Goal: Transaction & Acquisition: Purchase product/service

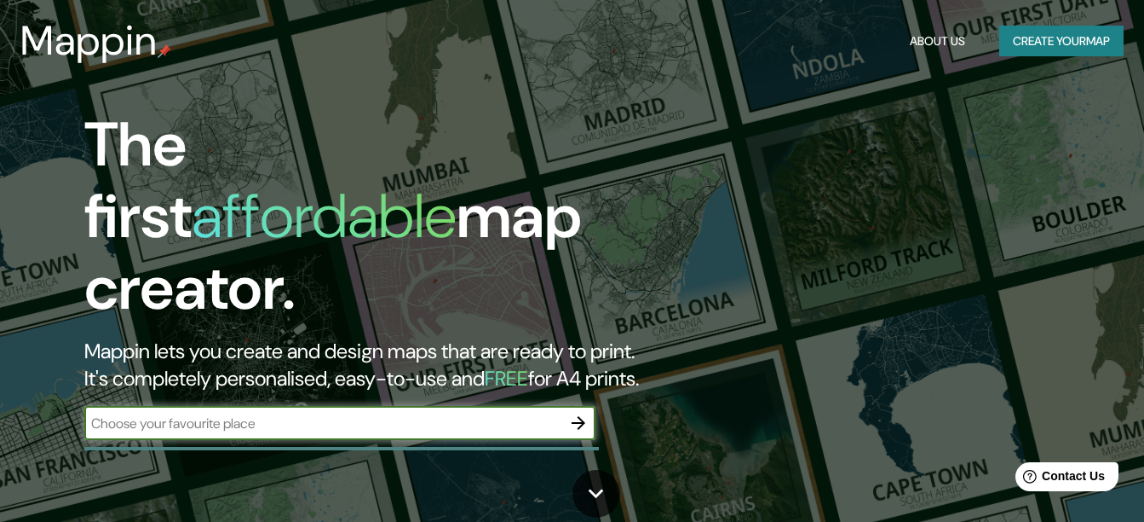
click at [236, 413] on input "text" at bounding box center [322, 423] width 477 height 20
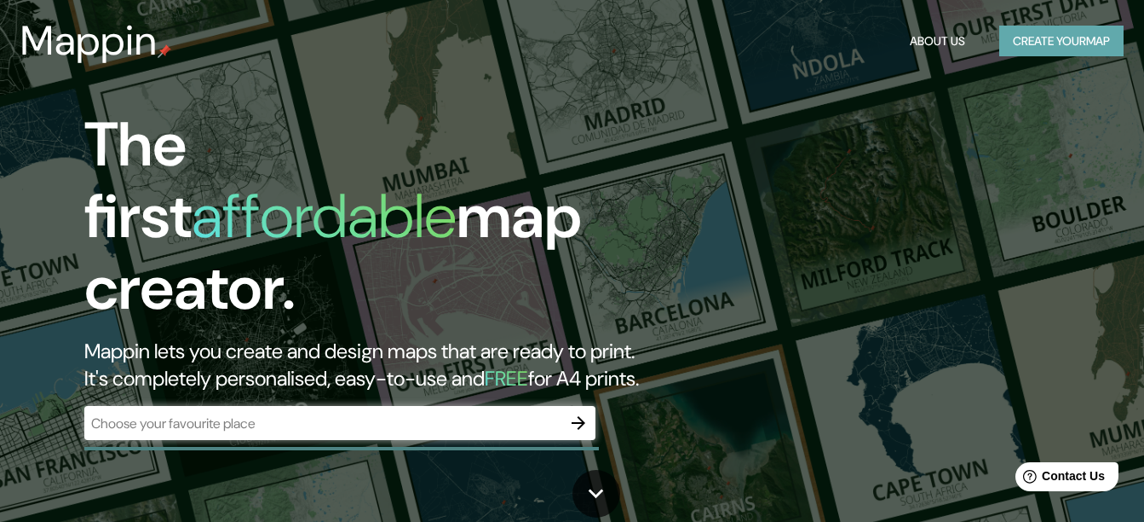
click at [1011, 43] on button "Create your map" at bounding box center [1062, 42] width 124 height 32
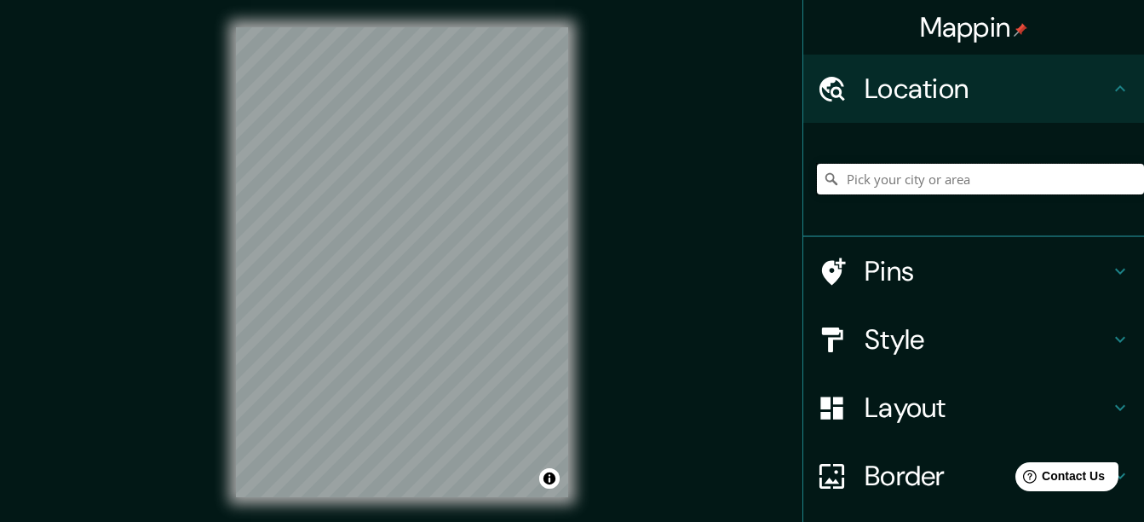
click at [848, 177] on input "Pick your city or area" at bounding box center [980, 179] width 327 height 31
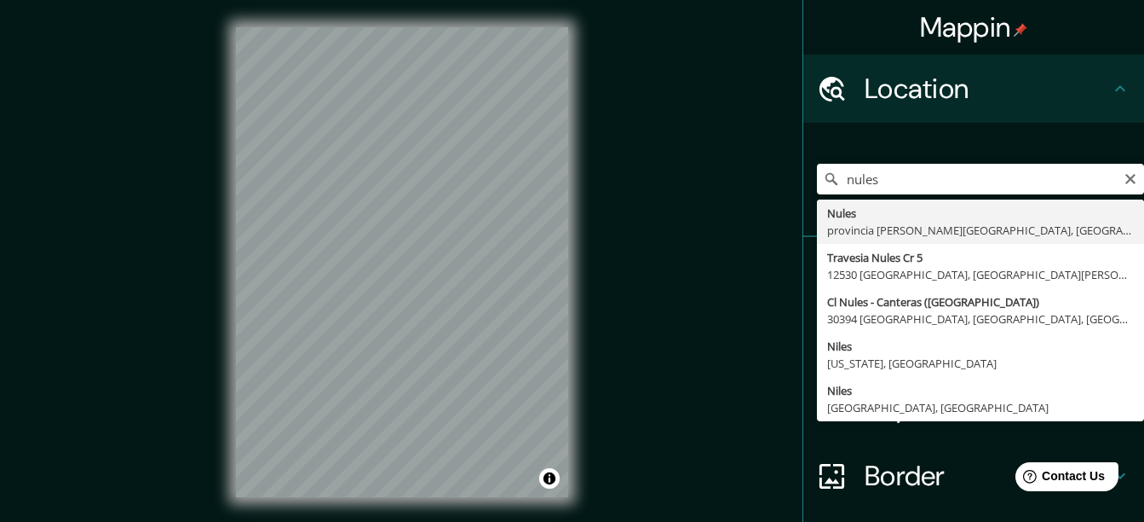
type input "Nules, provincia de Castellón, España"
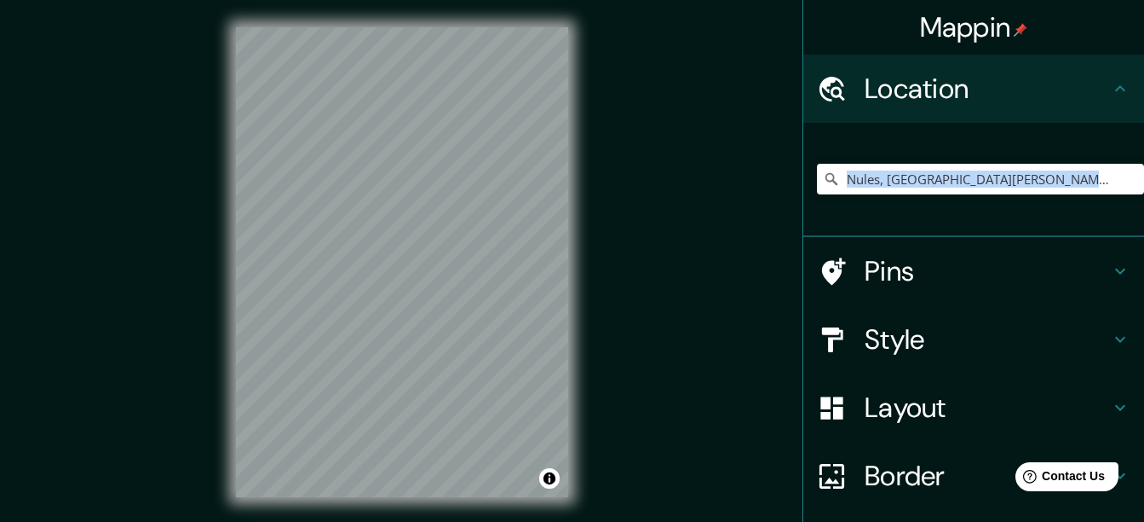
click at [846, 208] on div "Nules, provincia de Castellón, España" at bounding box center [980, 178] width 327 height 85
drag, startPoint x: 846, startPoint y: 208, endPoint x: 770, endPoint y: 222, distance: 77.1
click at [770, 222] on div "Mappin Location Nules, provincia de Castellón, España Pins Style Layout Border …" at bounding box center [572, 275] width 1144 height 551
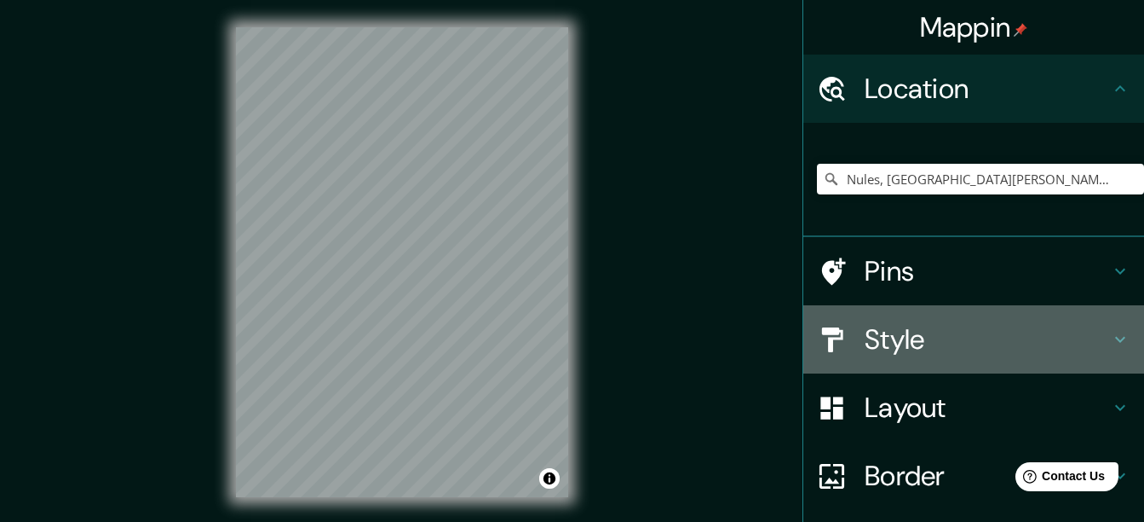
click at [870, 341] on h4 "Style" at bounding box center [987, 339] width 245 height 34
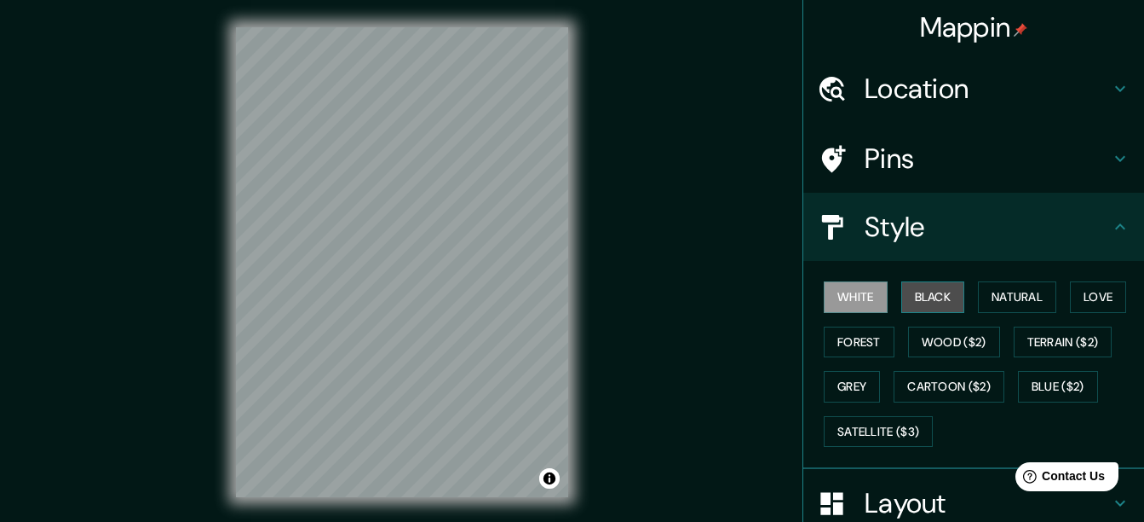
click at [916, 283] on button "Black" at bounding box center [934, 297] width 64 height 32
click at [857, 297] on button "White" at bounding box center [856, 297] width 64 height 32
click at [989, 294] on button "Natural" at bounding box center [1017, 297] width 78 height 32
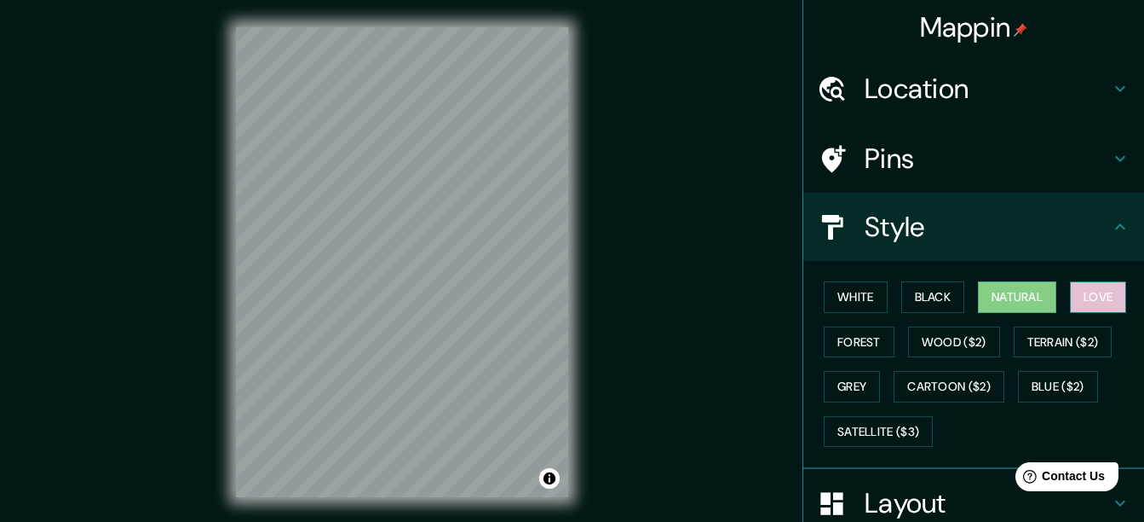
click at [1070, 292] on button "Love" at bounding box center [1098, 297] width 56 height 32
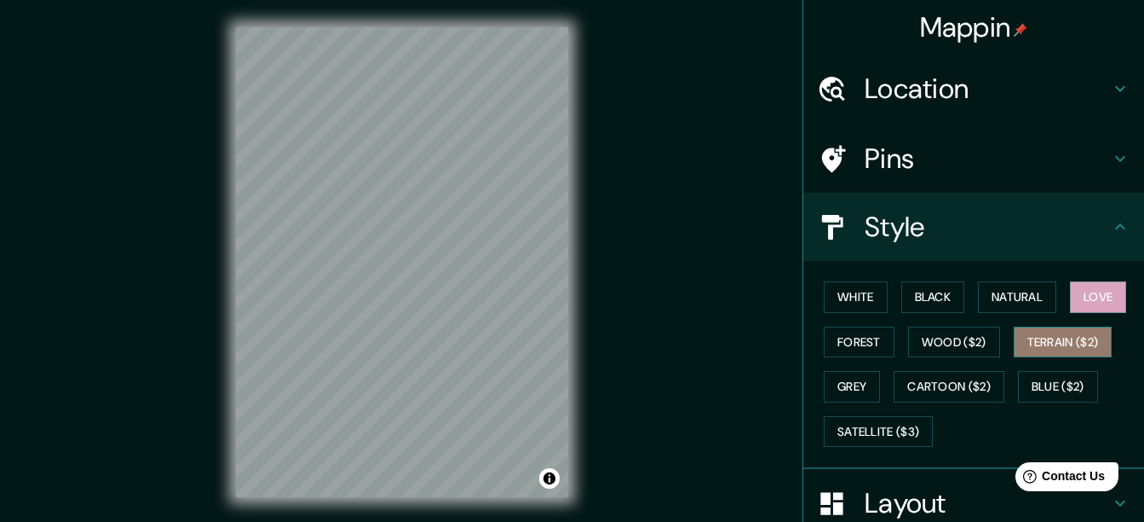
click at [1058, 342] on button "Terrain ($2)" at bounding box center [1063, 342] width 99 height 32
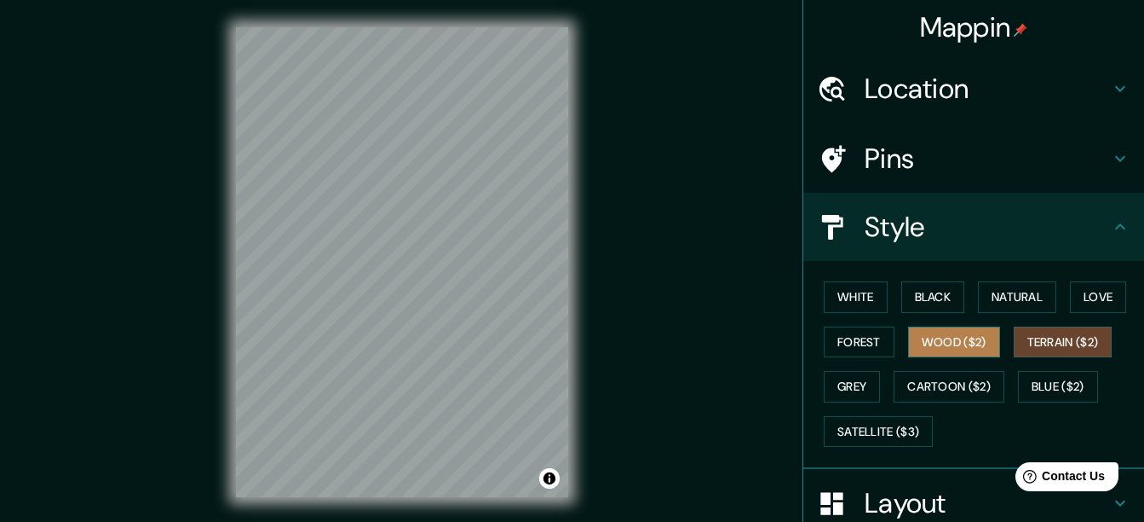
click at [960, 349] on button "Wood ($2)" at bounding box center [954, 342] width 92 height 32
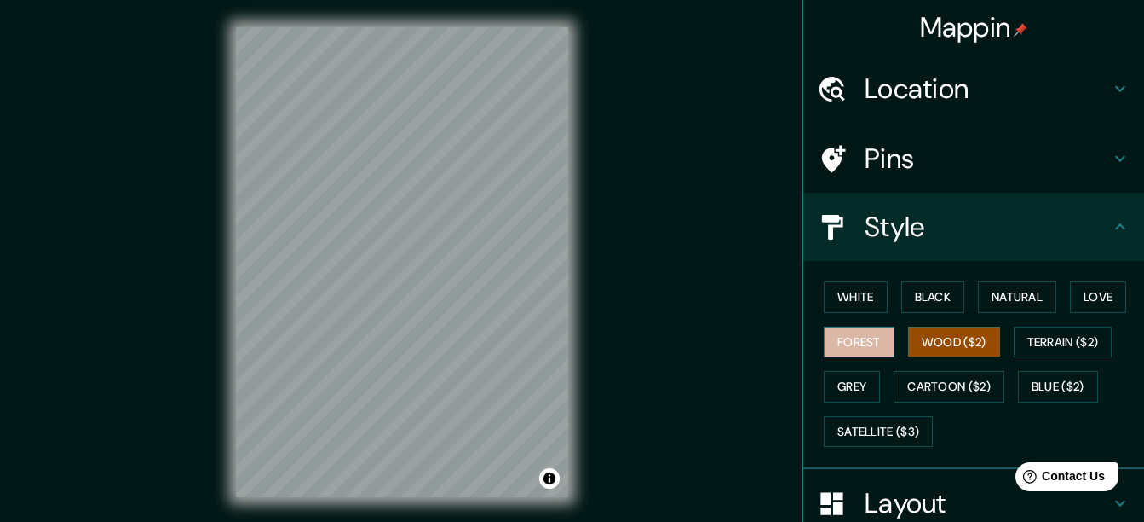
click at [881, 349] on button "Forest" at bounding box center [859, 342] width 71 height 32
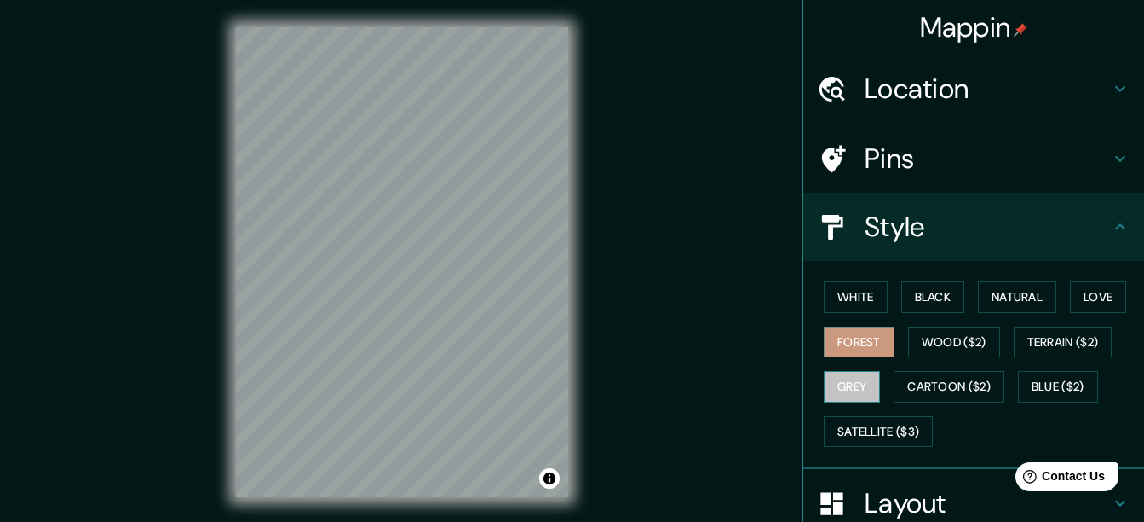
click at [868, 377] on button "Grey" at bounding box center [852, 387] width 56 height 32
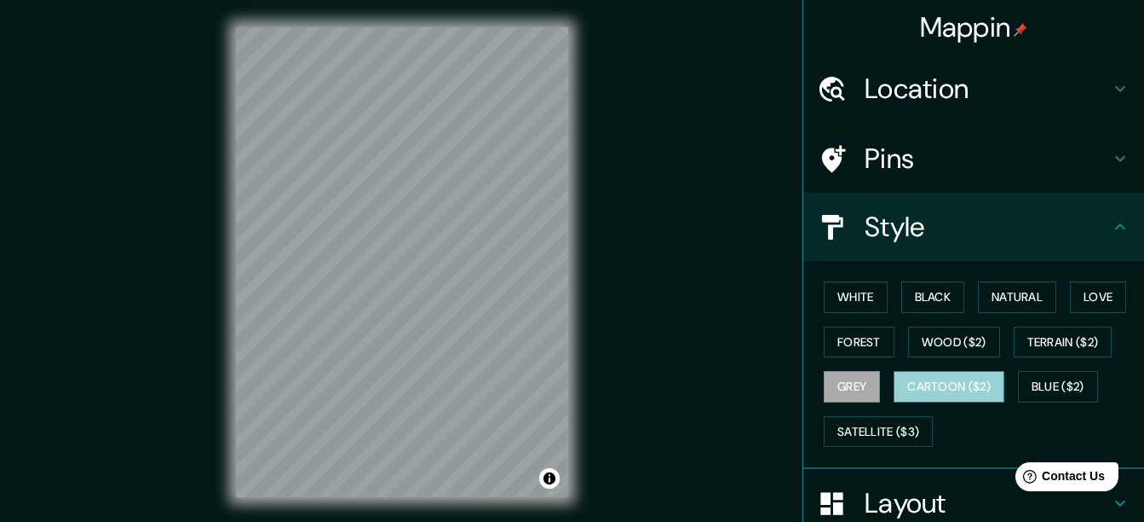
click at [905, 395] on button "Cartoon ($2)" at bounding box center [949, 387] width 111 height 32
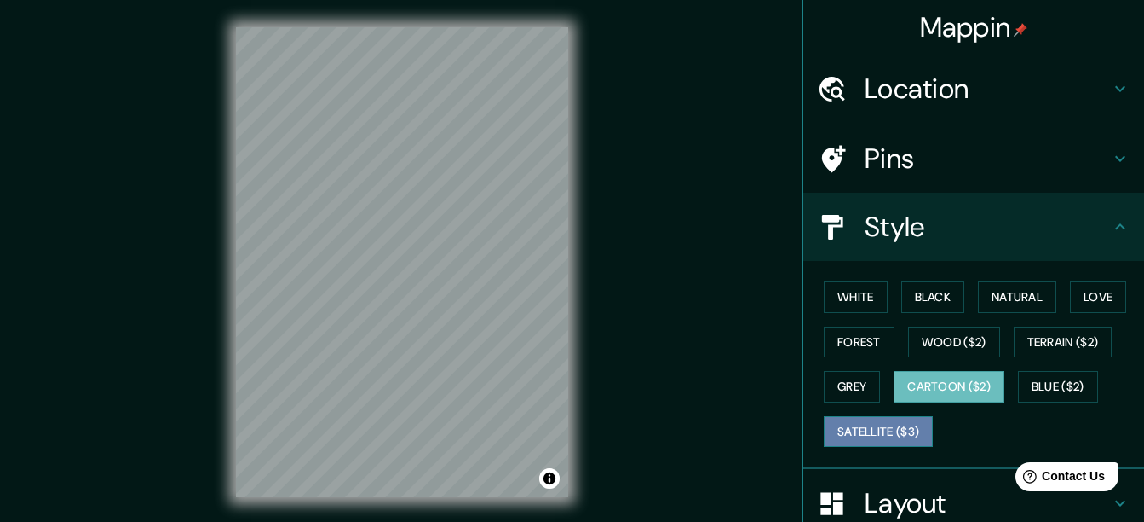
click at [885, 419] on button "Satellite ($3)" at bounding box center [878, 432] width 109 height 32
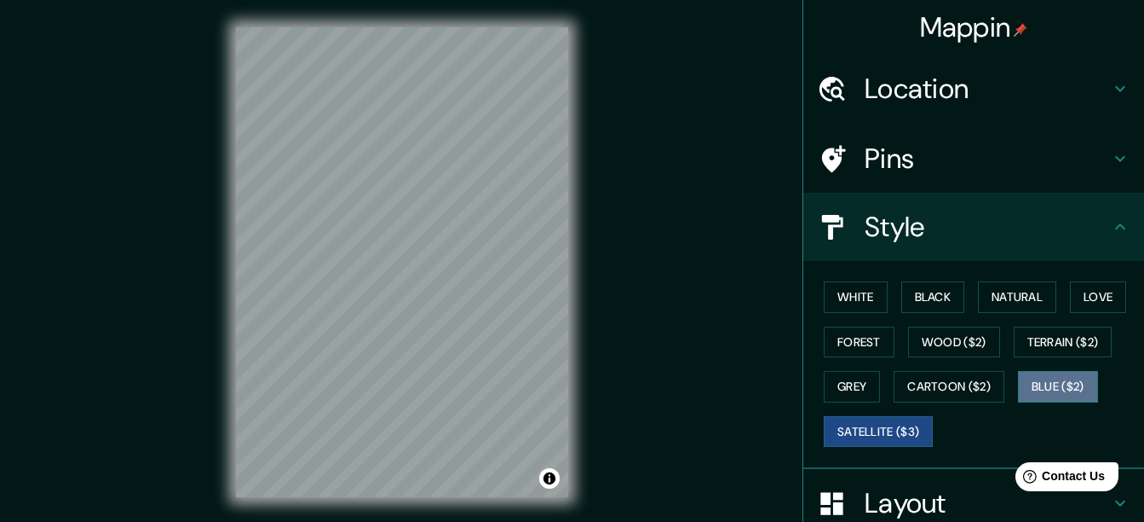
click at [1045, 401] on button "Blue ($2)" at bounding box center [1058, 387] width 80 height 32
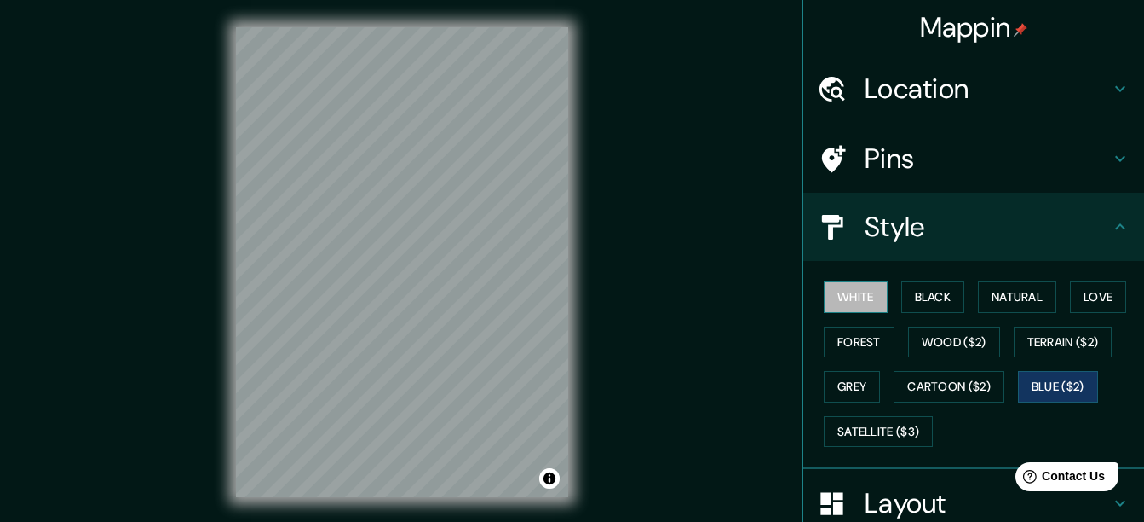
click at [852, 312] on button "White" at bounding box center [856, 297] width 64 height 32
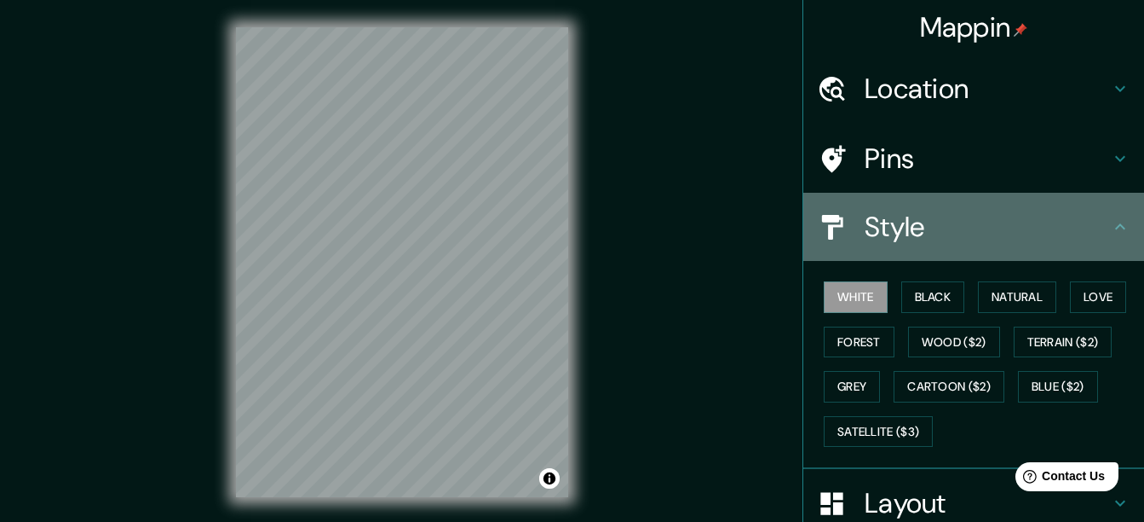
click at [865, 239] on h4 "Style" at bounding box center [987, 227] width 245 height 34
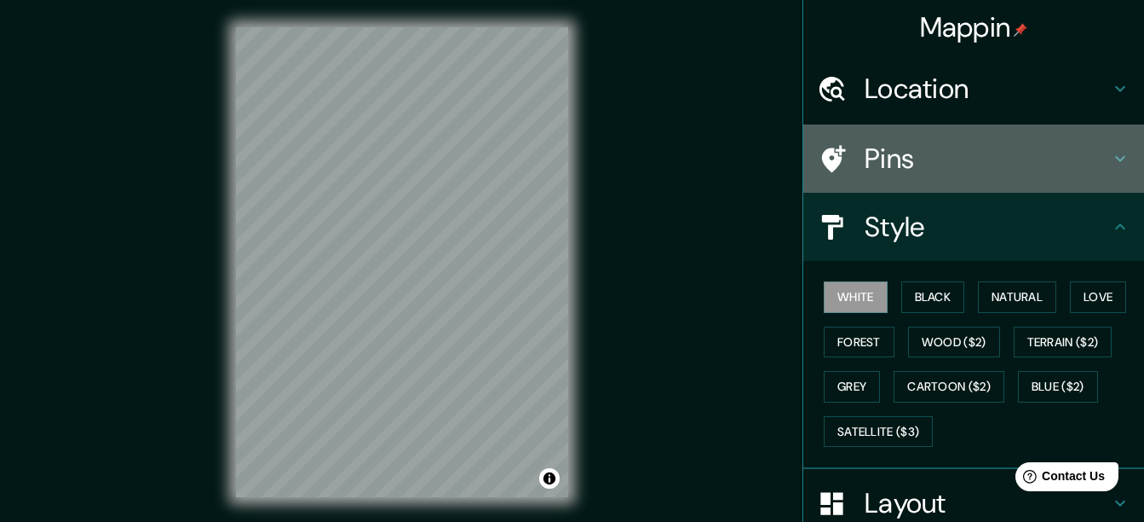
click at [865, 142] on h4 "Pins" at bounding box center [987, 158] width 245 height 34
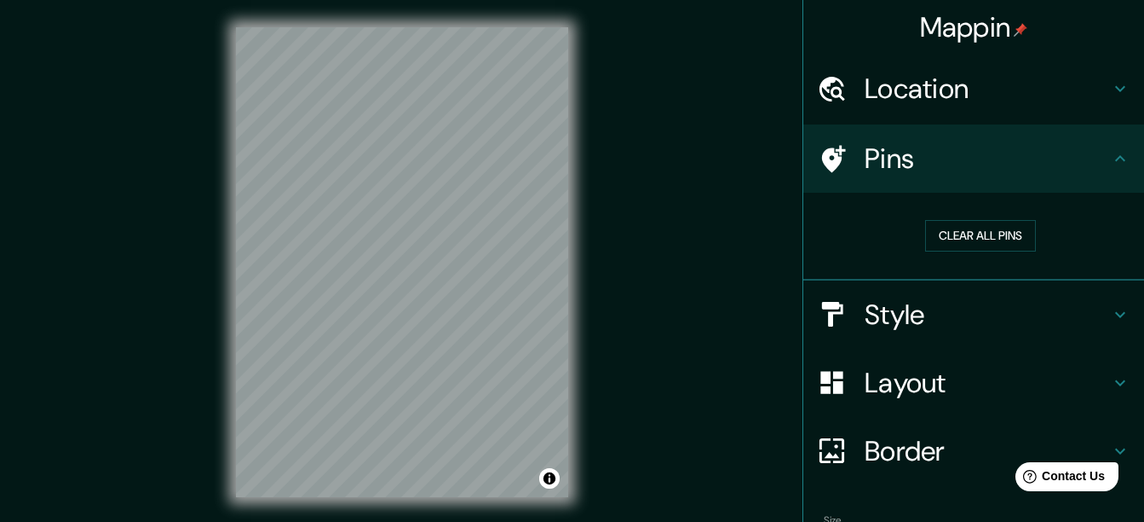
click at [865, 142] on h4 "Pins" at bounding box center [987, 158] width 245 height 34
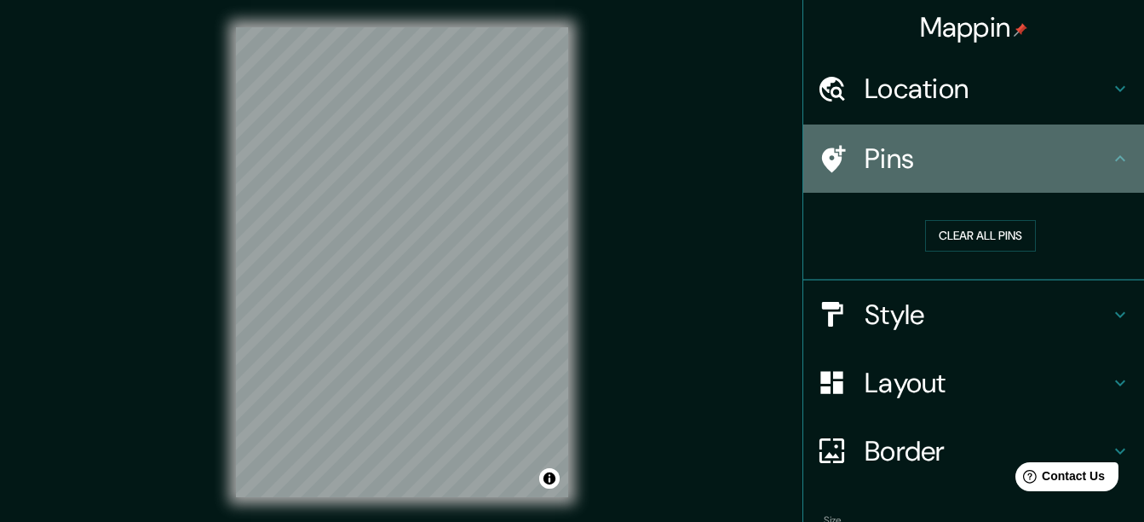
click at [865, 142] on h4 "Pins" at bounding box center [987, 158] width 245 height 34
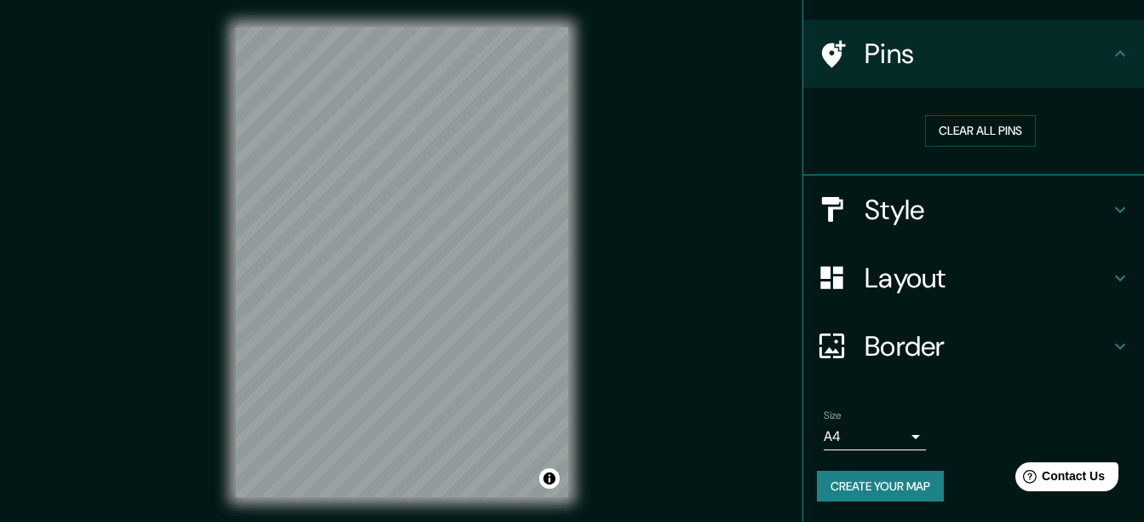
scroll to position [30, 0]
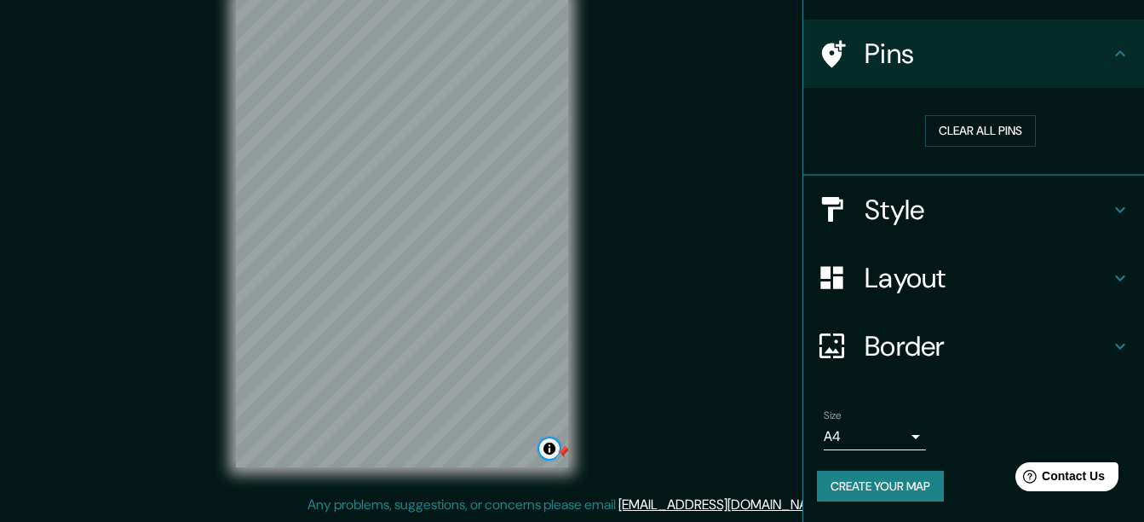
click at [549, 453] on button "Toggle attribution" at bounding box center [549, 448] width 20 height 20
click at [558, 451] on div at bounding box center [563, 452] width 14 height 14
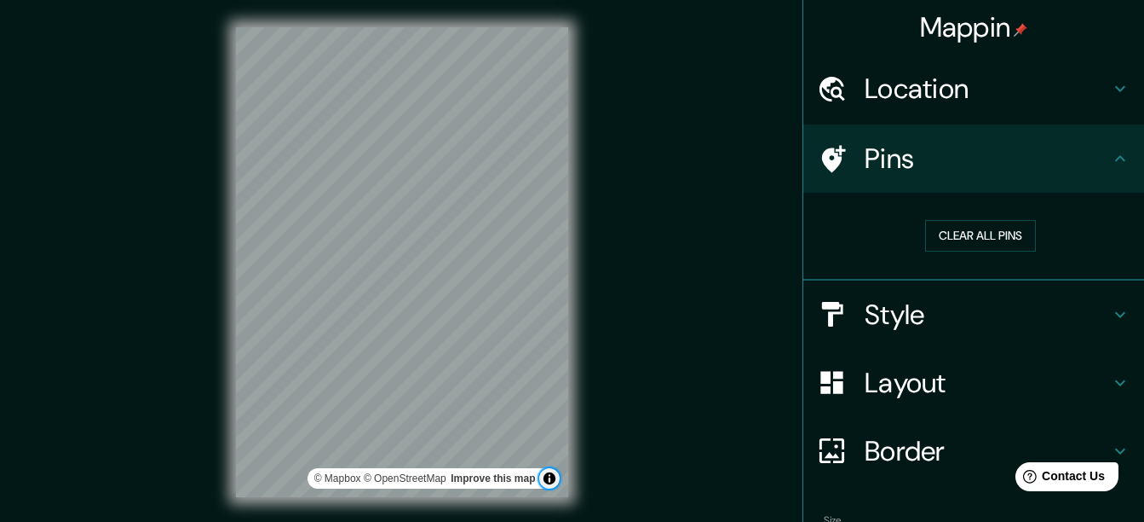
scroll to position [105, 0]
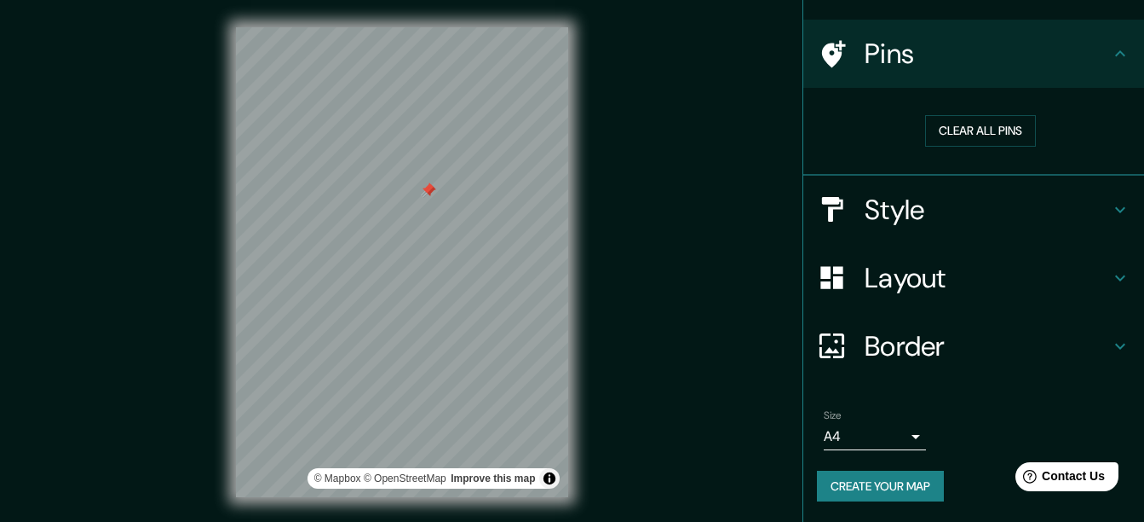
click at [424, 196] on div at bounding box center [430, 191] width 14 height 14
click at [425, 191] on div at bounding box center [428, 189] width 14 height 14
click at [905, 481] on button "Create your map" at bounding box center [880, 486] width 127 height 32
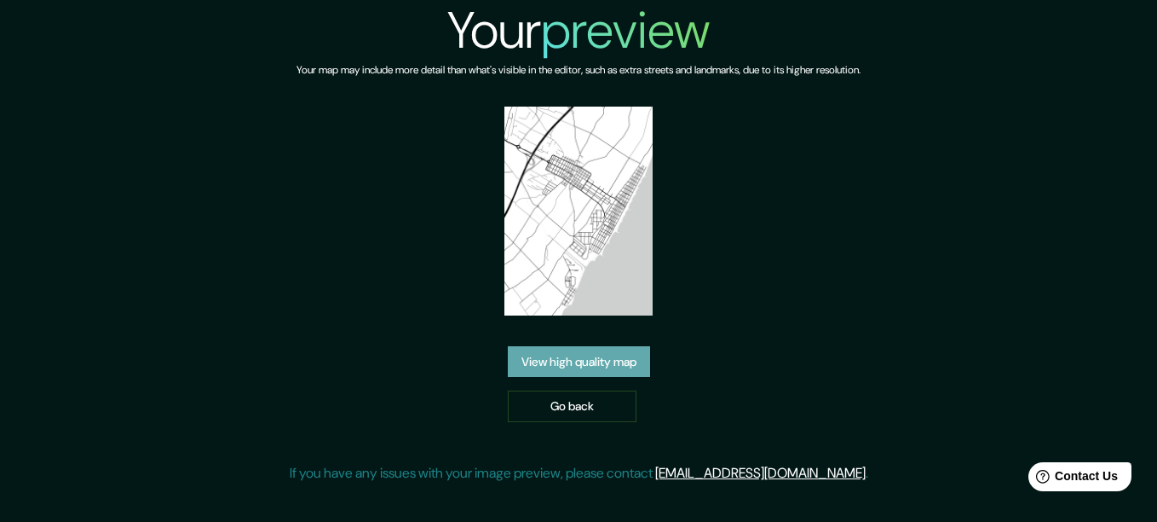
click at [599, 365] on link "View high quality map" at bounding box center [579, 362] width 142 height 32
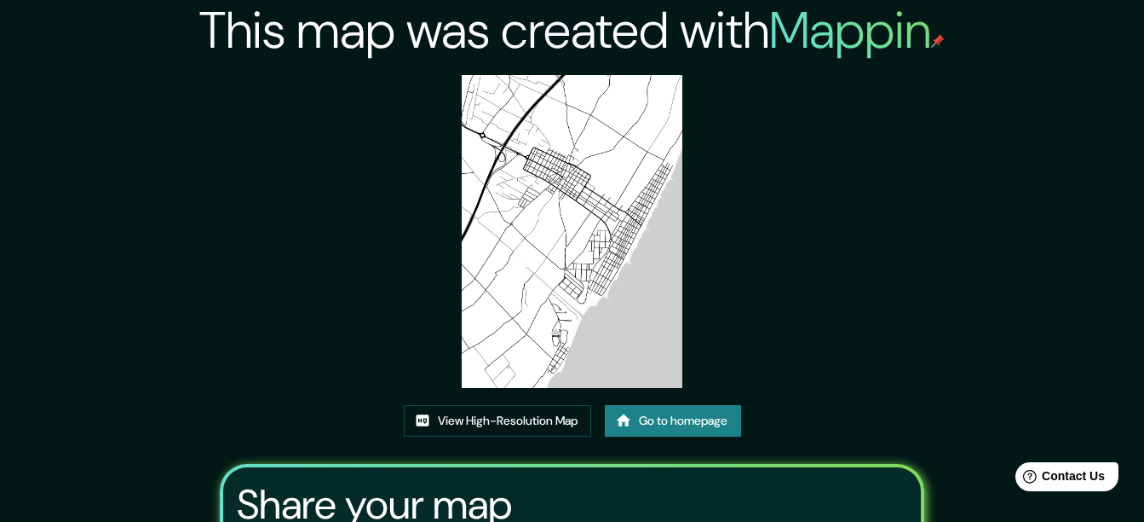
click at [554, 263] on img at bounding box center [573, 231] width 222 height 313
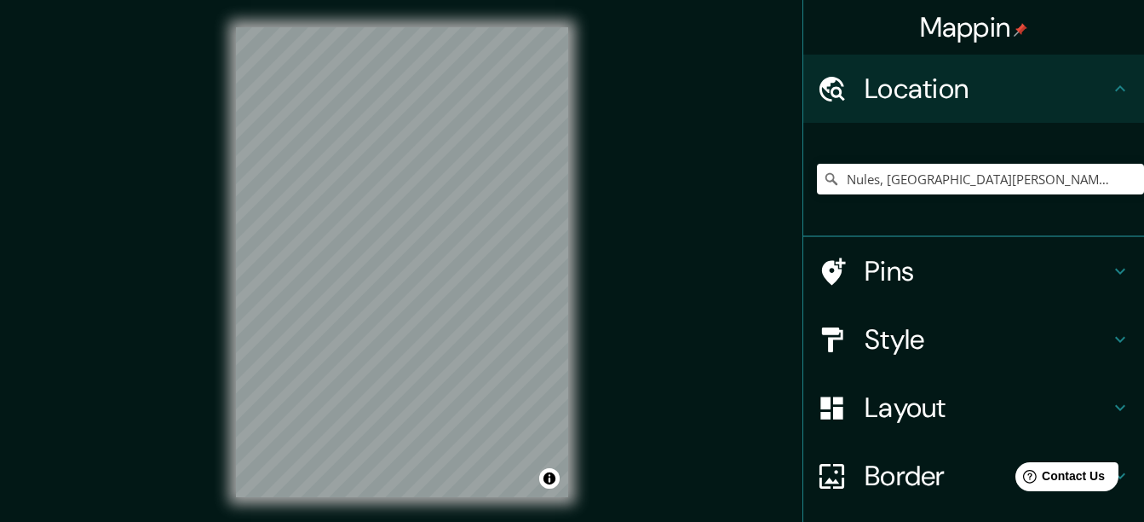
drag, startPoint x: 568, startPoint y: 265, endPoint x: 642, endPoint y: 155, distance: 132.1
click at [642, 155] on div "Mappin Location Nules, provincia de Castellón, España Pins Style Layout Border …" at bounding box center [572, 275] width 1144 height 551
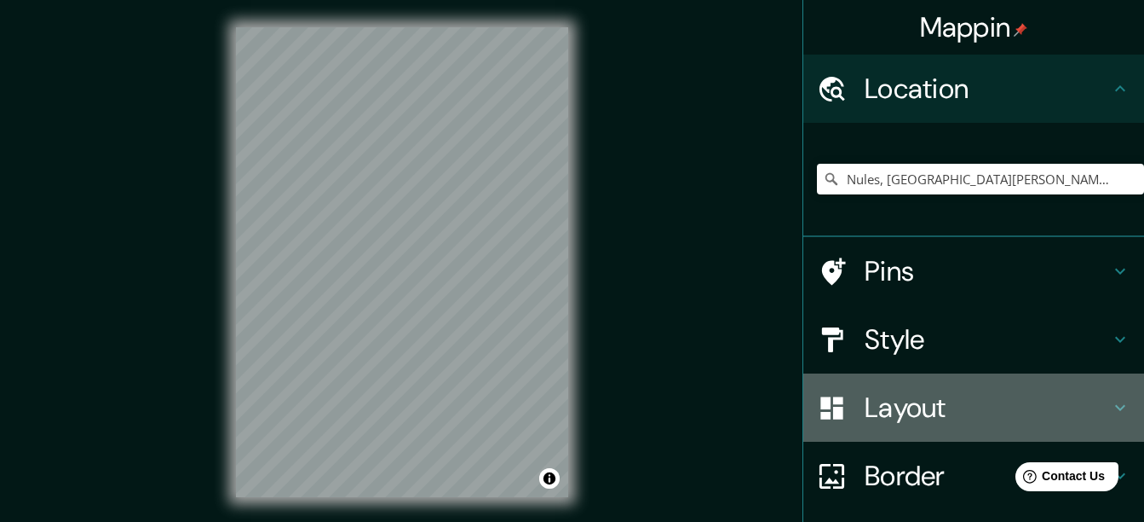
click at [923, 383] on div "Layout" at bounding box center [974, 407] width 341 height 68
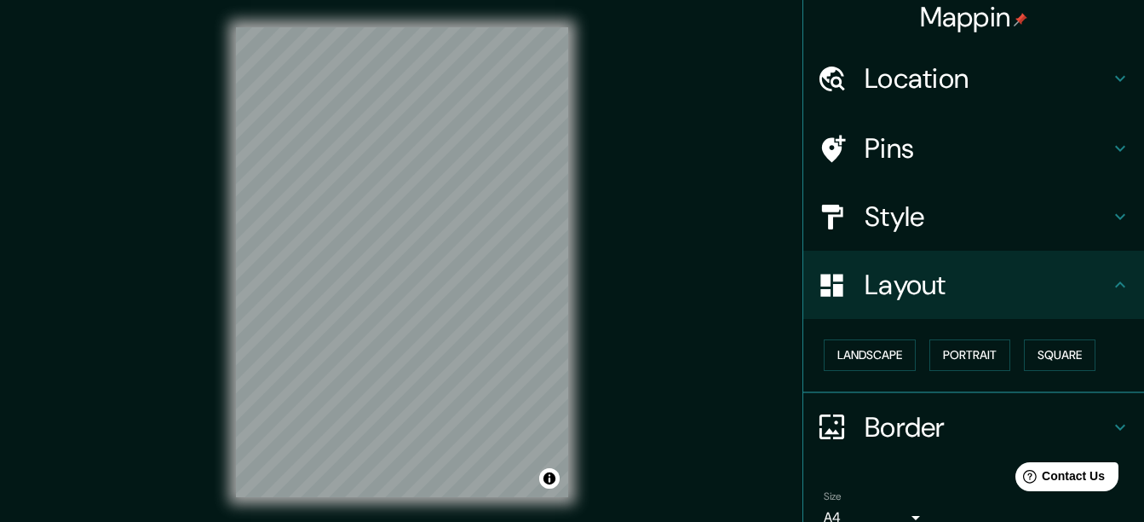
scroll to position [11, 0]
click at [888, 367] on button "Landscape" at bounding box center [870, 354] width 92 height 32
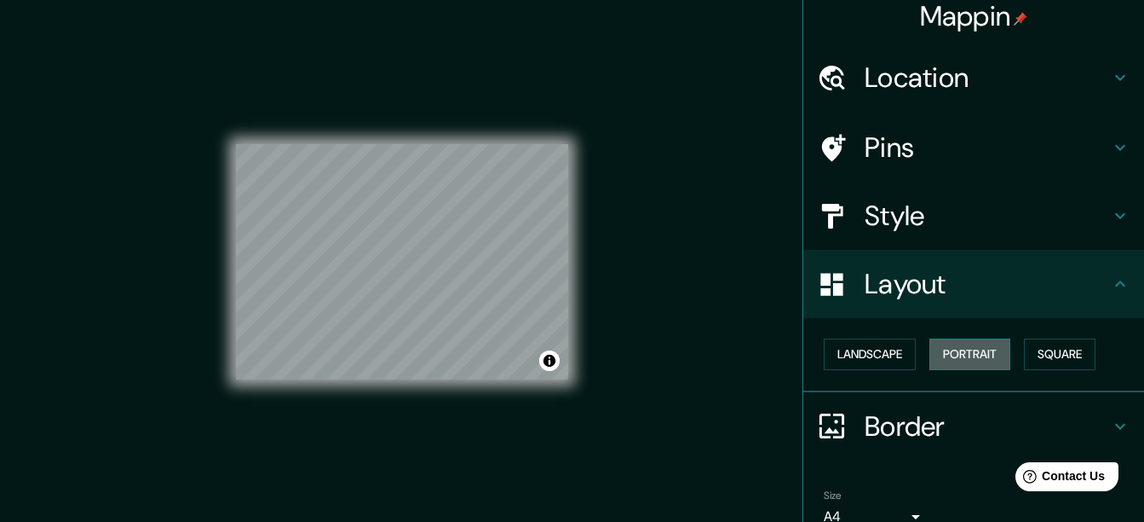
click at [952, 369] on button "Portrait" at bounding box center [970, 354] width 81 height 32
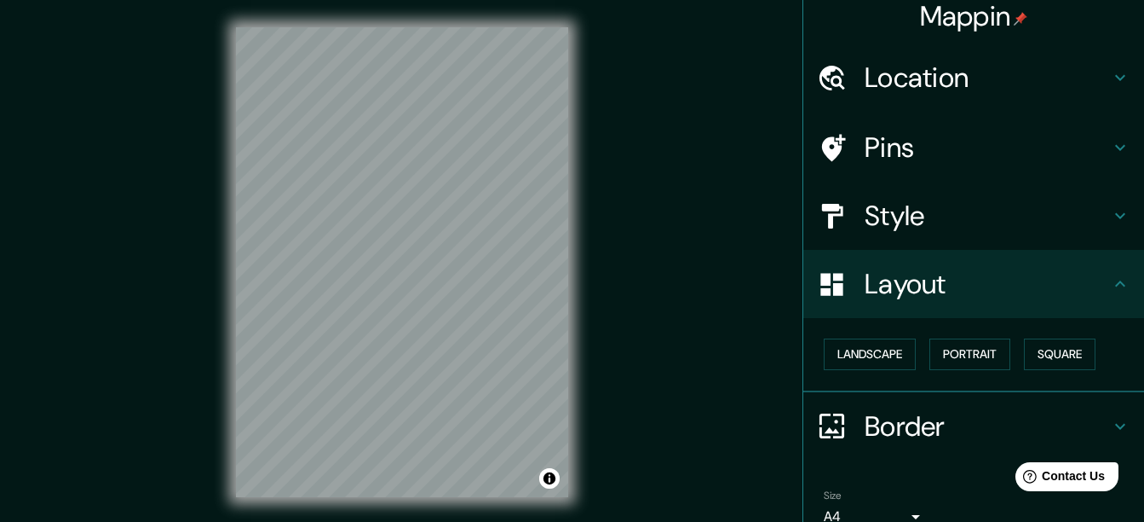
click at [1014, 355] on div "Landscape Portrait Square" at bounding box center [980, 354] width 327 height 45
click at [1029, 355] on button "Square" at bounding box center [1060, 354] width 72 height 32
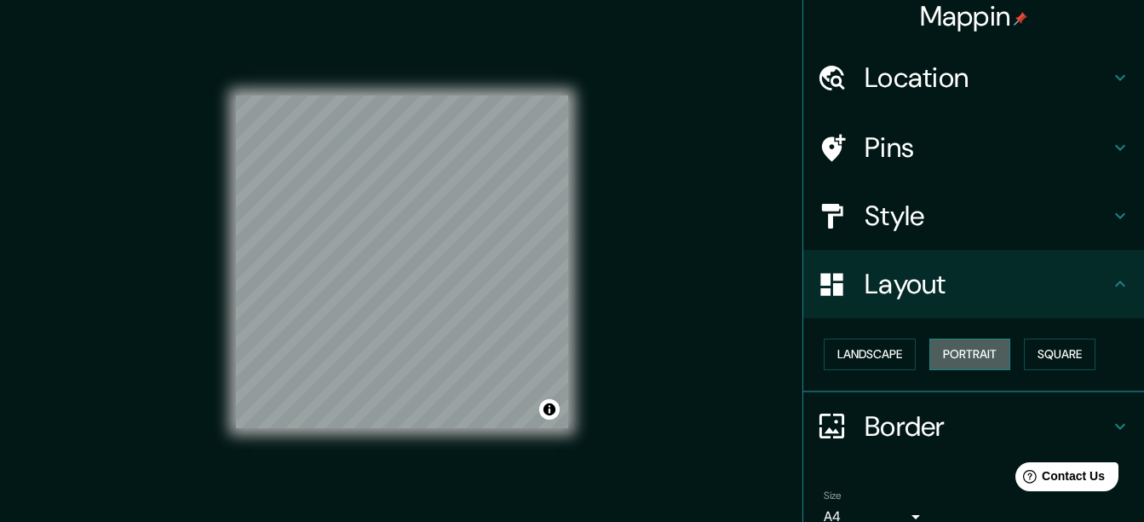
click at [940, 358] on button "Portrait" at bounding box center [970, 354] width 81 height 32
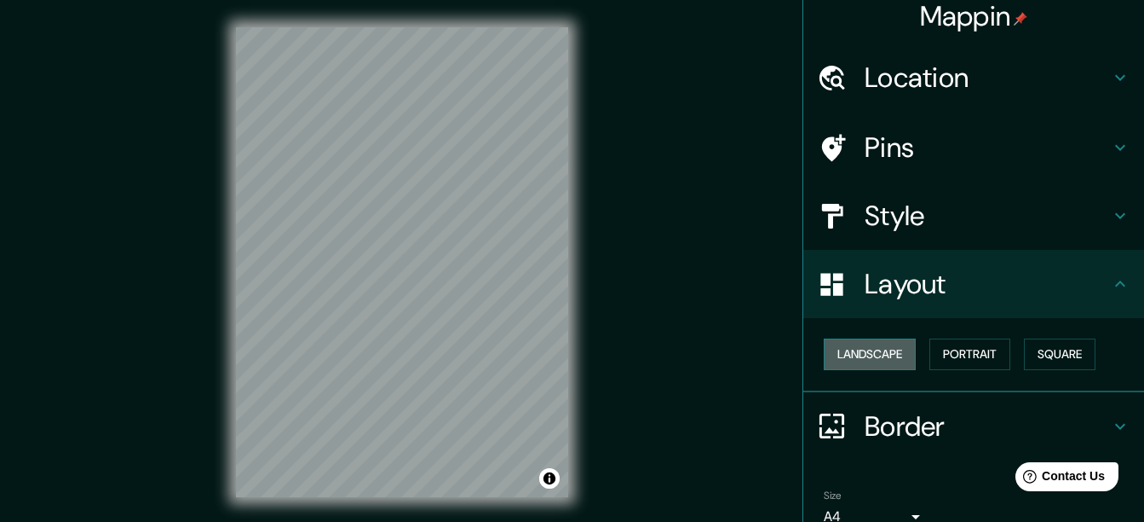
click at [885, 356] on button "Landscape" at bounding box center [870, 354] width 92 height 32
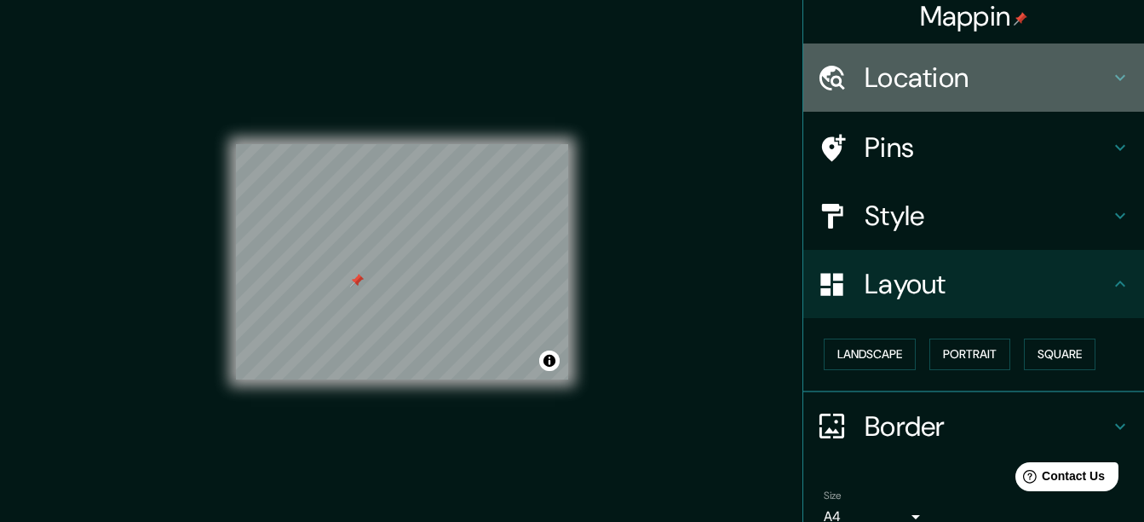
click at [902, 80] on h4 "Location" at bounding box center [987, 78] width 245 height 34
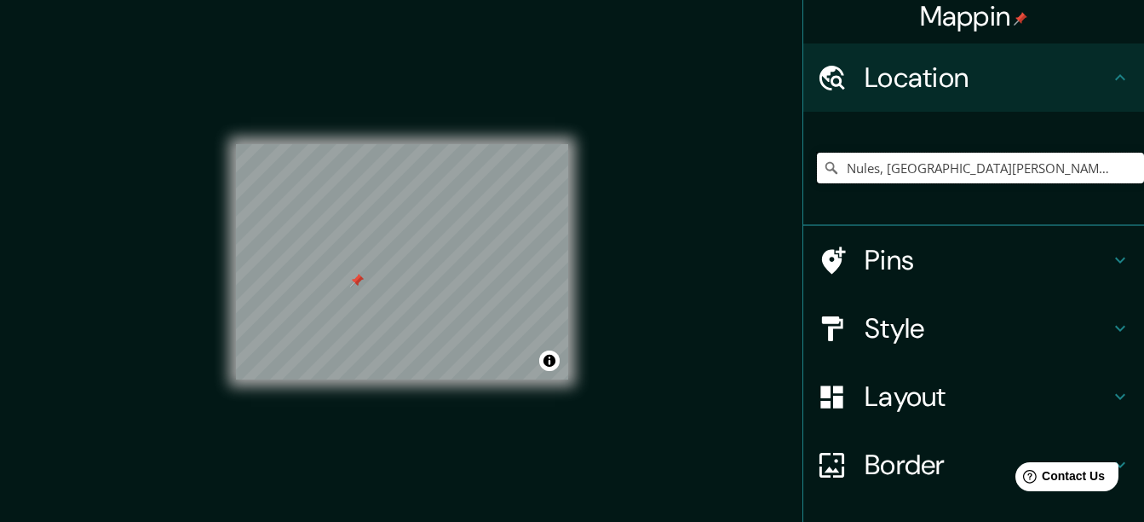
click at [875, 174] on input "Nules, provincia de Castellón, España" at bounding box center [980, 168] width 327 height 31
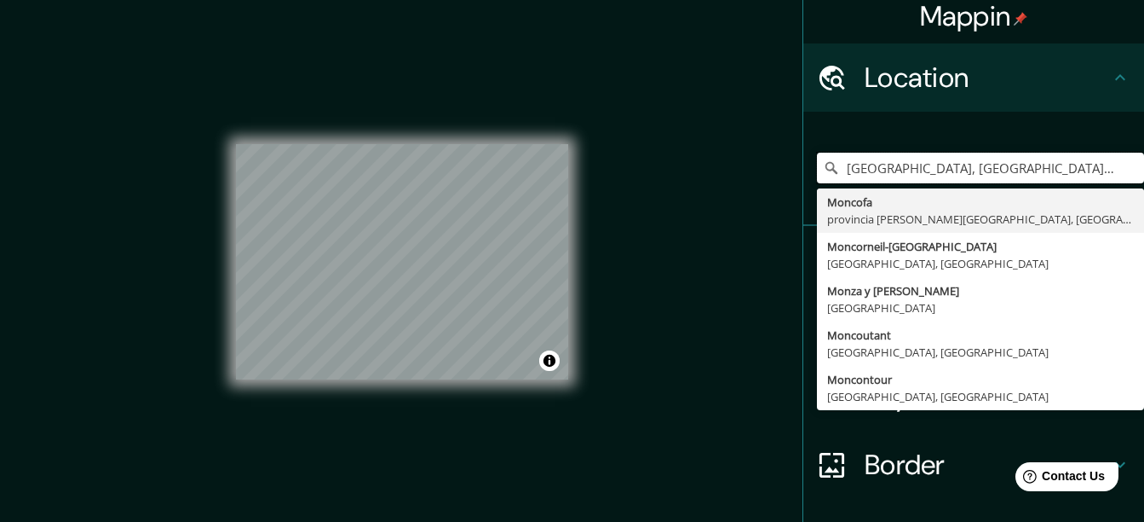
type input "Moncofa, provincia de Castellón, España"
click at [659, 349] on div "Mappin Location Moncofa, provincia de Castellón, España Moncofa provincia de Ca…" at bounding box center [572, 275] width 1144 height 551
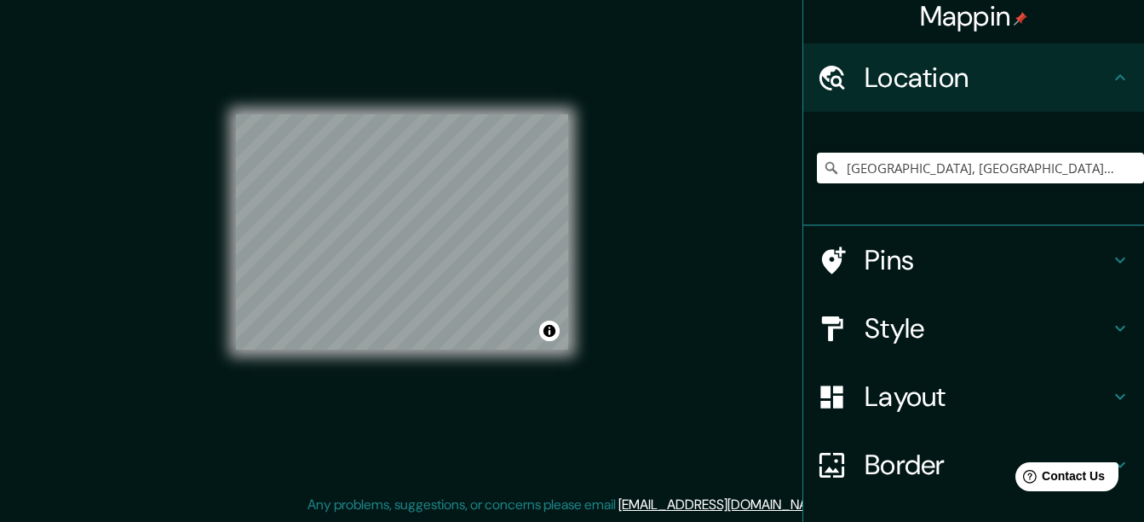
scroll to position [0, 0]
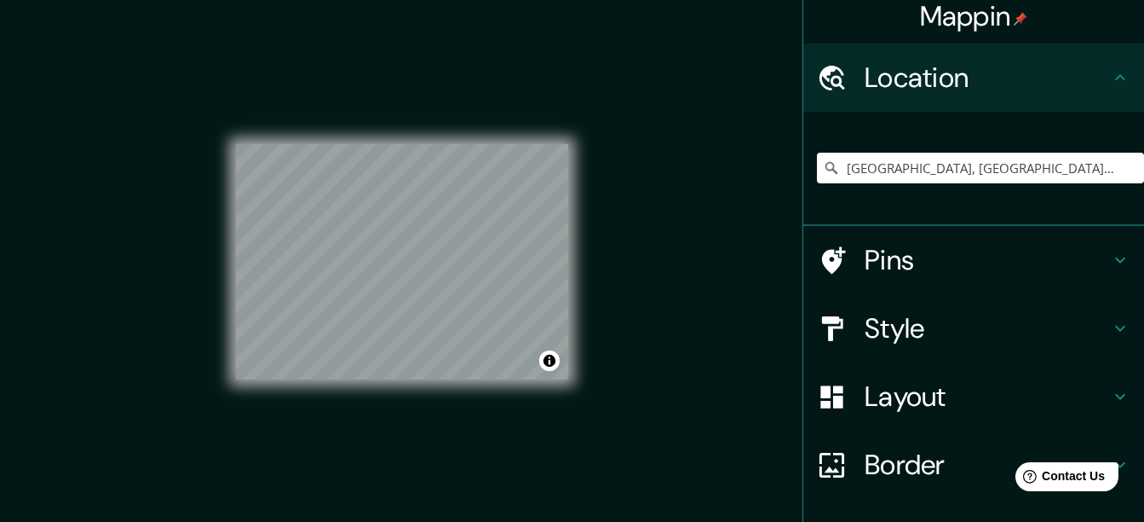
click at [914, 96] on div "Location" at bounding box center [974, 77] width 341 height 68
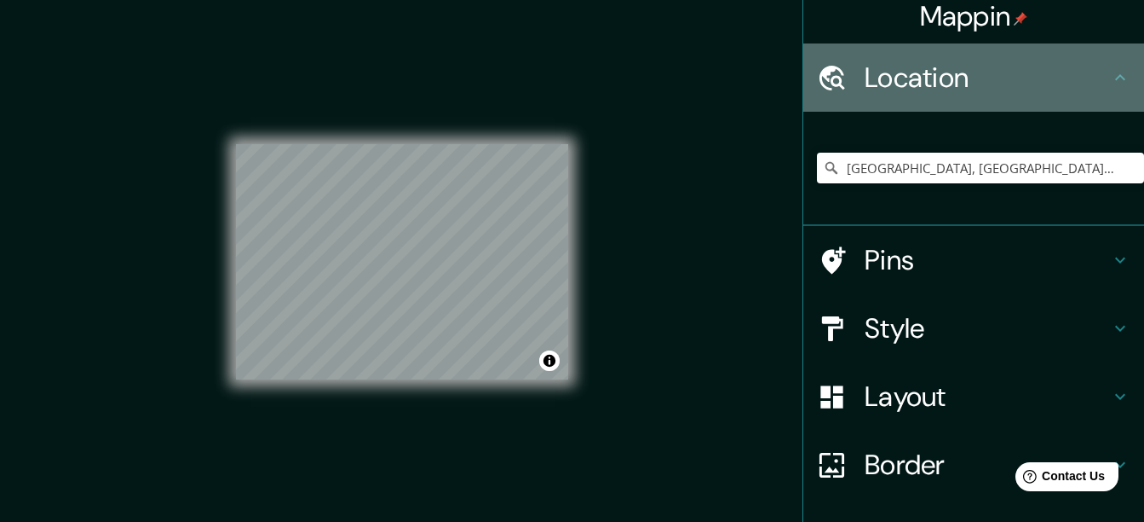
click at [1110, 87] on icon at bounding box center [1120, 77] width 20 height 20
click at [1110, 77] on icon at bounding box center [1120, 77] width 20 height 20
click at [1116, 77] on icon at bounding box center [1121, 77] width 10 height 6
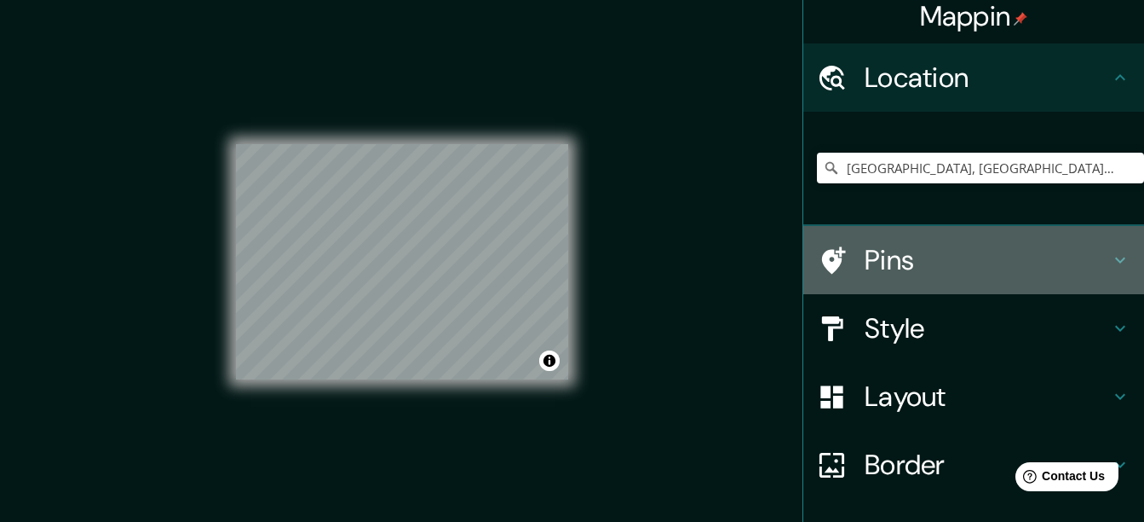
click at [1110, 268] on icon at bounding box center [1120, 260] width 20 height 20
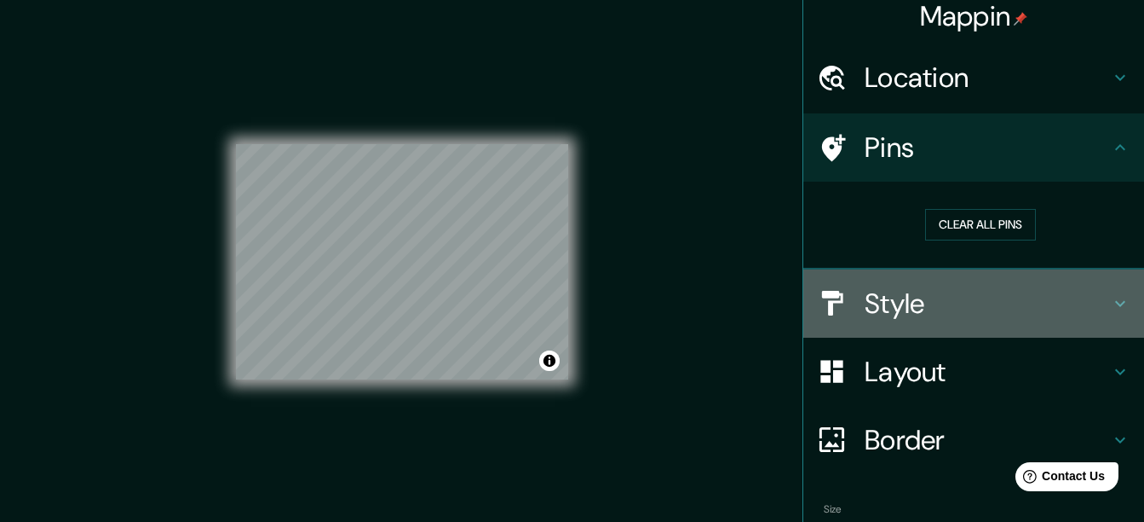
click at [983, 303] on h4 "Style" at bounding box center [987, 303] width 245 height 34
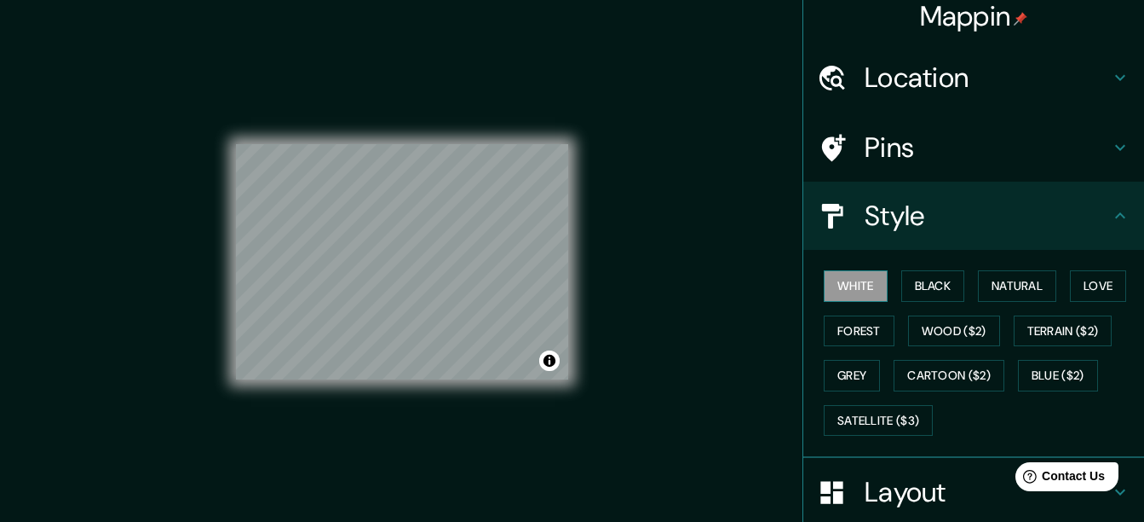
click at [837, 278] on button "White" at bounding box center [856, 286] width 64 height 32
click at [906, 278] on button "Black" at bounding box center [934, 286] width 64 height 32
click at [842, 285] on button "White" at bounding box center [856, 286] width 64 height 32
click at [842, 327] on button "Forest" at bounding box center [859, 331] width 71 height 32
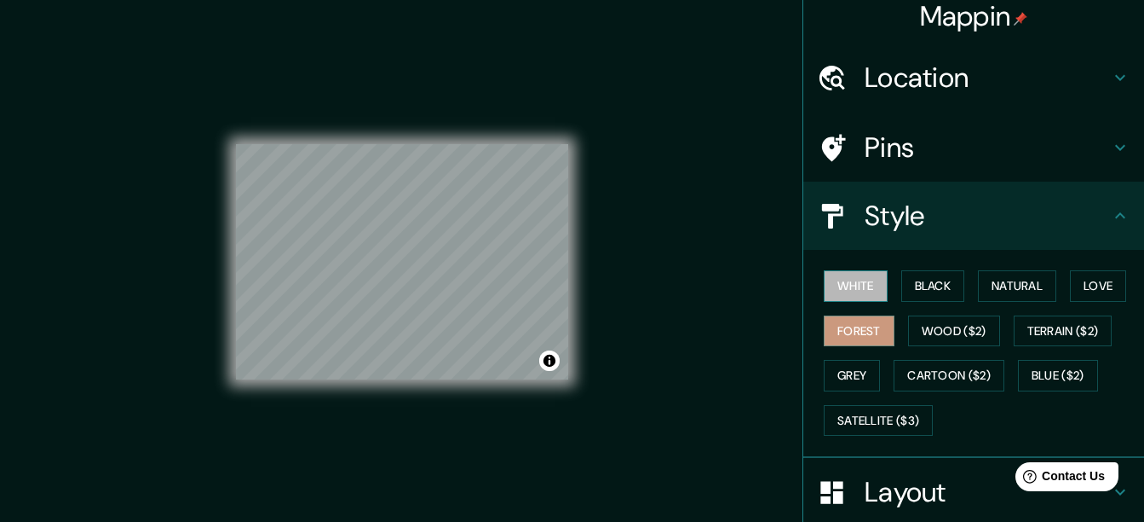
click at [850, 281] on button "White" at bounding box center [856, 286] width 64 height 32
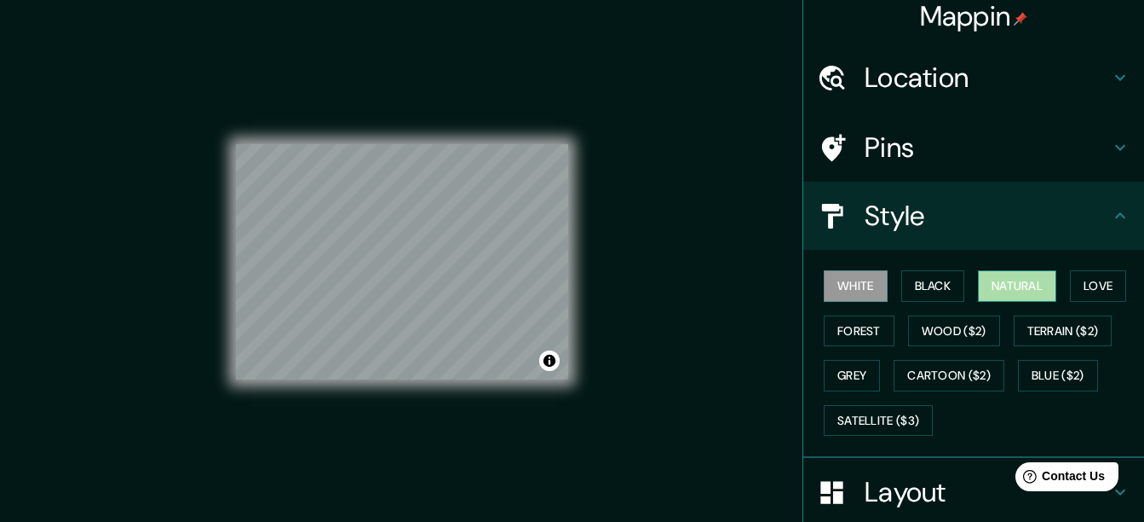
click at [1012, 283] on button "Natural" at bounding box center [1017, 286] width 78 height 32
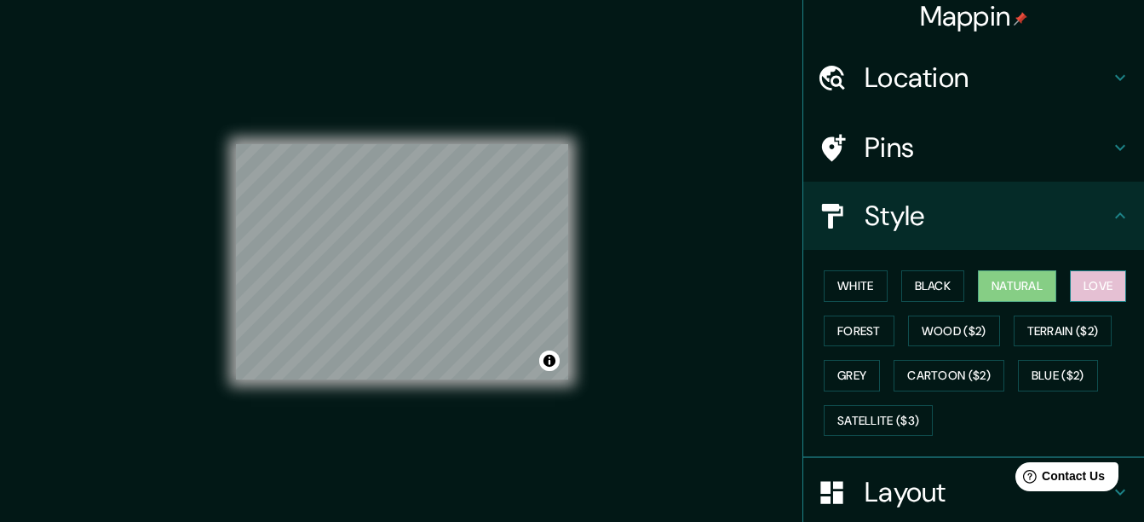
click at [1075, 274] on button "Love" at bounding box center [1098, 286] width 56 height 32
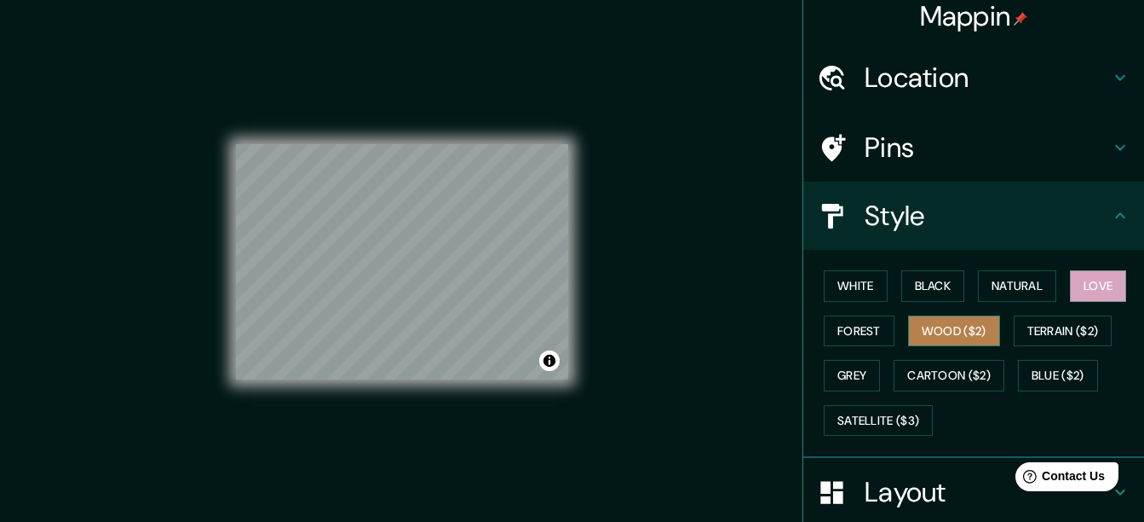
click at [938, 327] on button "Wood ($2)" at bounding box center [954, 331] width 92 height 32
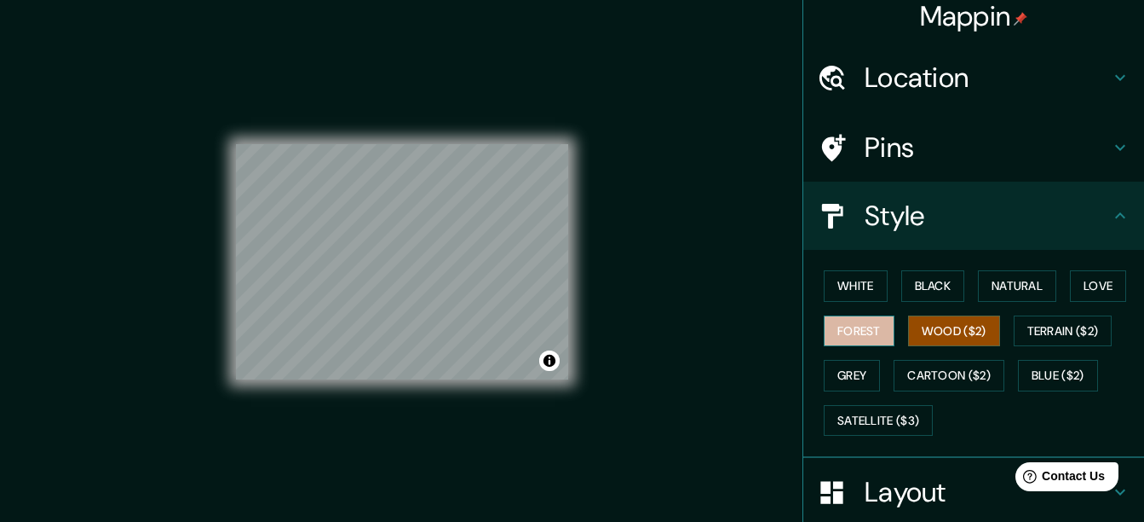
click at [839, 337] on button "Forest" at bounding box center [859, 331] width 71 height 32
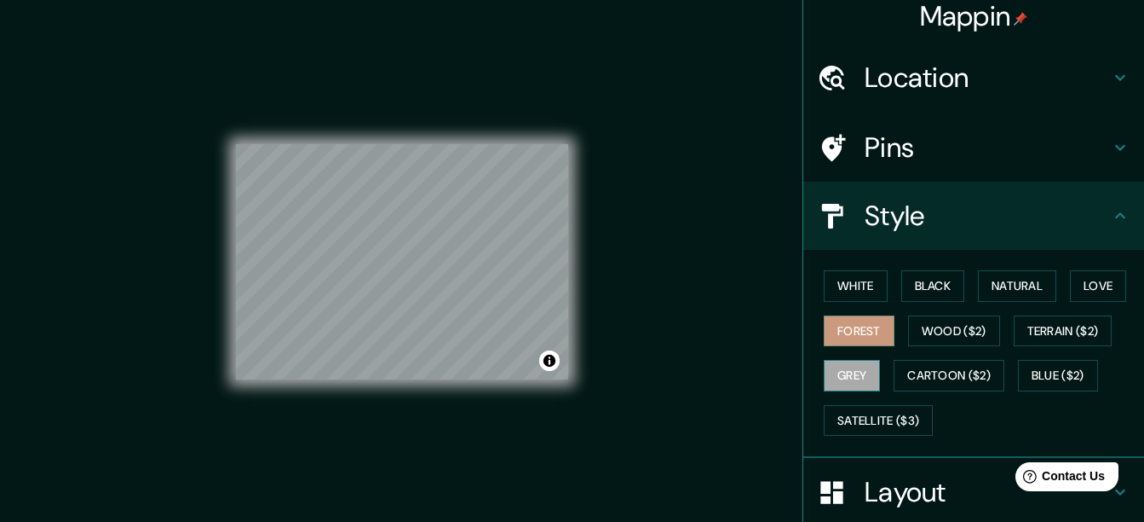
drag, startPoint x: 831, startPoint y: 396, endPoint x: 833, endPoint y: 386, distance: 10.4
click at [833, 386] on div "White Black Natural Love Forest Wood ($2) Terrain ($2) Grey Cartoon ($2) Blue (…" at bounding box center [980, 352] width 327 height 179
click at [833, 386] on button "Grey" at bounding box center [852, 376] width 56 height 32
click at [839, 289] on button "White" at bounding box center [856, 286] width 64 height 32
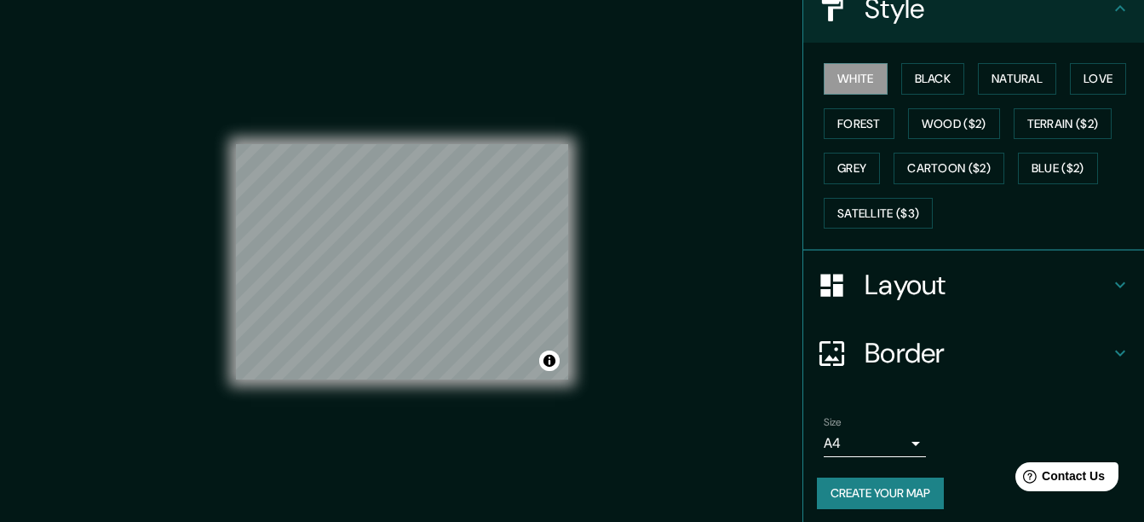
scroll to position [226, 0]
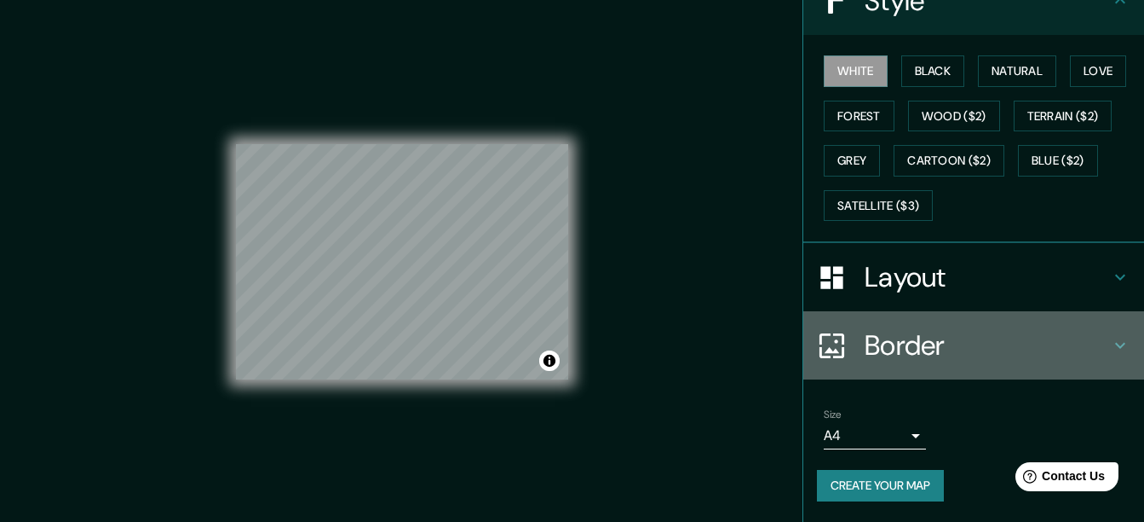
click at [943, 343] on h4 "Border" at bounding box center [987, 345] width 245 height 34
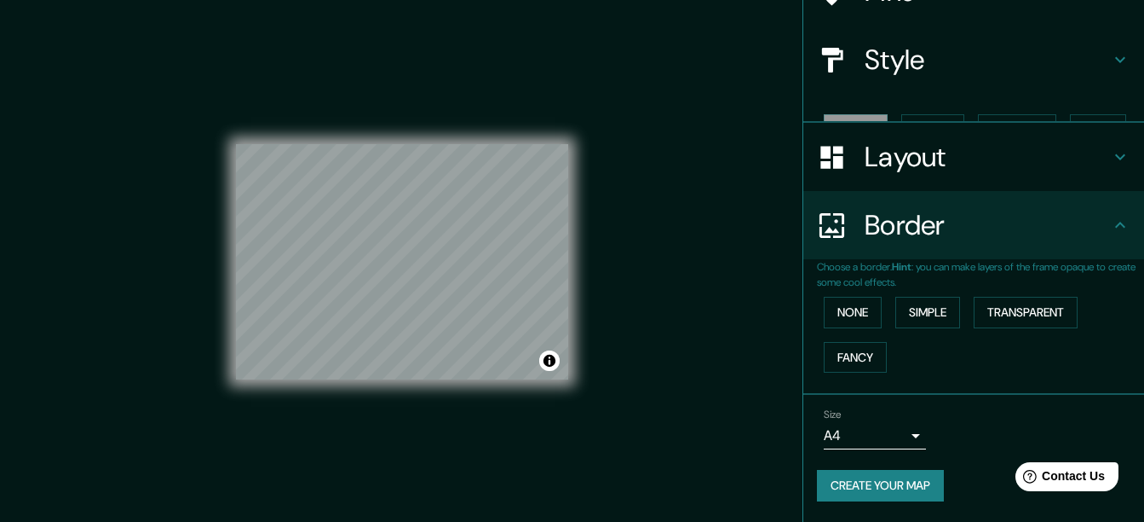
scroll to position [138, 0]
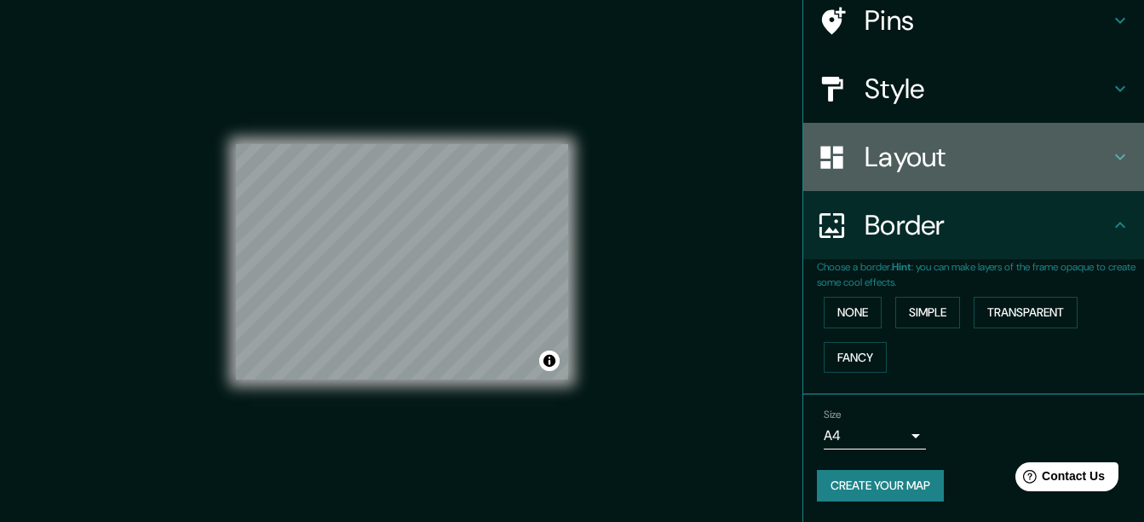
click at [898, 147] on h4 "Layout" at bounding box center [987, 157] width 245 height 34
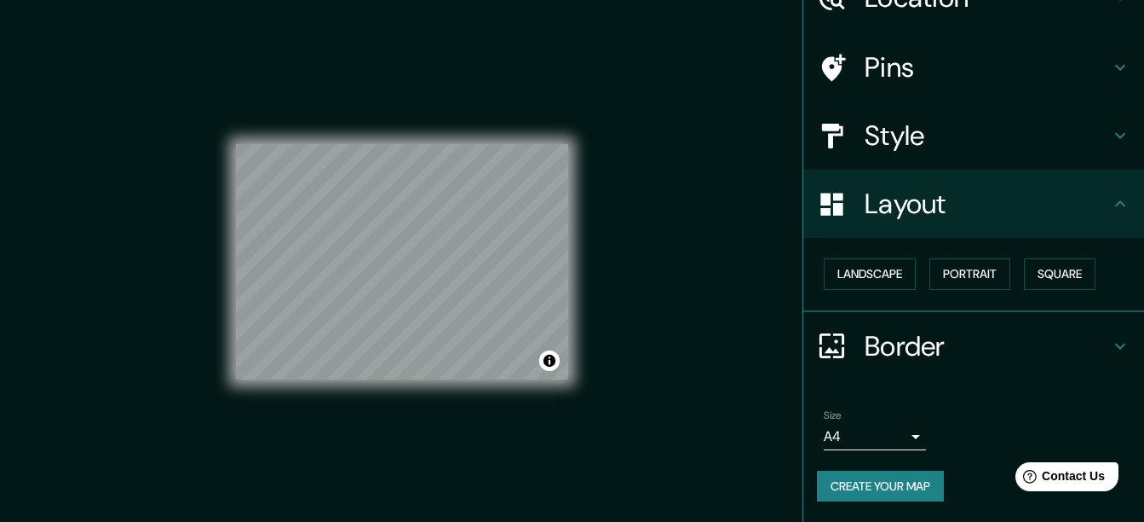
scroll to position [0, 0]
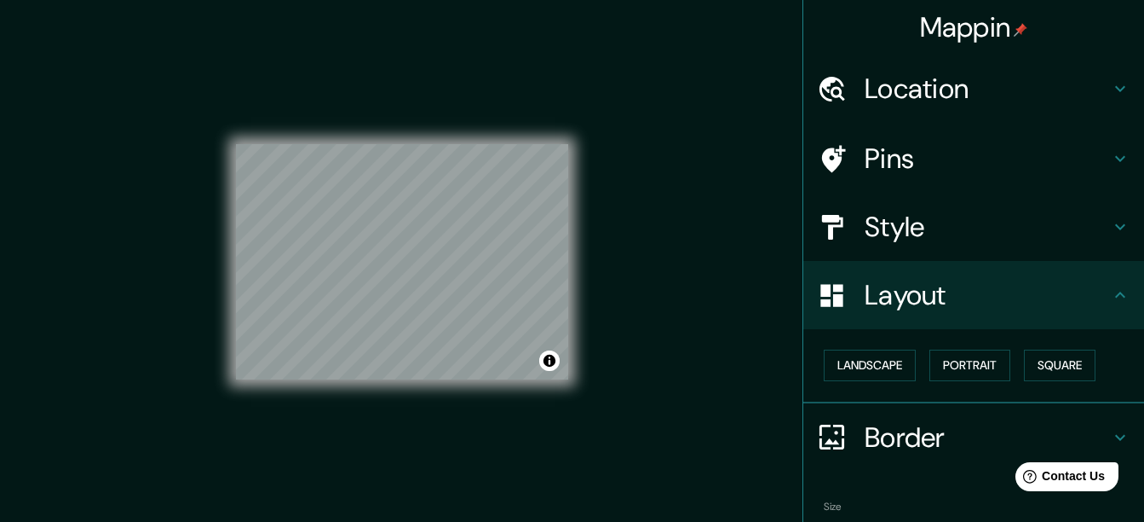
click at [949, 21] on h4 "Mappin" at bounding box center [974, 27] width 108 height 34
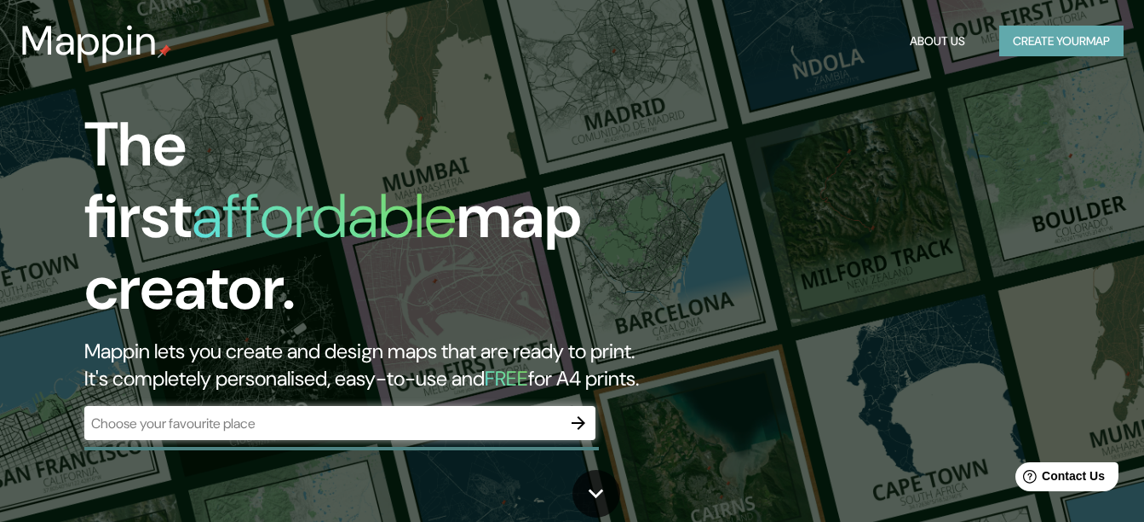
click at [1049, 38] on button "Create your map" at bounding box center [1062, 42] width 124 height 32
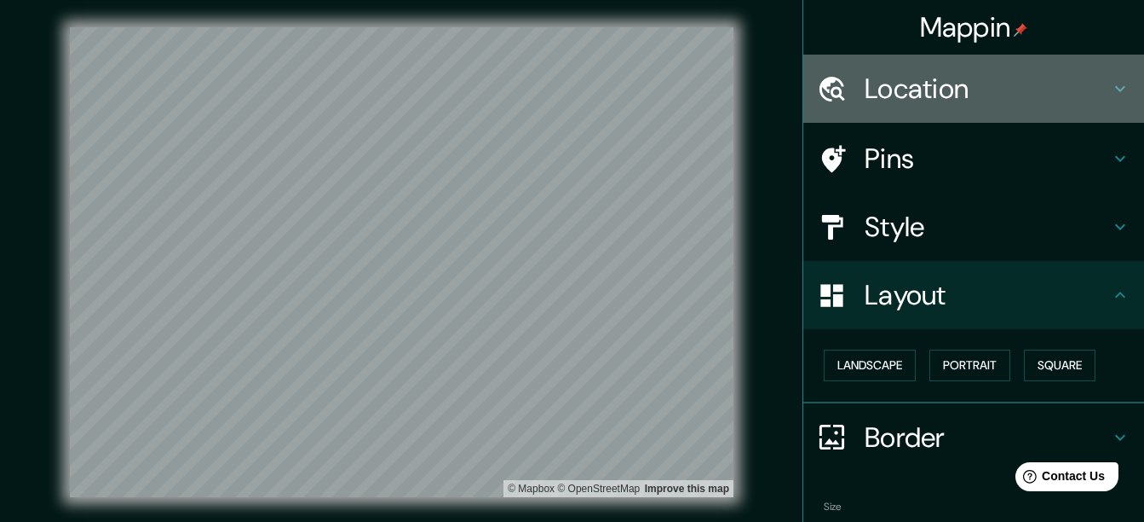
click at [865, 91] on h4 "Location" at bounding box center [987, 89] width 245 height 34
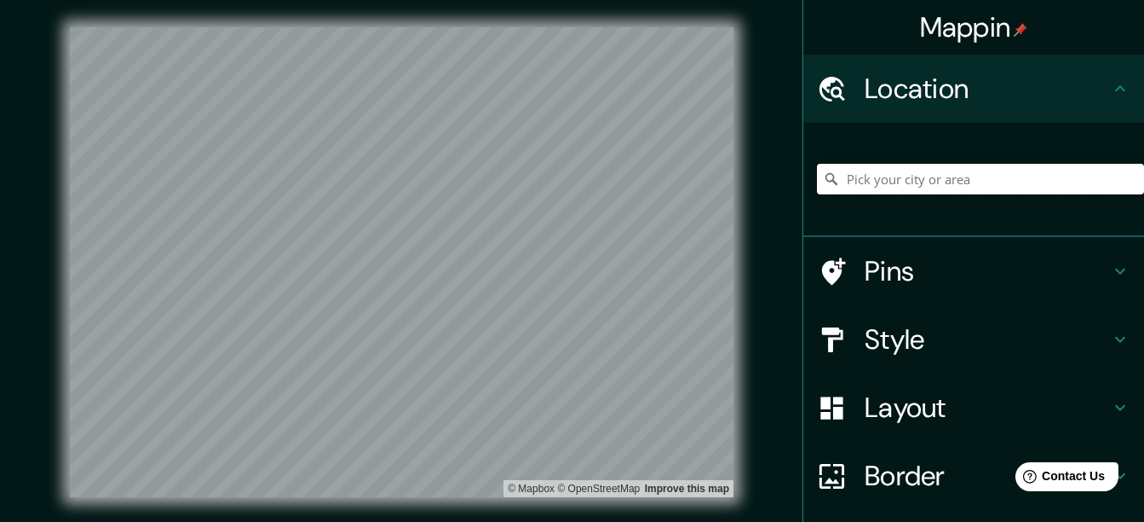
click at [861, 174] on input "Pick your city or area" at bounding box center [980, 179] width 327 height 31
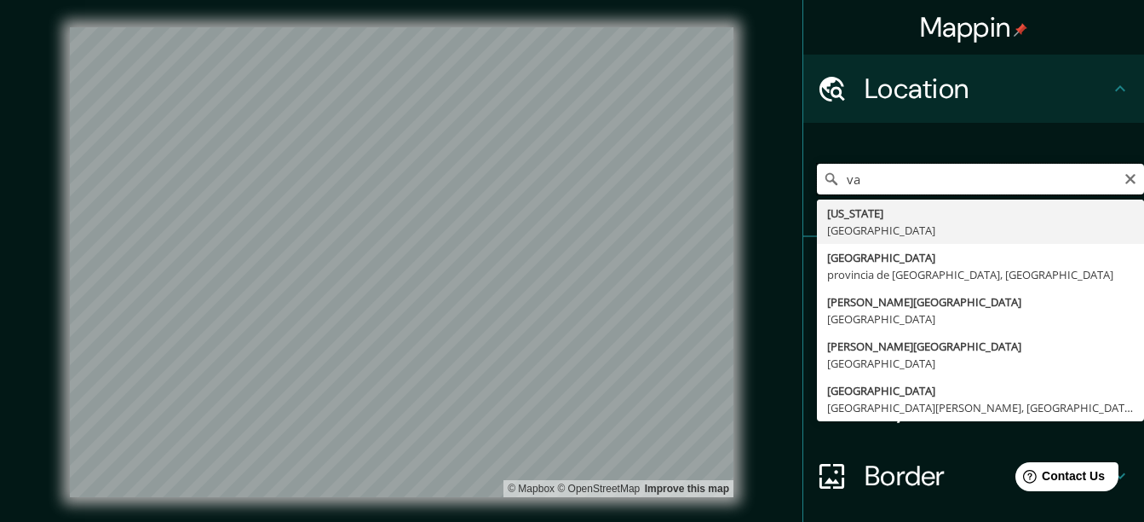
type input "v"
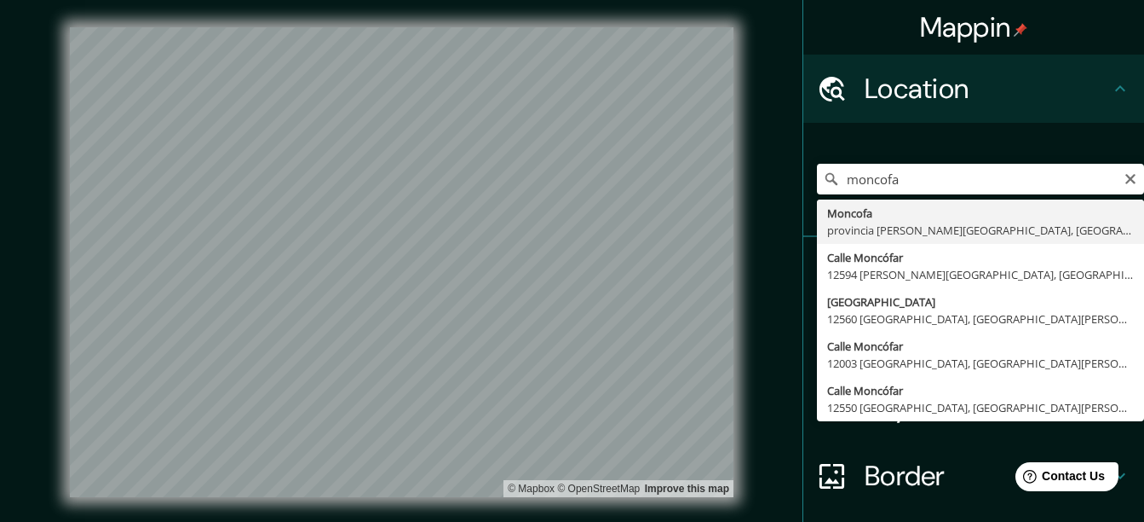
type input "Moncofa, provincia de Castellón, España"
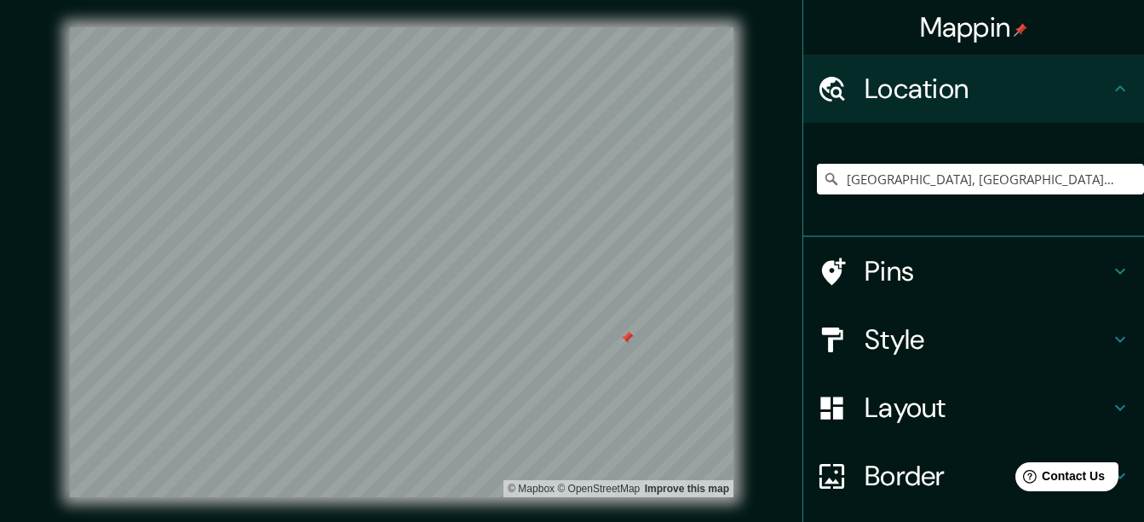
click at [629, 341] on div at bounding box center [627, 338] width 14 height 14
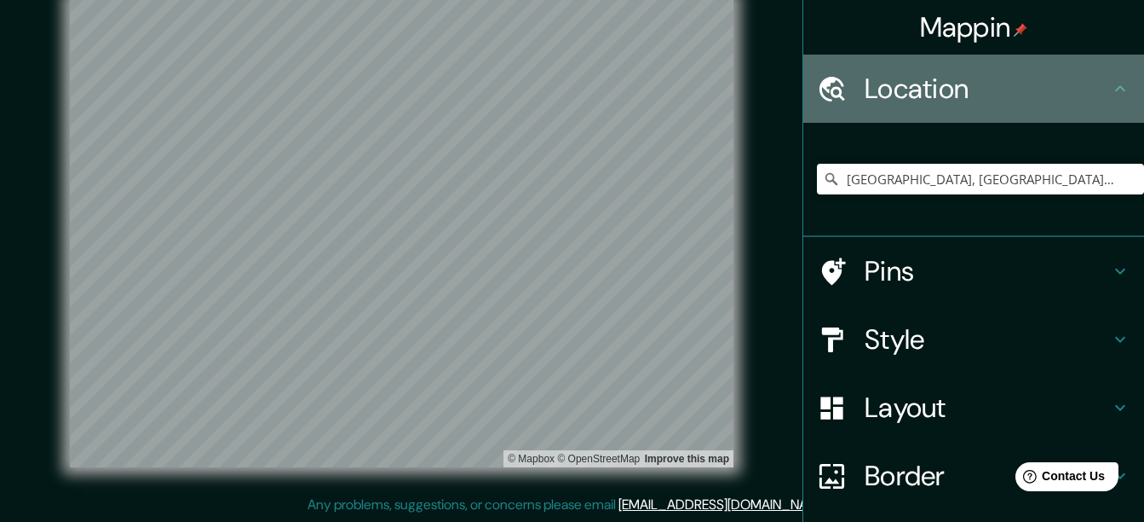
click at [1007, 87] on h4 "Location" at bounding box center [987, 89] width 245 height 34
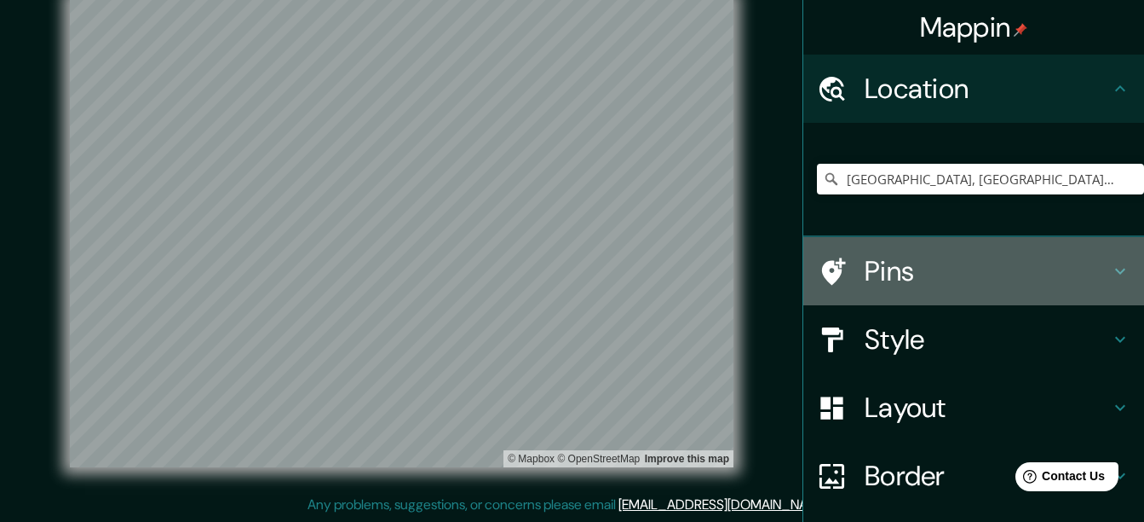
click at [955, 278] on h4 "Pins" at bounding box center [987, 271] width 245 height 34
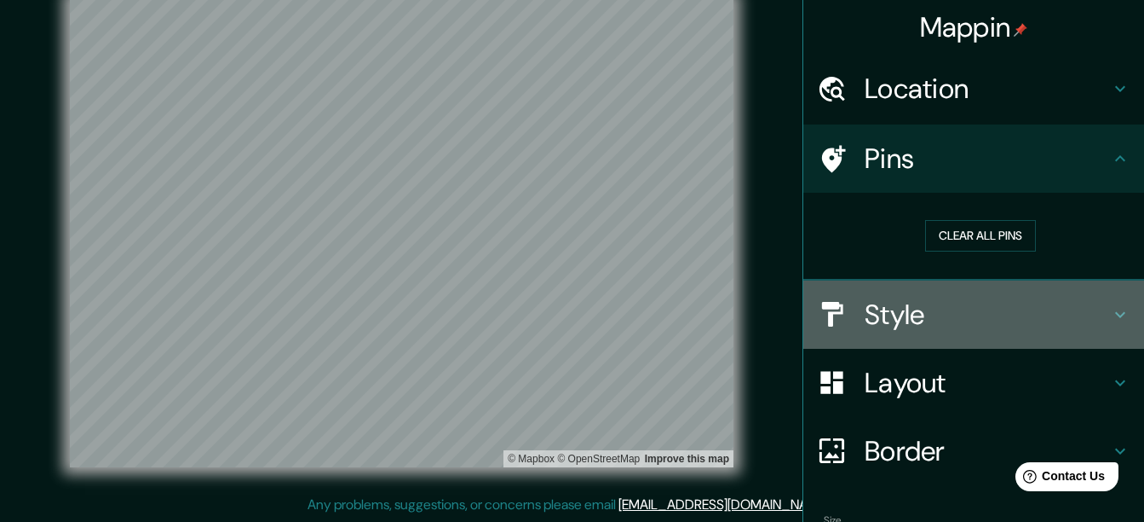
click at [946, 314] on h4 "Style" at bounding box center [987, 314] width 245 height 34
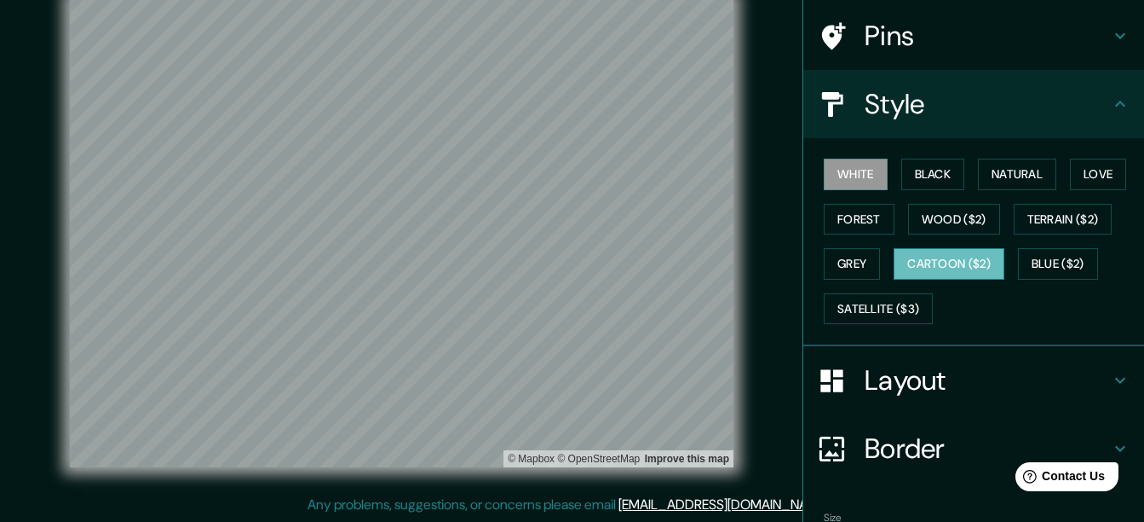
scroll to position [124, 0]
click at [930, 398] on div "Layout" at bounding box center [974, 379] width 341 height 68
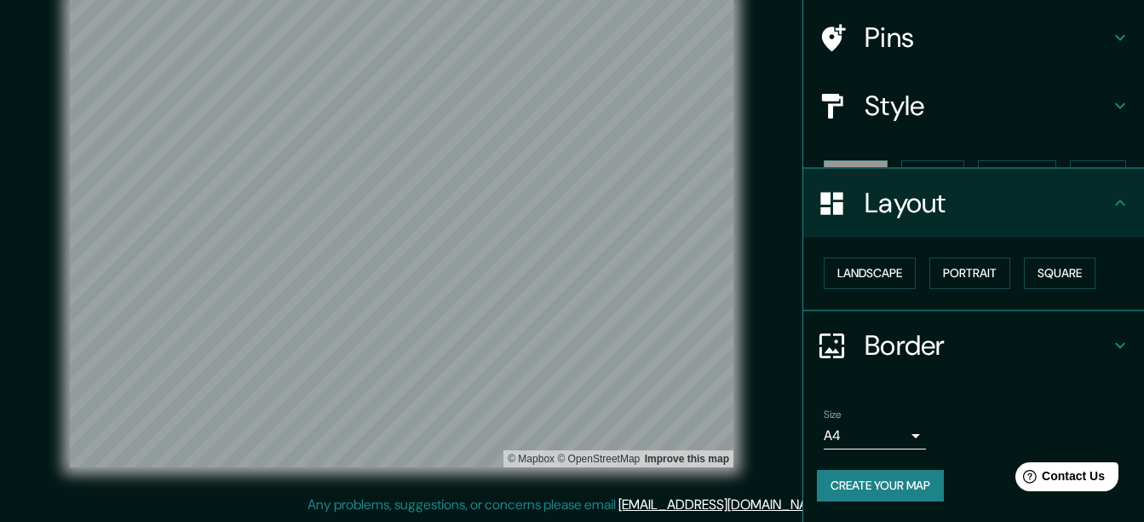
scroll to position [91, 0]
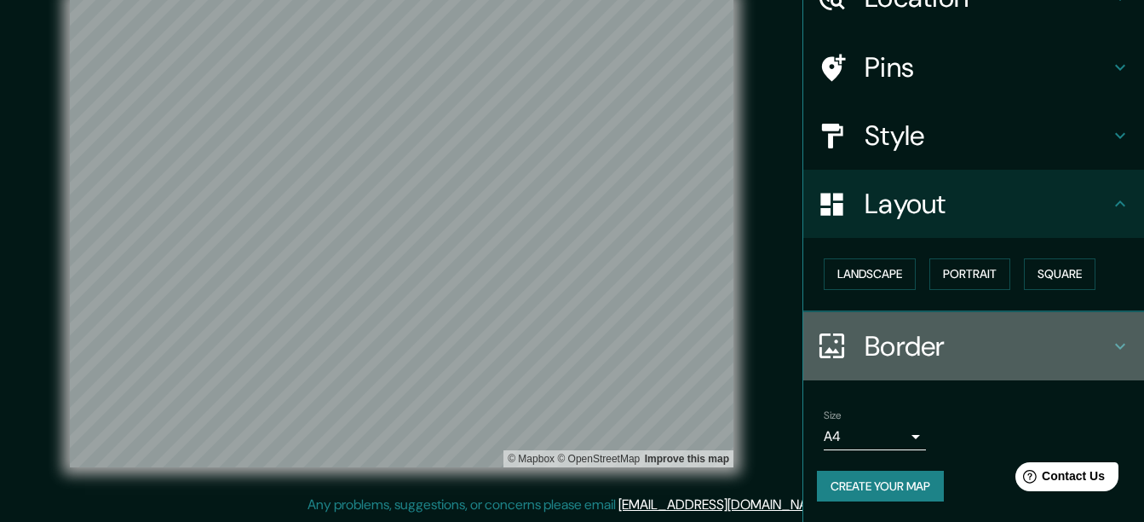
click at [865, 347] on h4 "Border" at bounding box center [987, 346] width 245 height 34
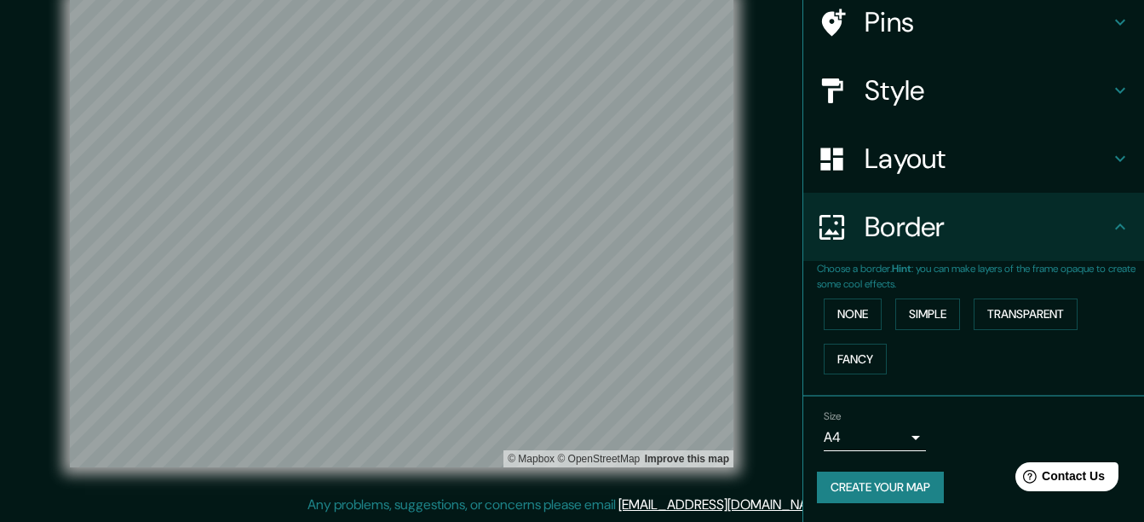
scroll to position [138, 0]
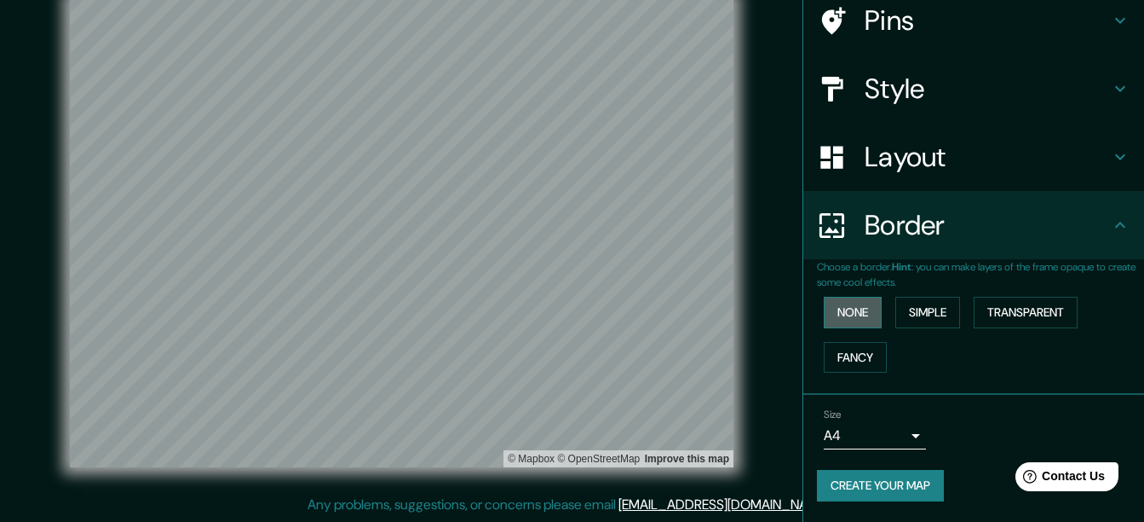
click at [856, 306] on button "None" at bounding box center [853, 313] width 58 height 32
click at [899, 302] on button "Simple" at bounding box center [928, 313] width 65 height 32
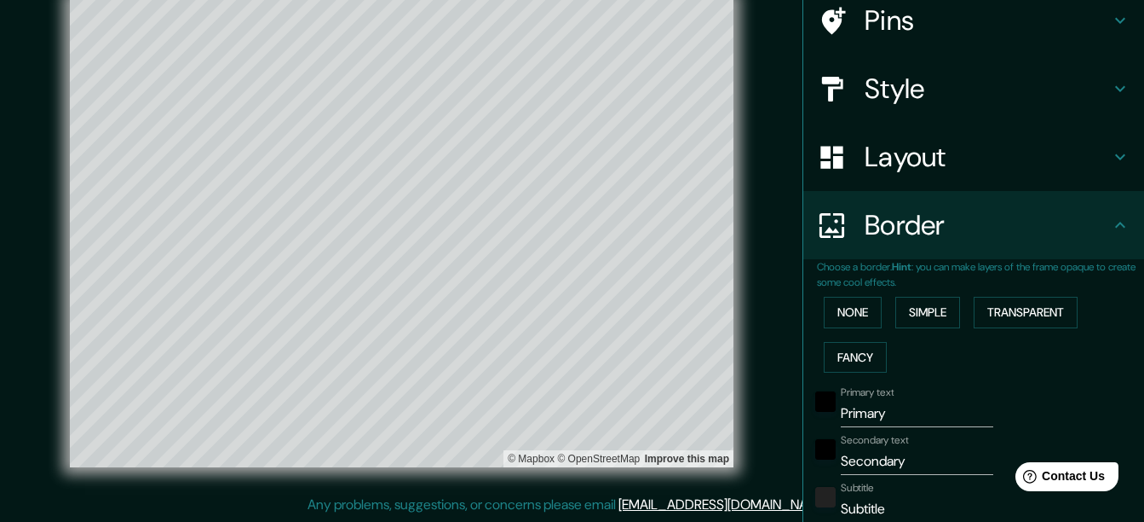
click at [963, 306] on div "None Simple Transparent Fancy" at bounding box center [980, 334] width 327 height 89
drag, startPoint x: 963, startPoint y: 306, endPoint x: 983, endPoint y: 308, distance: 19.8
click at [983, 308] on div "None Simple Transparent Fancy" at bounding box center [980, 334] width 327 height 89
click at [983, 308] on button "Transparent" at bounding box center [1026, 313] width 104 height 32
click at [857, 349] on button "Fancy" at bounding box center [855, 358] width 63 height 32
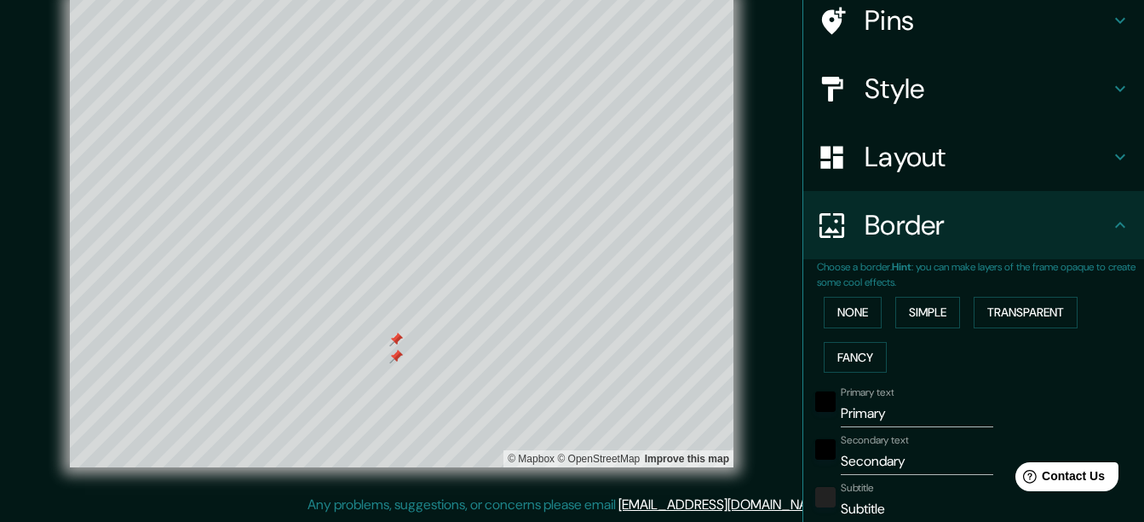
click at [843, 423] on input "Primary" at bounding box center [917, 413] width 153 height 27
type input "m"
type input "312"
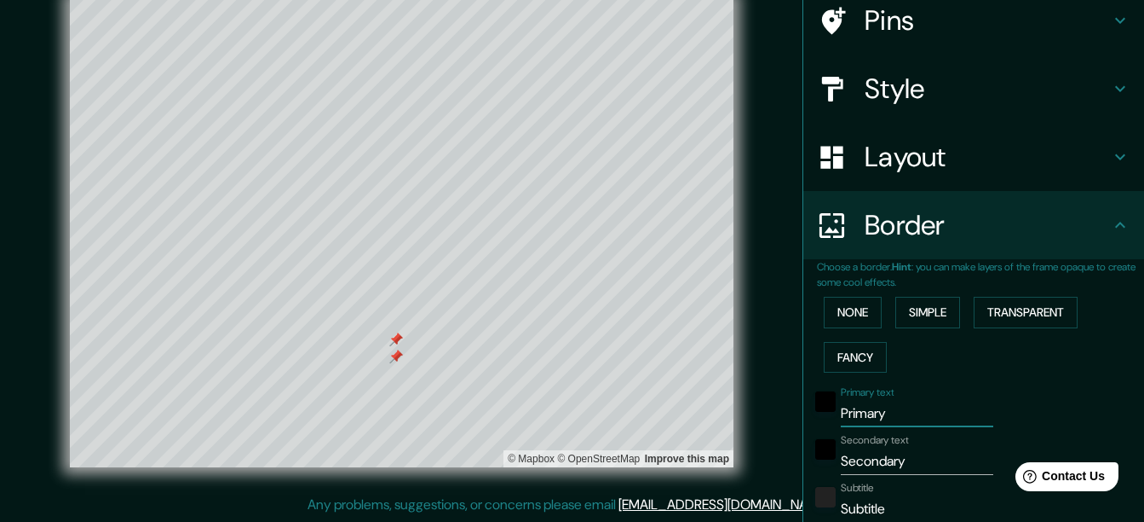
type input "62"
type input "31"
click at [843, 423] on input "m" at bounding box center [917, 413] width 153 height 27
type input "mo"
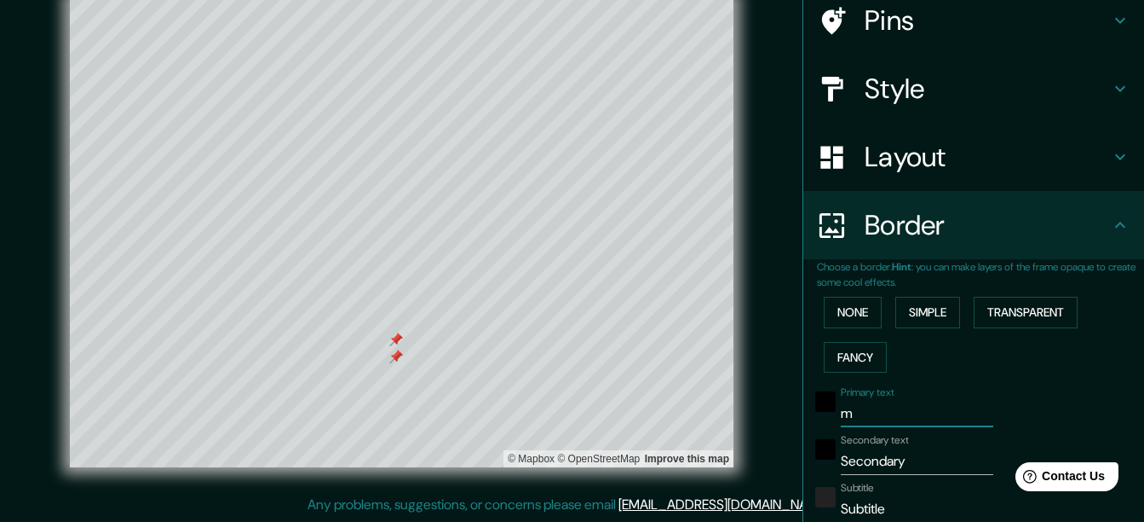
type input "312"
type input "62"
type input "31"
type input "mon"
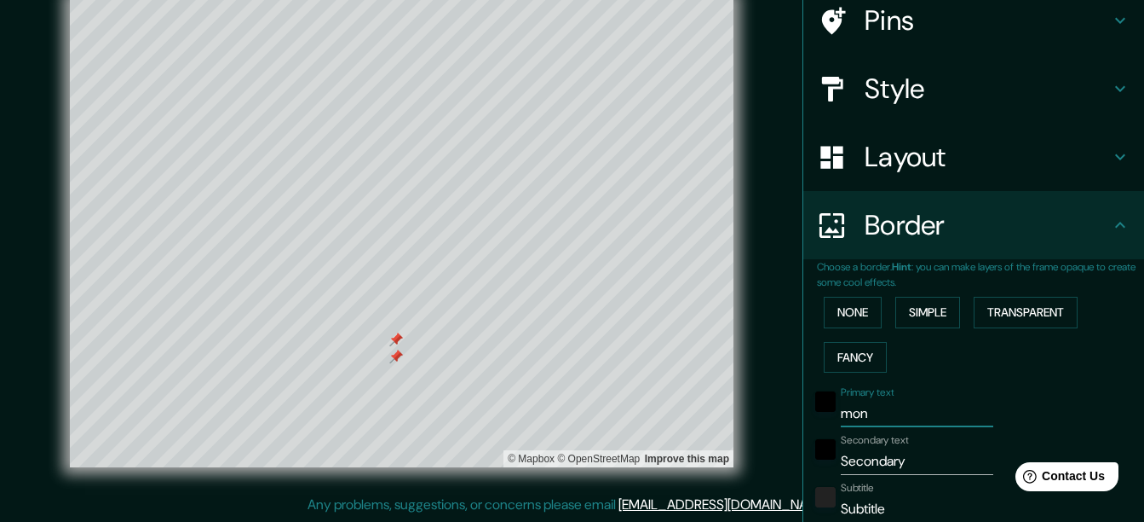
type input "312"
type input "62"
type input "31"
type input "mo"
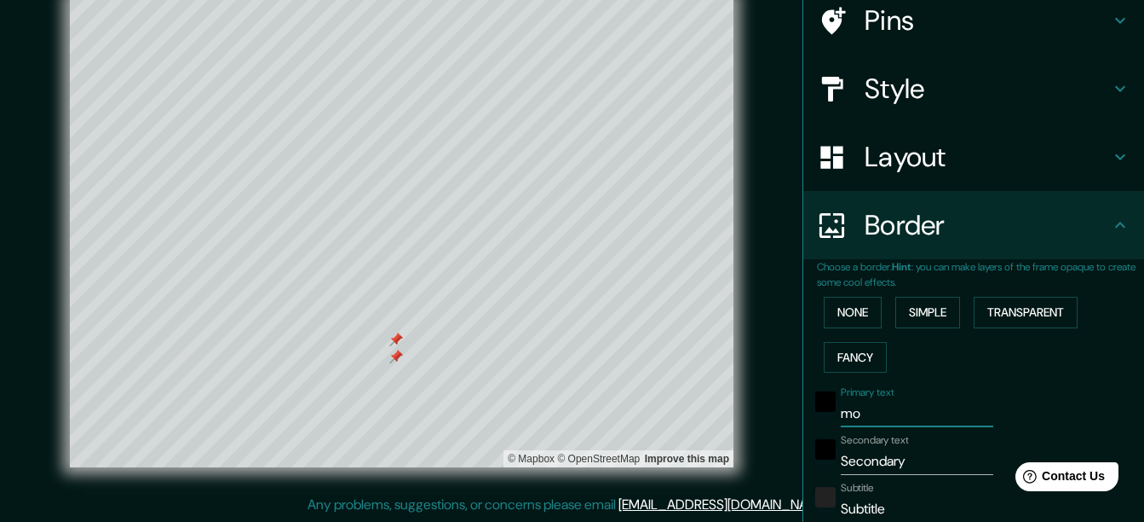
type input "312"
type input "62"
type input "31"
type input "m"
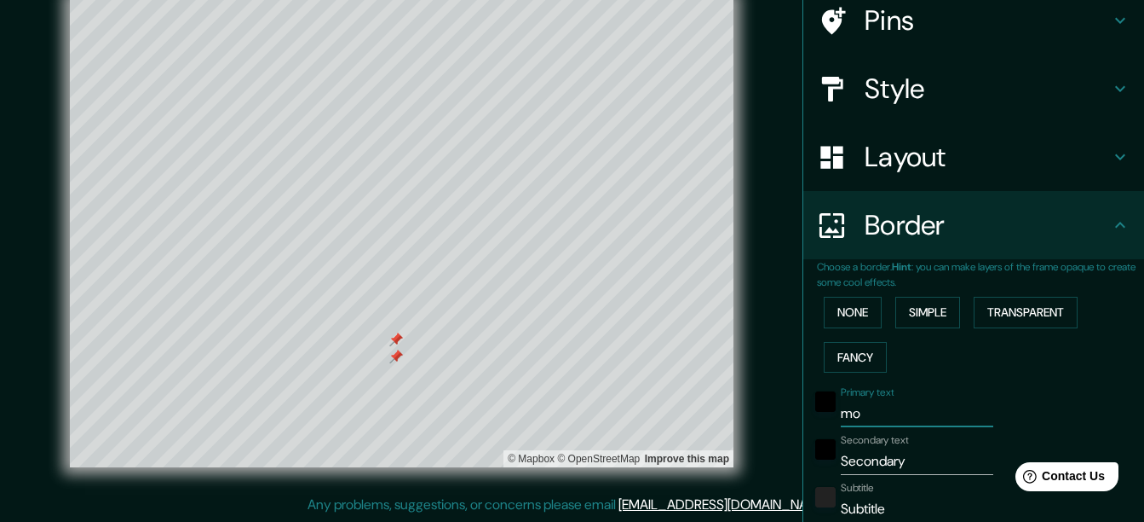
type input "312"
type input "62"
type input "31"
type input "312"
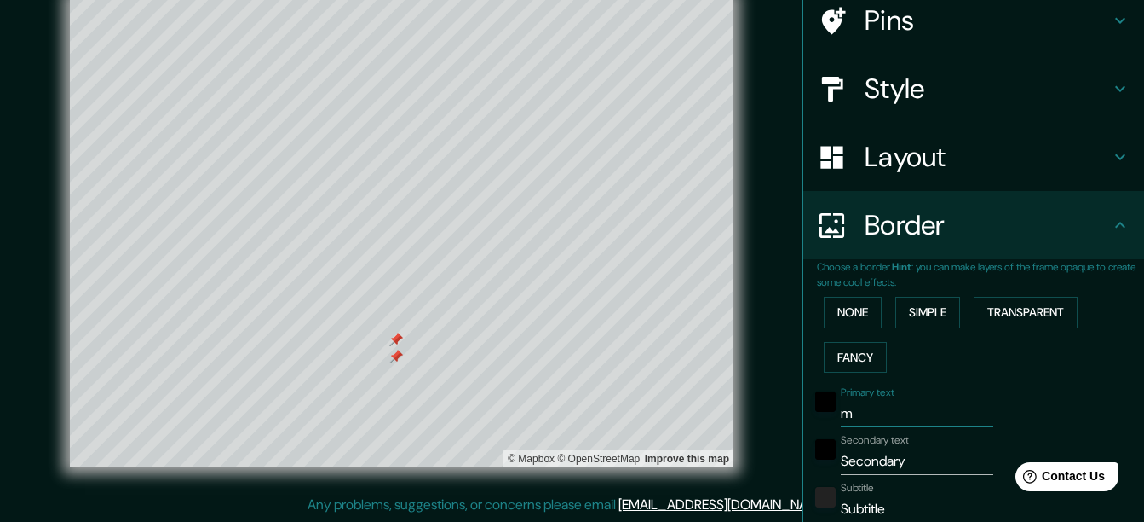
type input "62"
type input "31"
type input "m"
type input "312"
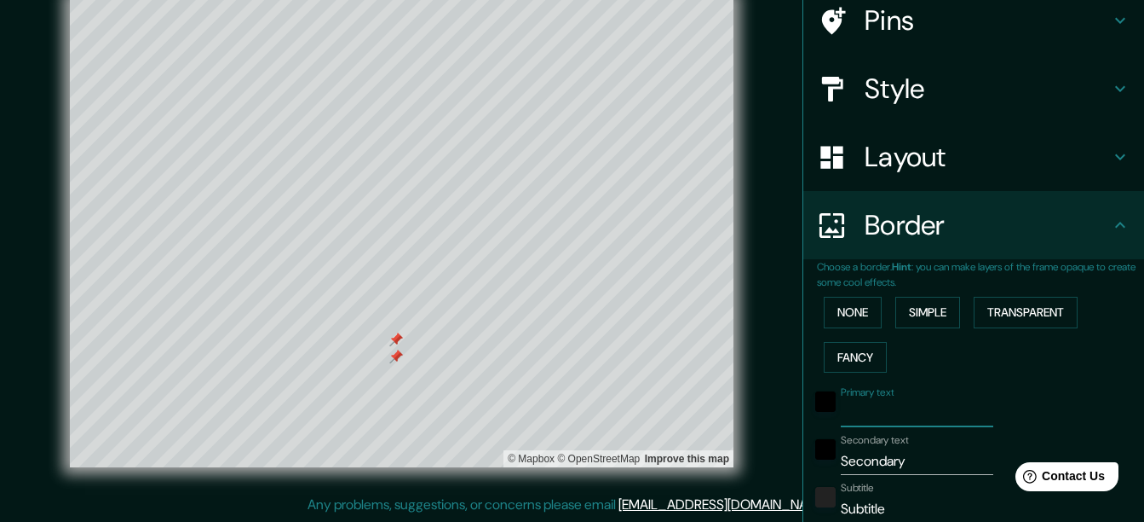
type input "62"
type input "31"
type input "mn"
type input "312"
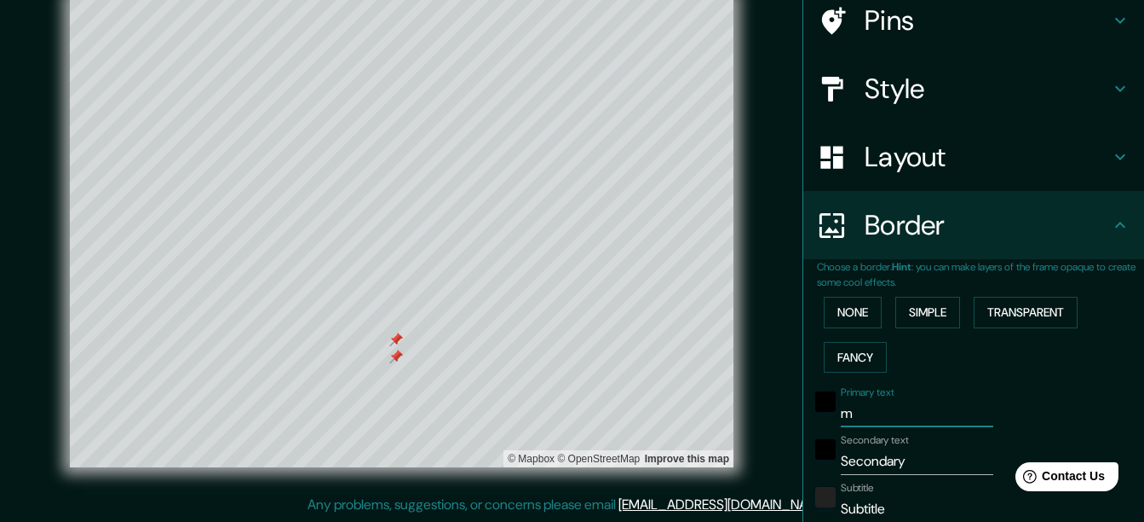
type input "62"
type input "31"
type input "m"
type input "312"
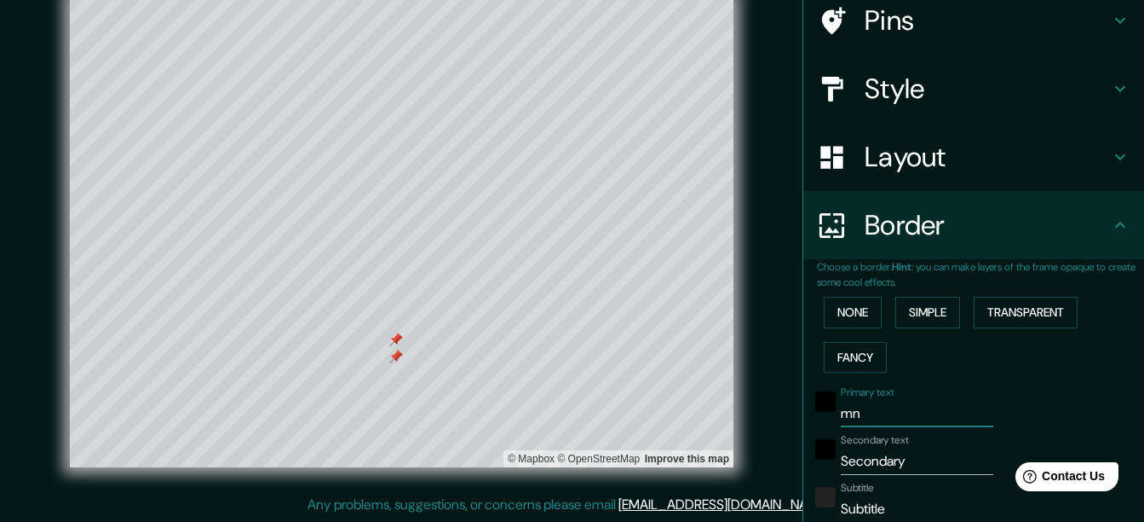
type input "62"
type input "31"
type input "mo"
type input "312"
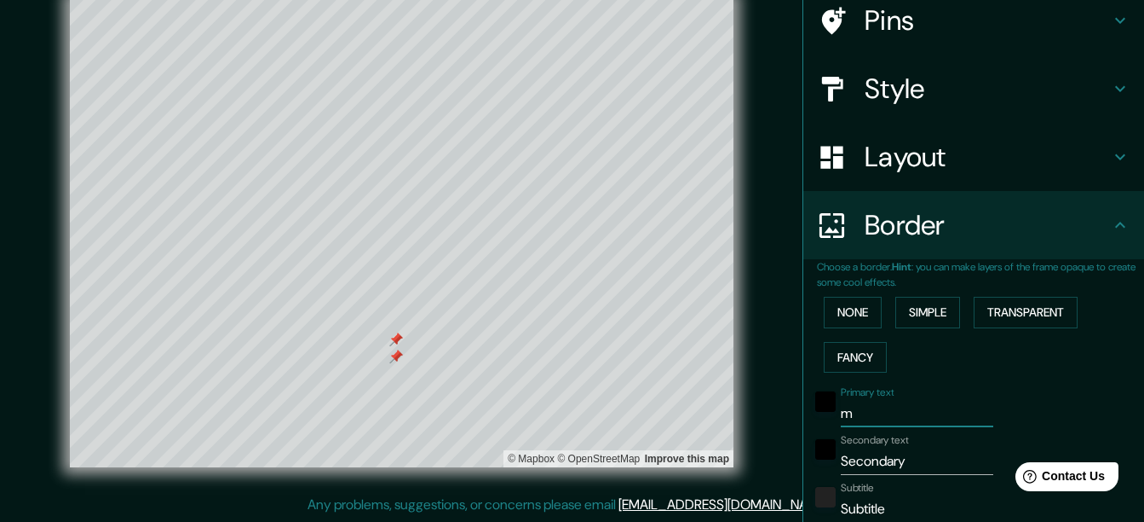
type input "62"
type input "31"
type input "monc"
type input "312"
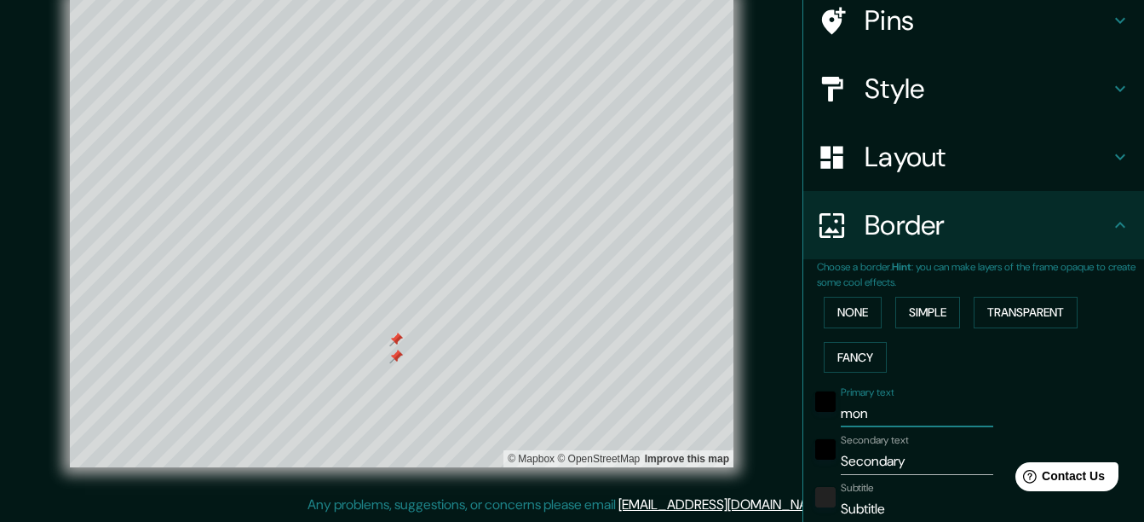
type input "62"
type input "31"
type input "moncf"
type input "312"
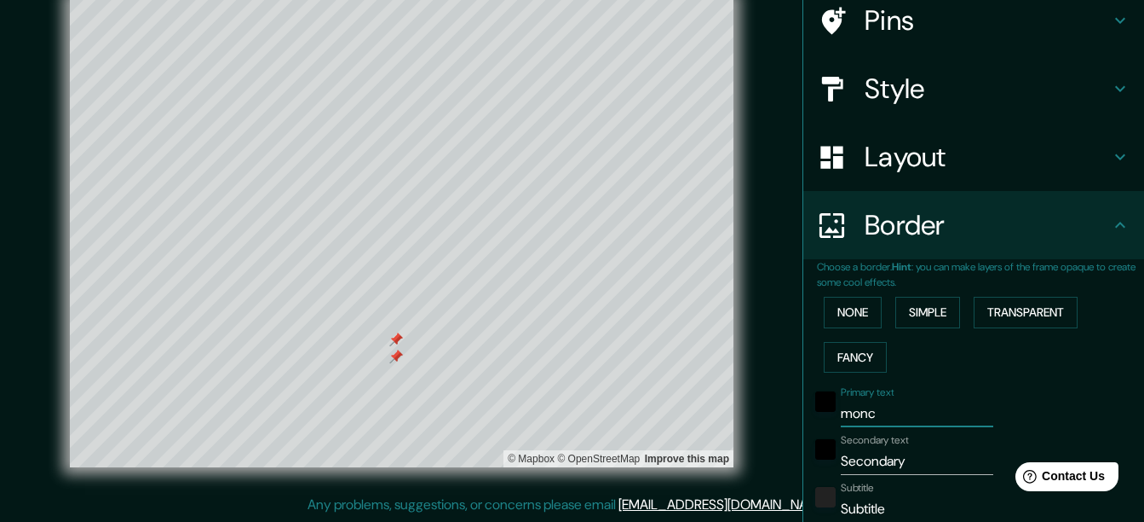
type input "62"
type input "31"
type input "moncfo"
type input "312"
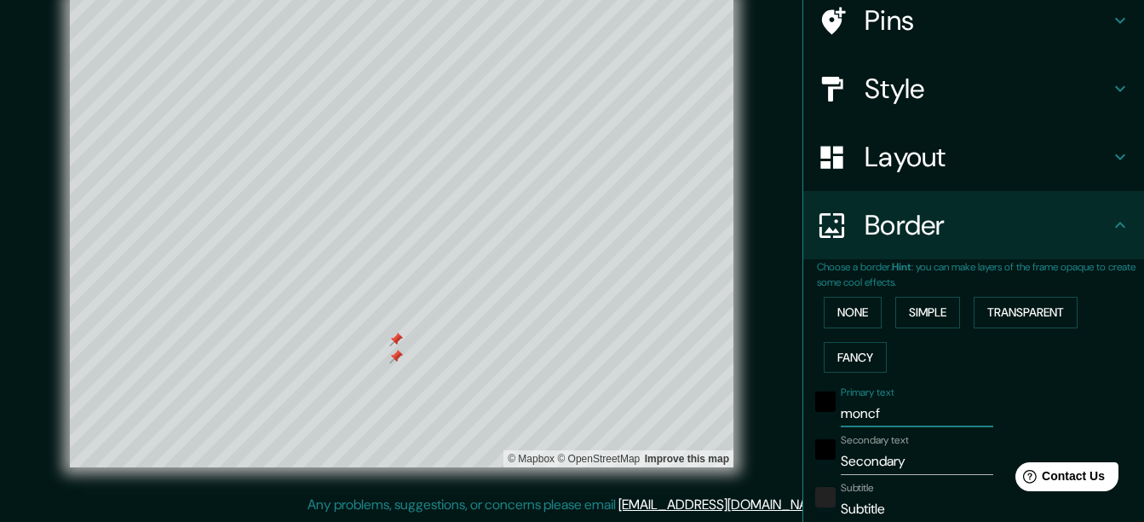
type input "62"
type input "31"
type input "moncfor"
type input "312"
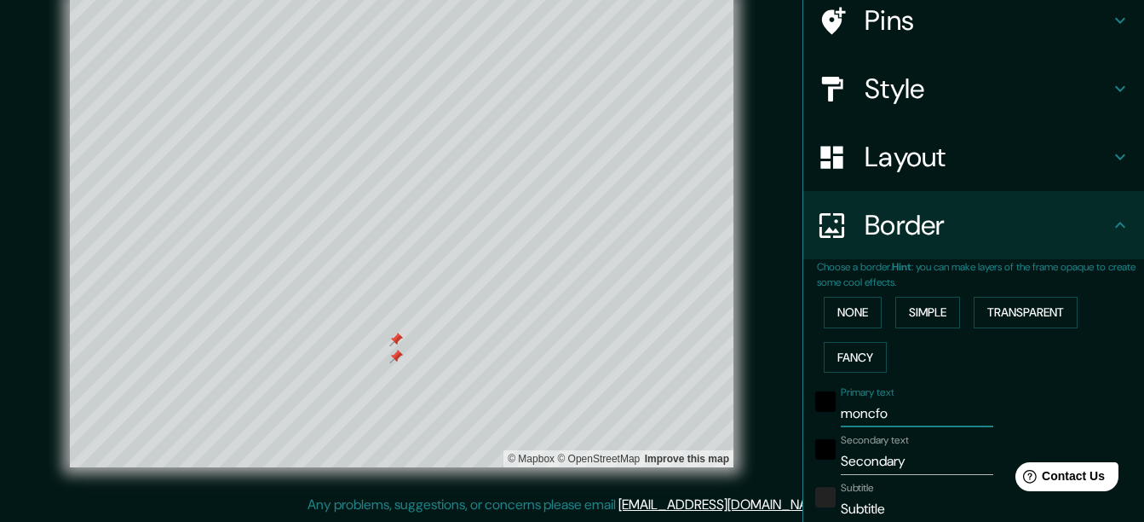
type input "62"
type input "31"
type input "moncfora"
type input "312"
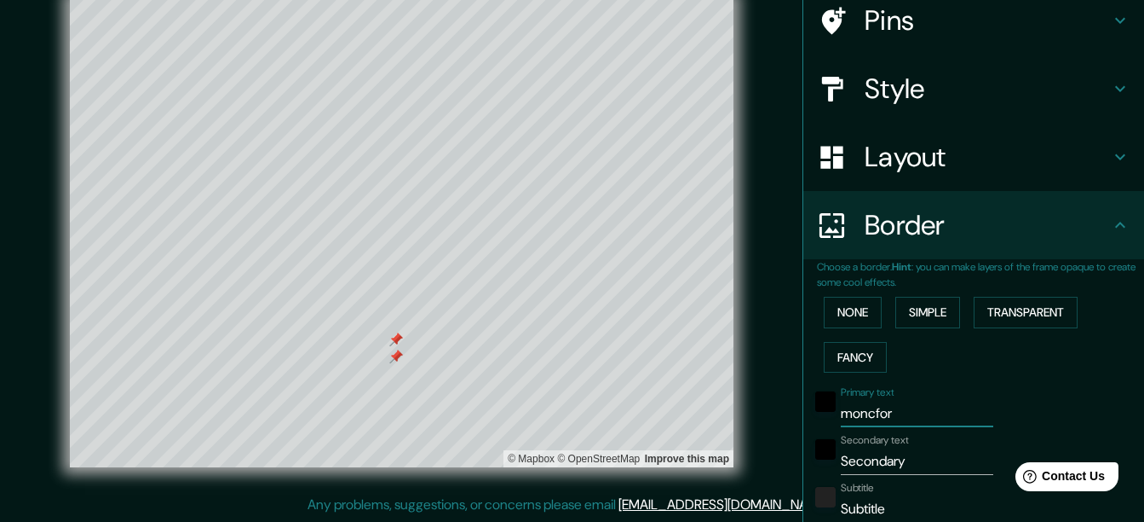
type input "62"
type input "31"
type input "moncfor"
type input "312"
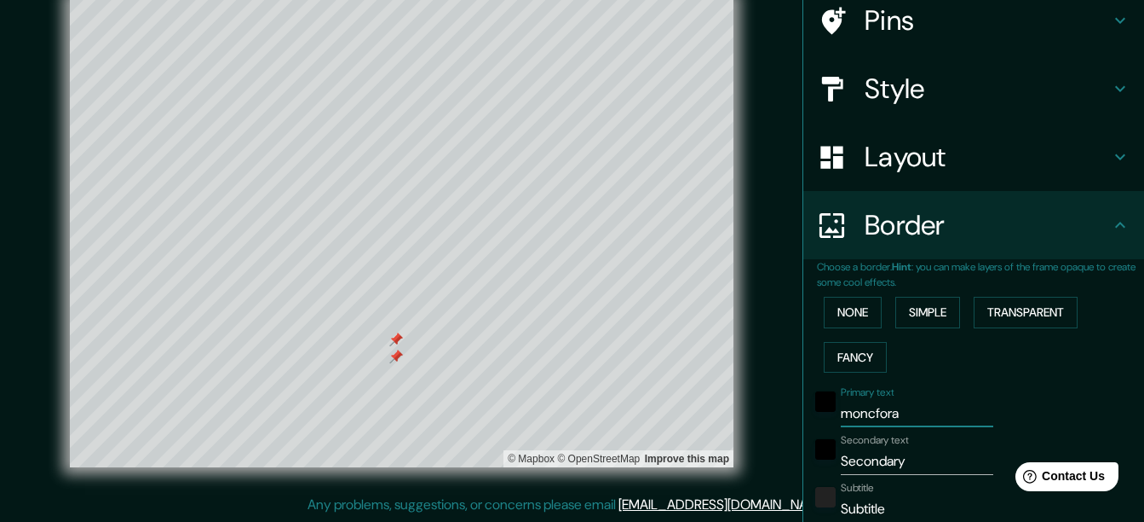
type input "62"
type input "31"
type input "moncfo"
type input "312"
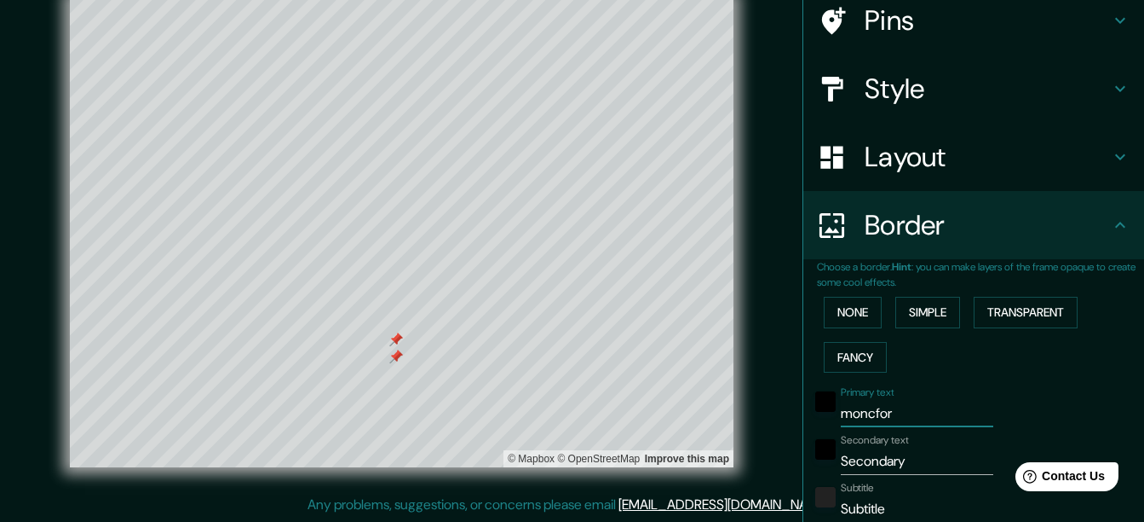
type input "62"
type input "31"
type input "moncfof"
type input "312"
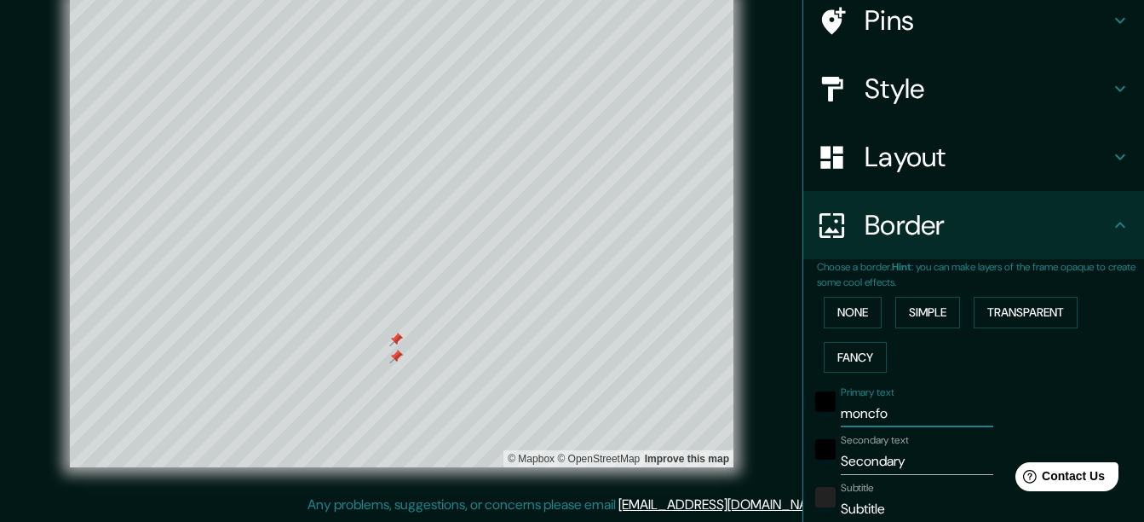
type input "62"
type input "31"
type input "moncfofa"
type input "312"
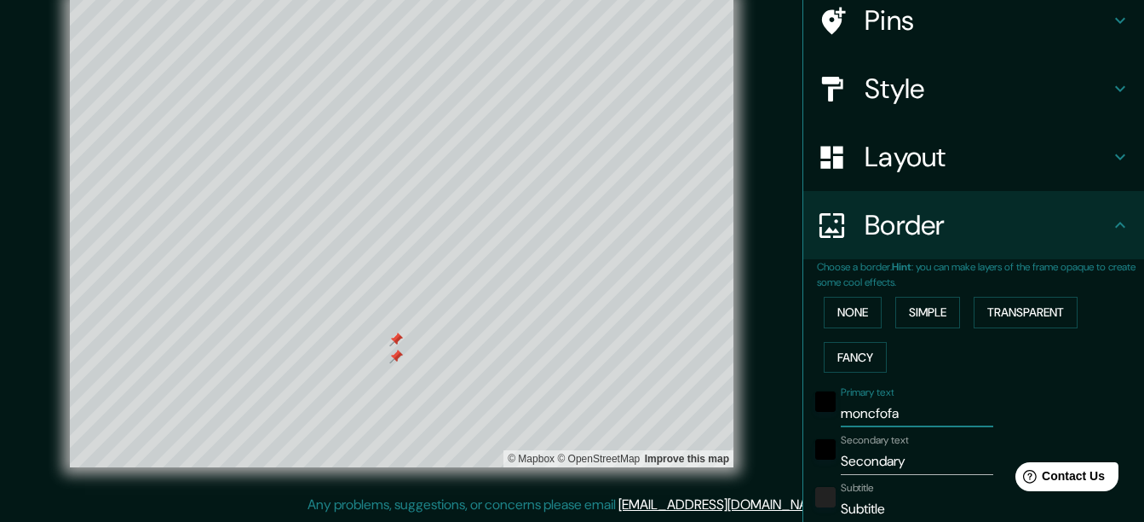
type input "62"
type input "31"
type input "moncfof"
type input "312"
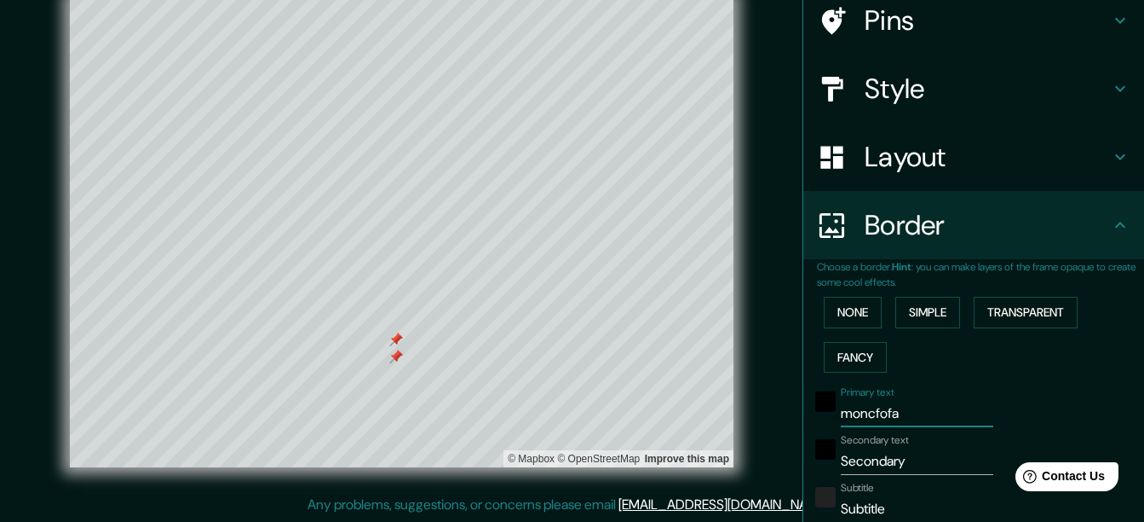
type input "62"
type input "31"
type input "moncfo"
type input "312"
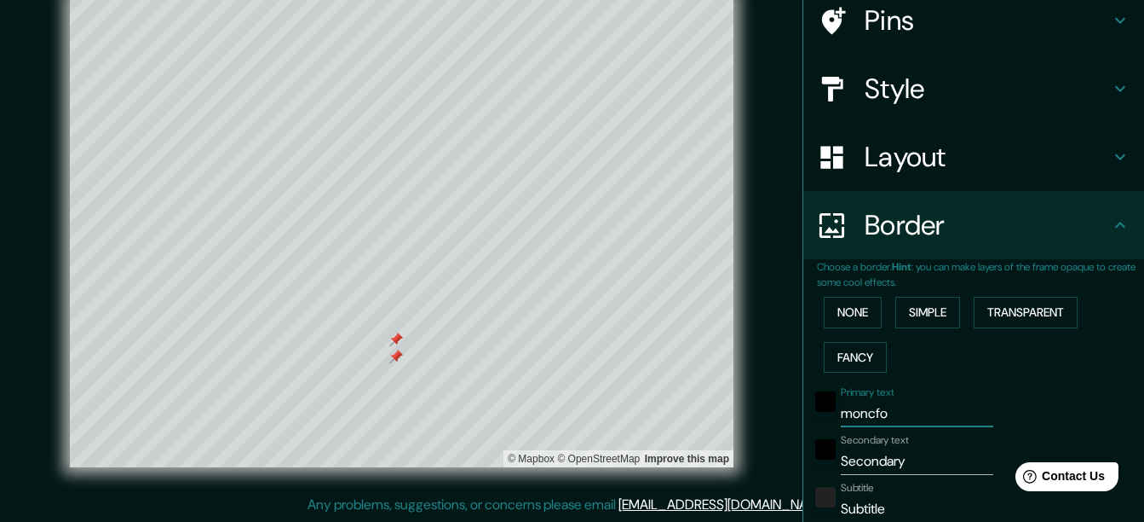
type input "62"
type input "31"
type input "moncf"
type input "312"
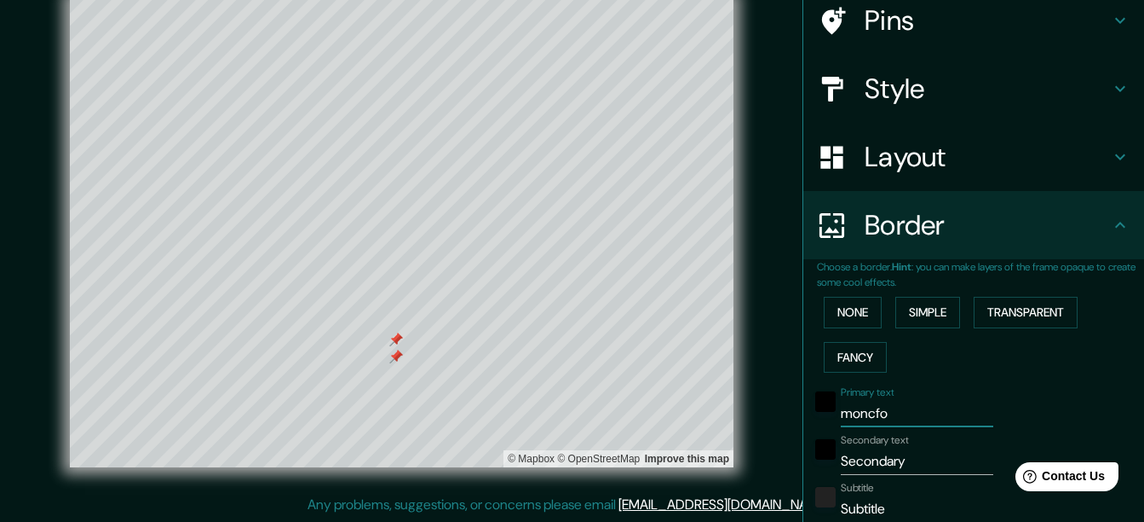
type input "62"
type input "31"
type input "monc"
type input "312"
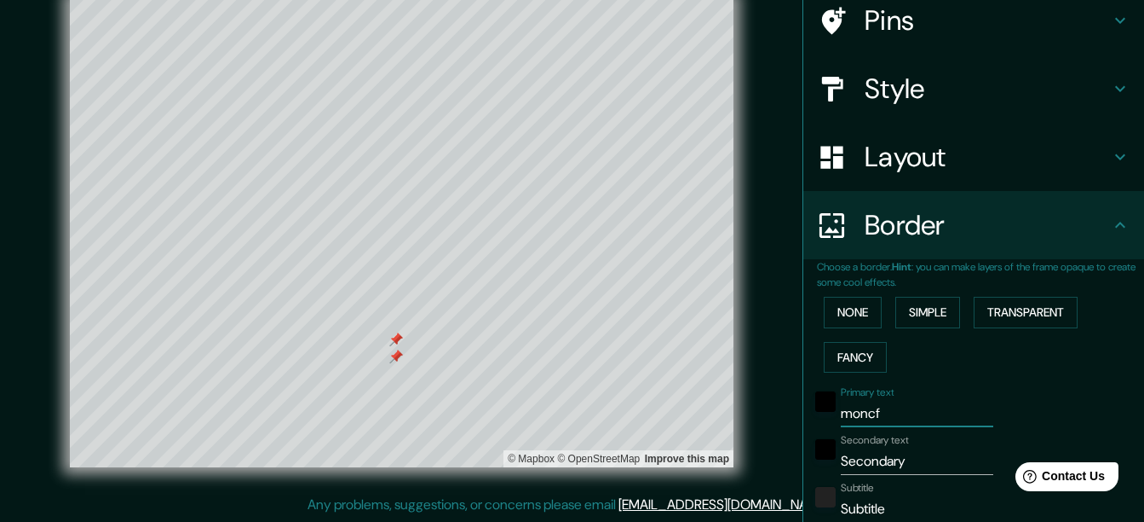
type input "62"
type input "31"
type input "monco"
type input "312"
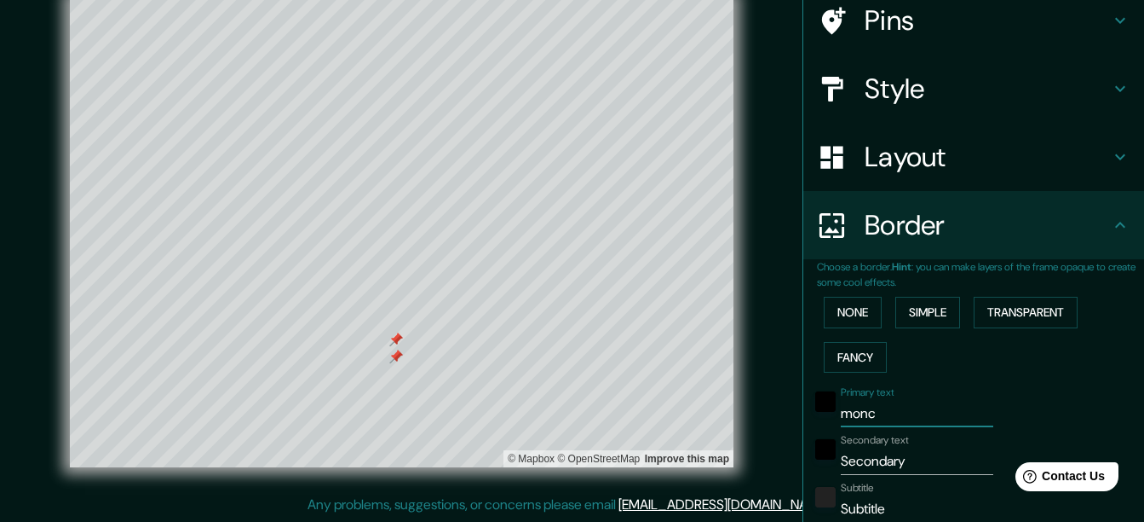
type input "62"
type input "31"
type input "moncof"
type input "312"
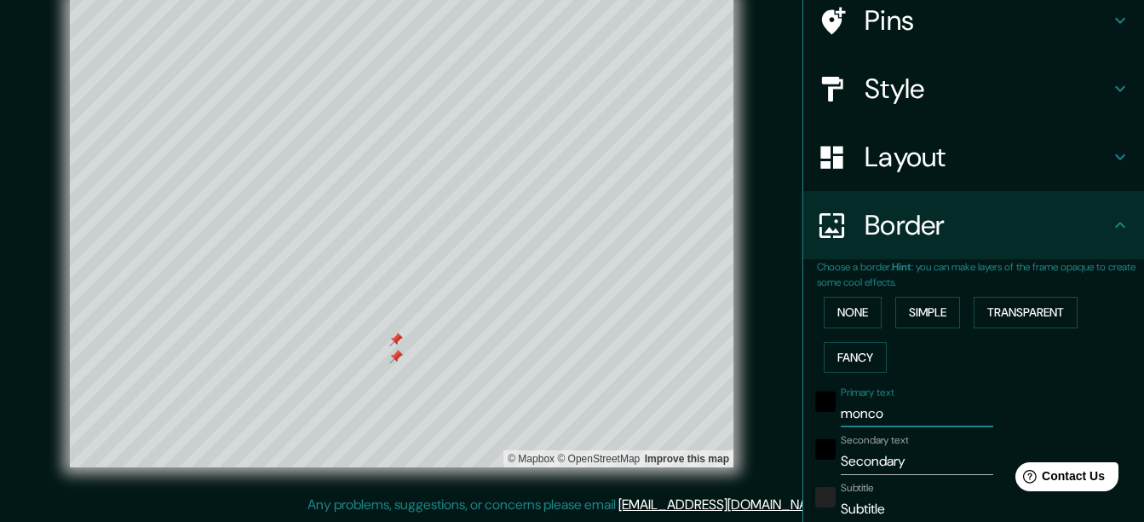
type input "62"
type input "31"
type input "moncofa"
type input "312"
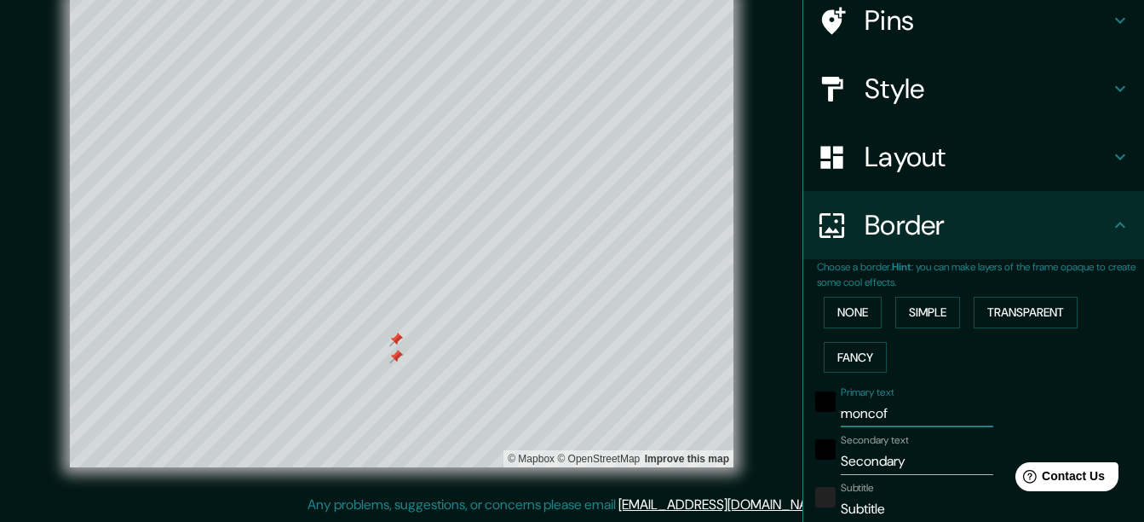
type input "62"
type input "31"
type input "moncof"
type input "312"
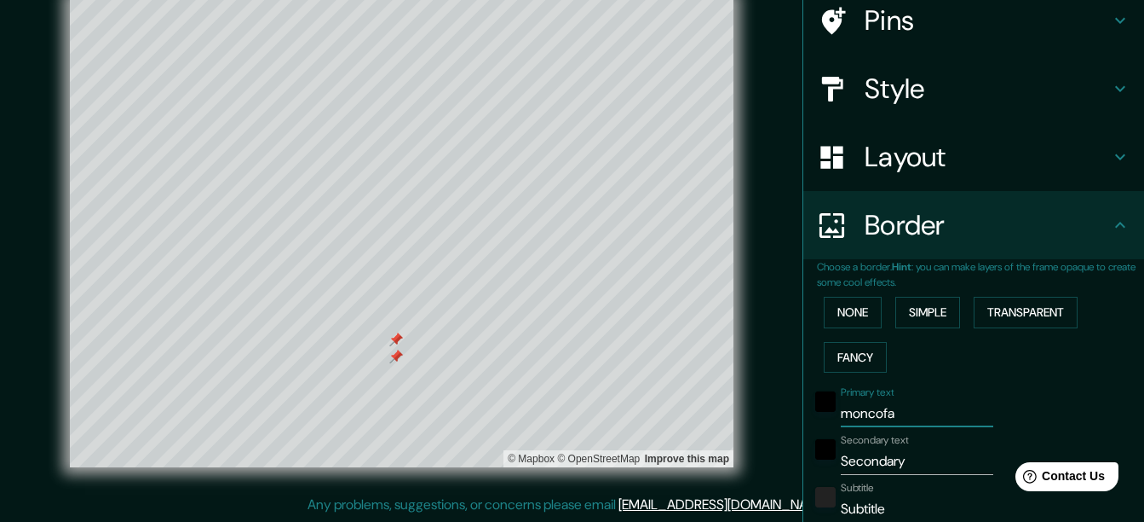
type input "62"
type input "31"
type input "monco"
type input "312"
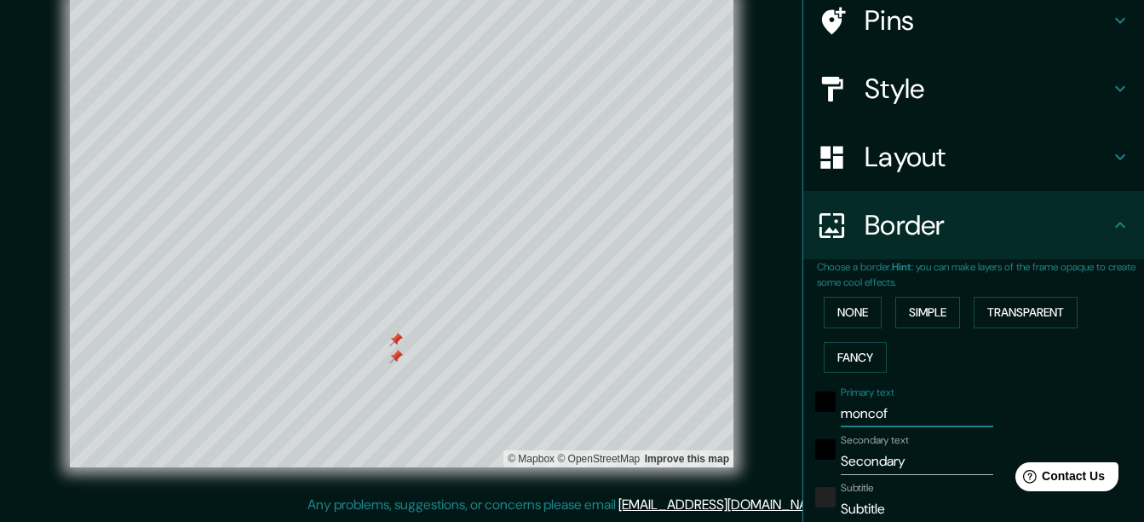
type input "62"
type input "31"
type input "monc"
type input "312"
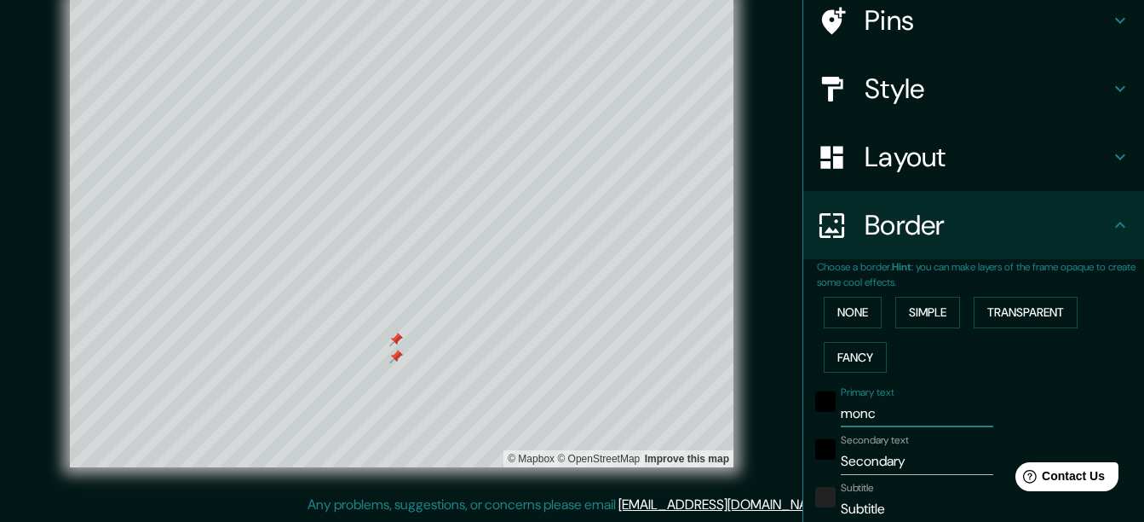
type input "62"
type input "31"
type input "moncá"
type input "312"
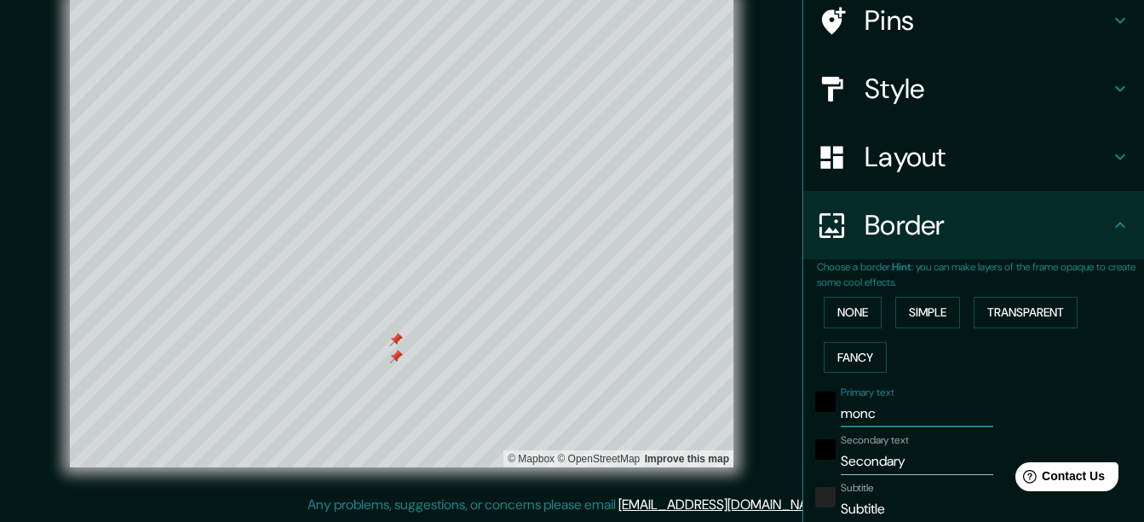
type input "62"
type input "31"
type input "moncáo"
type input "312"
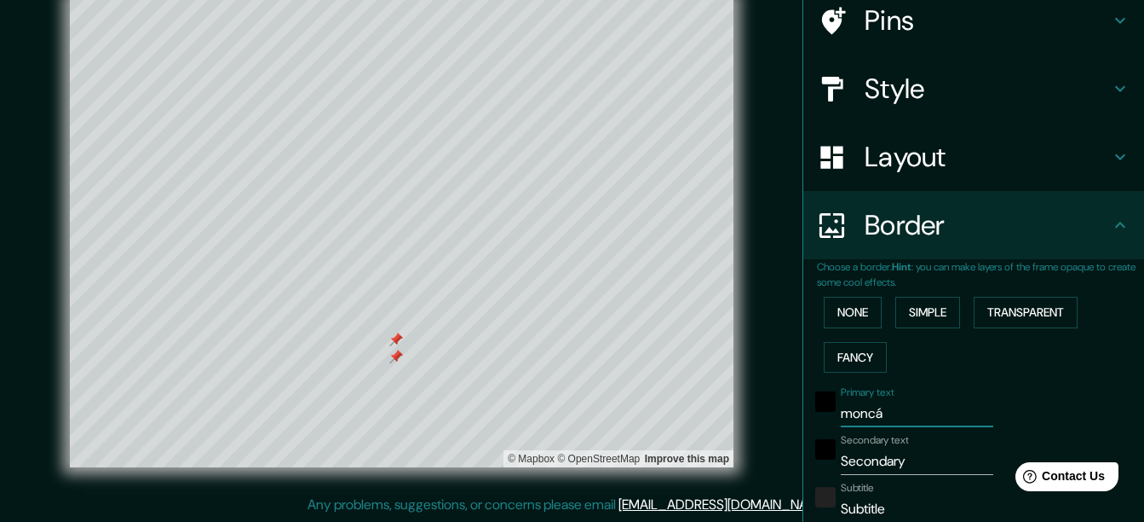
type input "62"
type input "31"
type input "moncá"
type input "312"
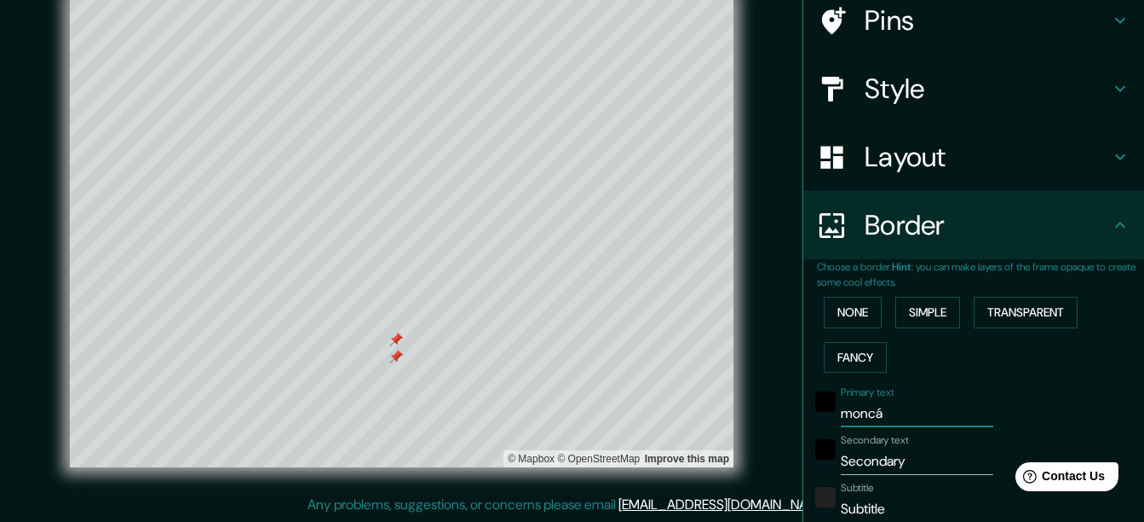
type input "62"
type input "31"
type input "monc"
type input "312"
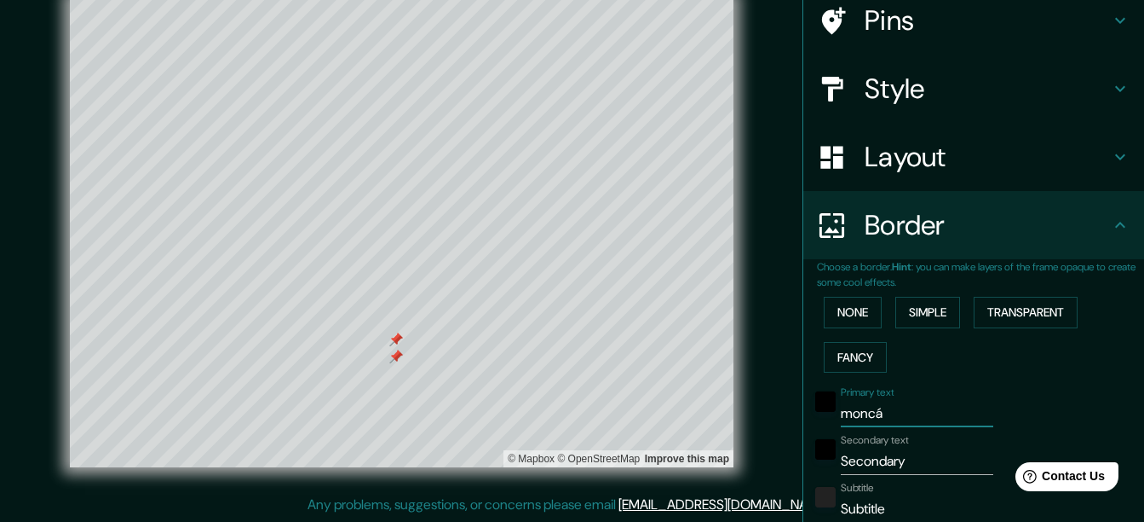
type input "62"
type input "31"
type input "moncó"
type input "312"
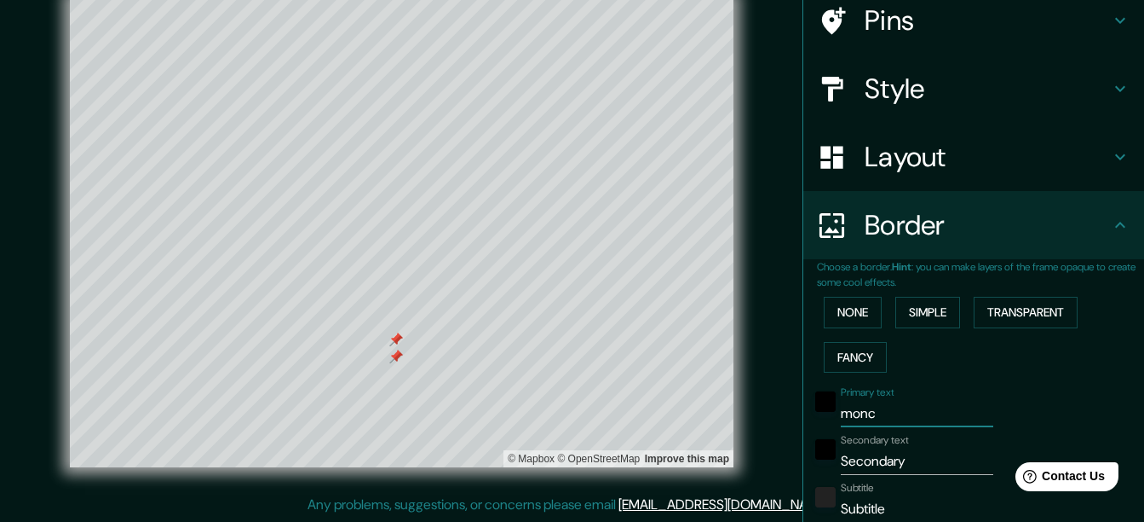
type input "62"
type input "31"
type input "moncóf"
type input "312"
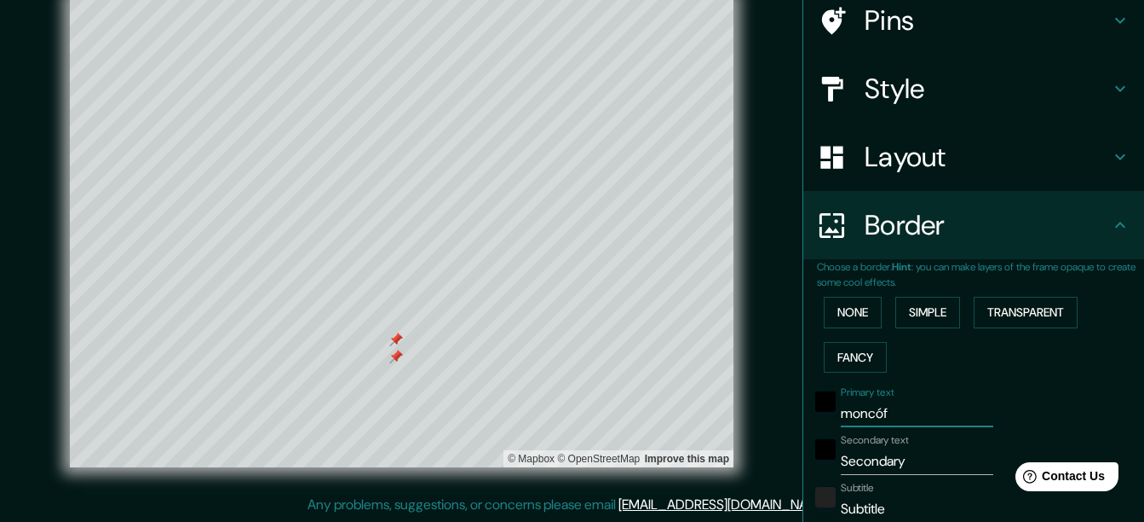
type input "62"
type input "31"
type input "moncófa"
type input "312"
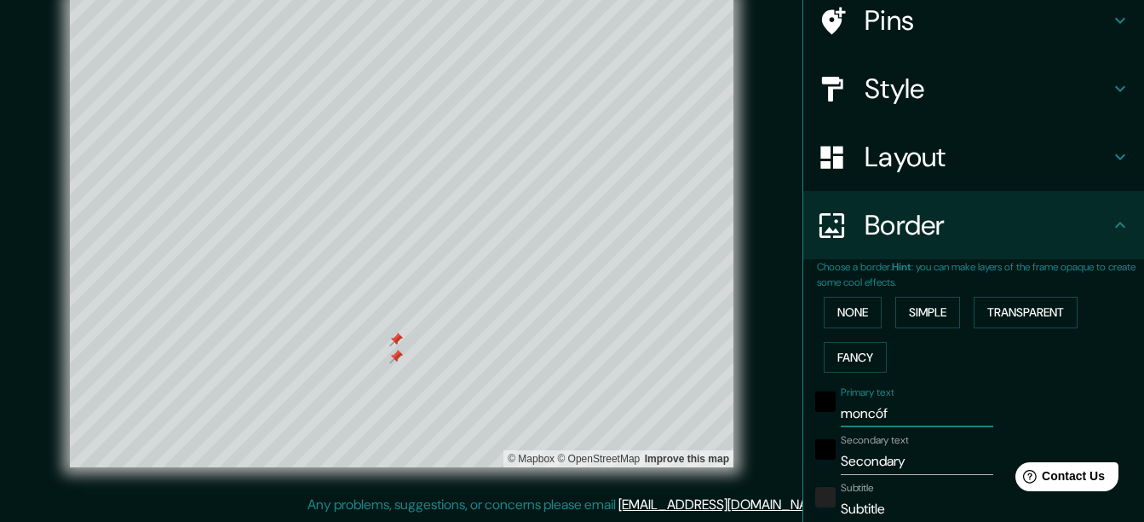
type input "62"
type input "31"
type input "moncóf"
type input "312"
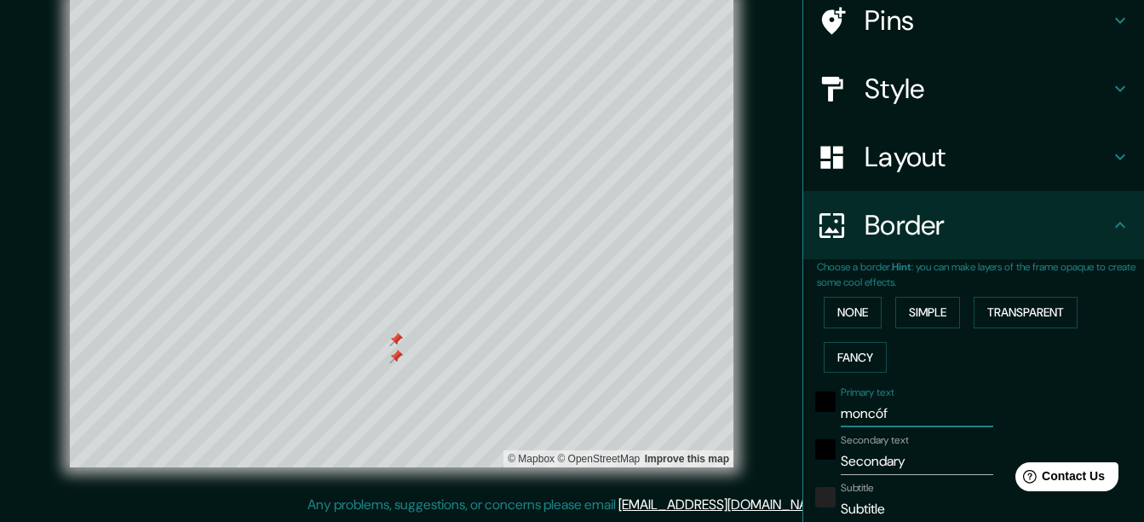
type input "62"
type input "31"
type input "moncó"
type input "312"
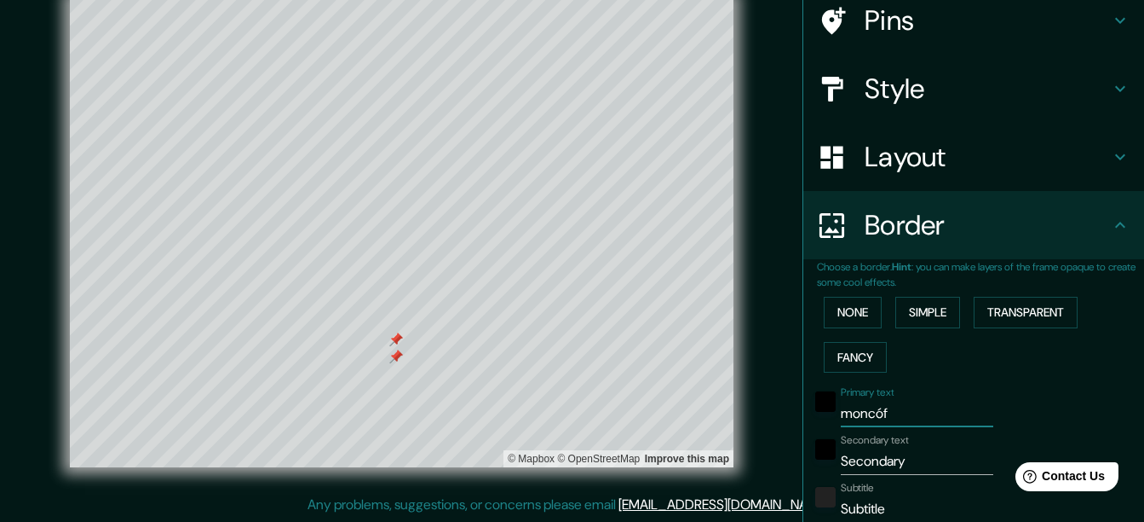
type input "62"
type input "31"
type input "monc"
type input "312"
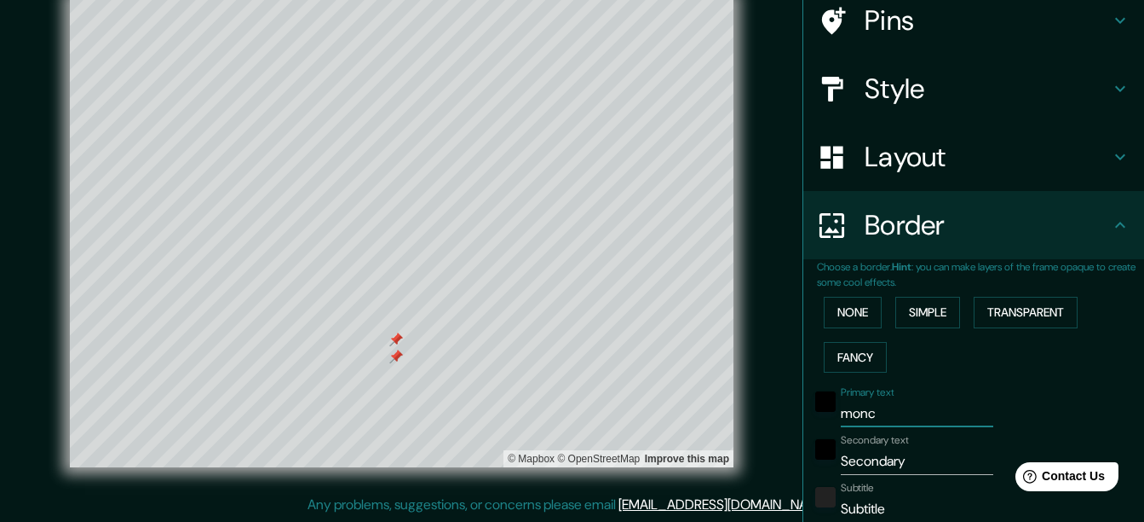
type input "62"
type input "31"
type input "moncO"
type input "312"
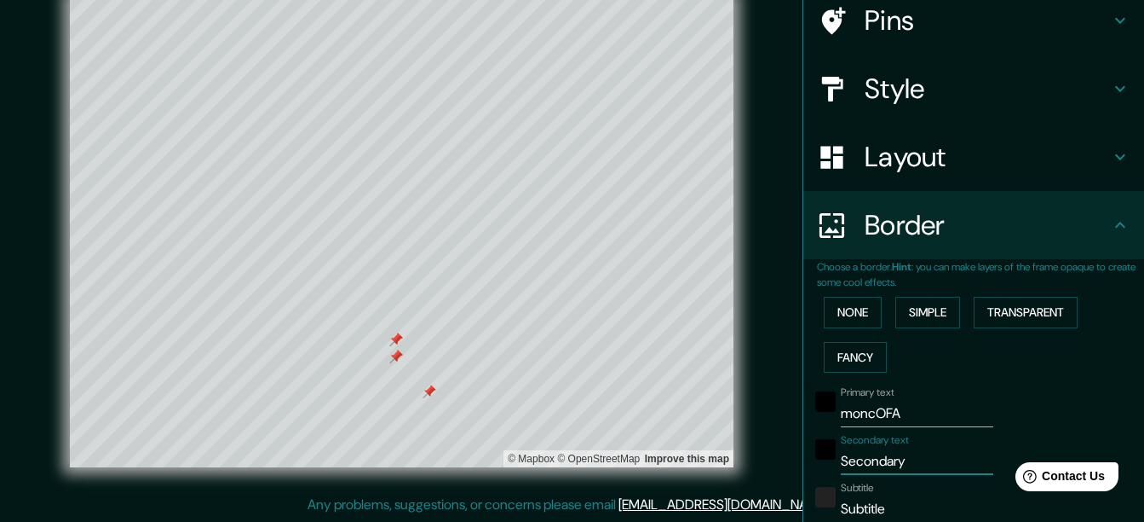
click at [841, 454] on input "Secondary" at bounding box center [917, 460] width 153 height 27
click at [854, 407] on input "moncOFA" at bounding box center [917, 413] width 153 height 27
click at [900, 462] on input "CASTELL" at bounding box center [917, 460] width 153 height 27
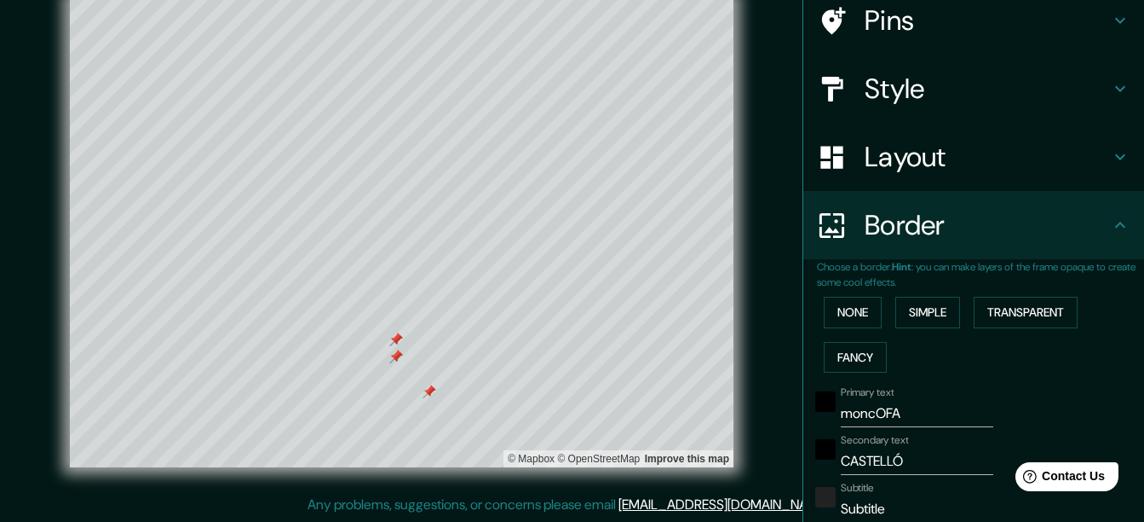
click at [883, 493] on div "Subtitle Subtitle" at bounding box center [917, 501] width 153 height 41
click at [874, 506] on input "Subtitle" at bounding box center [917, 508] width 153 height 27
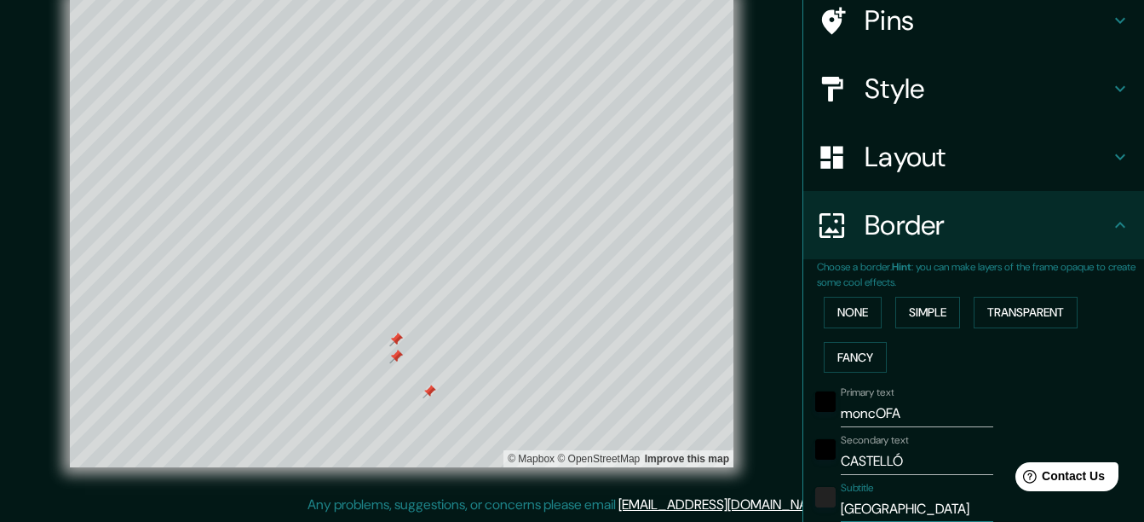
click at [394, 336] on div at bounding box center [396, 339] width 14 height 14
click at [395, 357] on div at bounding box center [396, 356] width 14 height 14
click at [396, 357] on div at bounding box center [396, 356] width 14 height 14
click at [399, 338] on div at bounding box center [396, 339] width 14 height 14
click at [407, 334] on div at bounding box center [406, 332] width 14 height 14
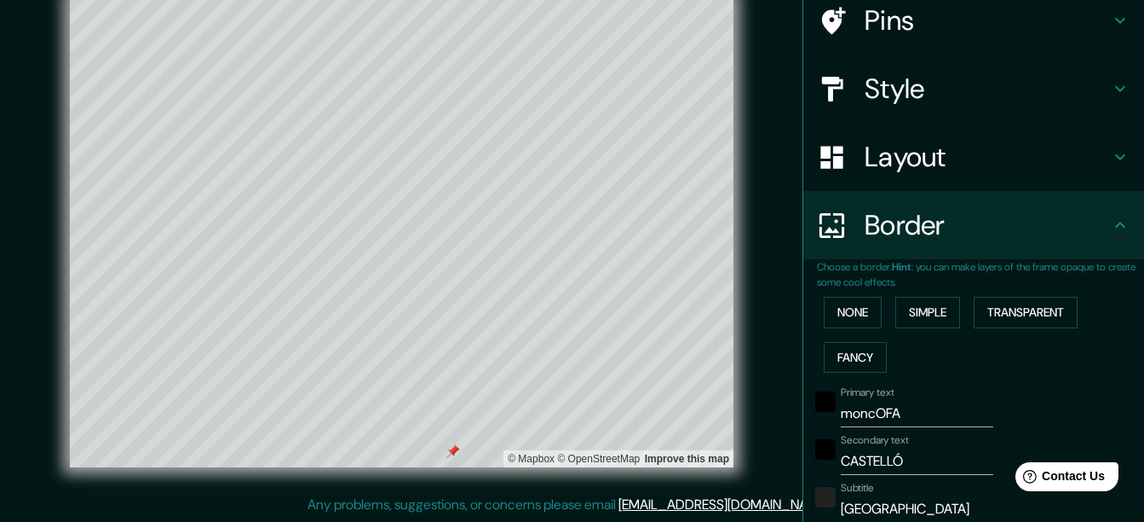
click at [453, 448] on div at bounding box center [454, 451] width 14 height 14
click at [429, 209] on div at bounding box center [431, 209] width 14 height 14
click at [435, 202] on div at bounding box center [436, 202] width 14 height 14
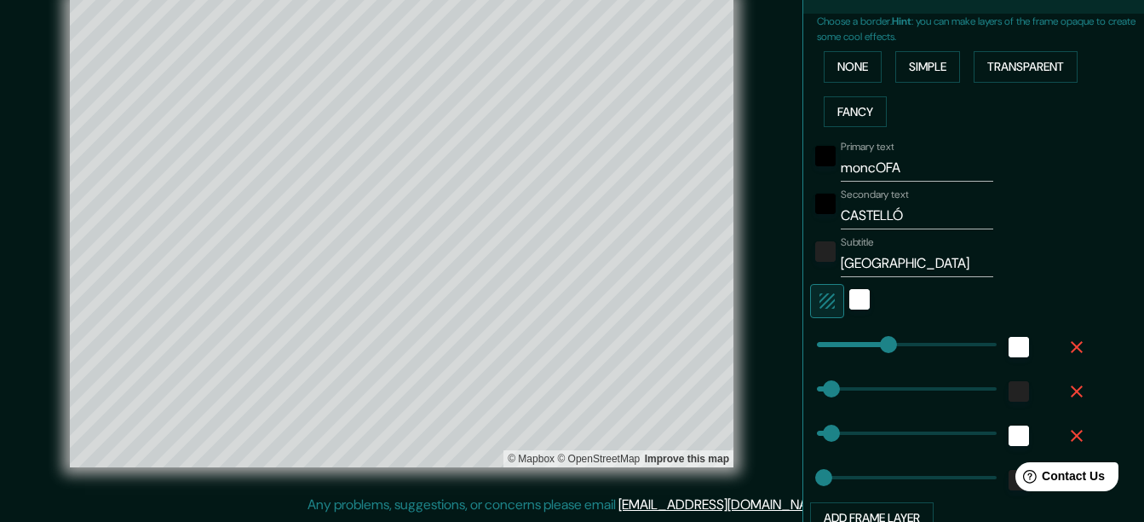
scroll to position [383, 0]
click at [845, 297] on div at bounding box center [860, 301] width 31 height 34
click at [850, 296] on div "white" at bounding box center [860, 299] width 20 height 20
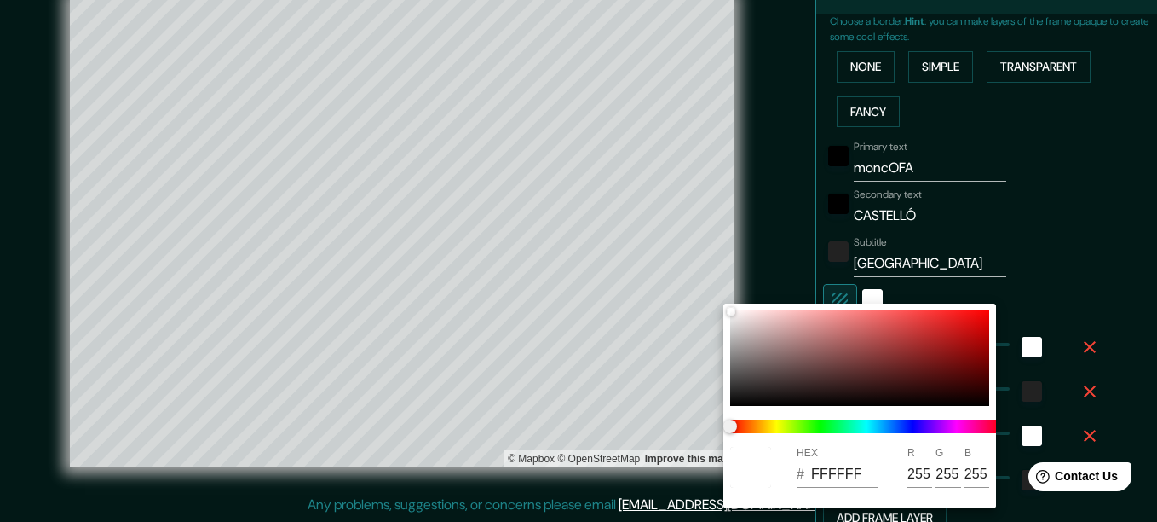
click at [822, 294] on div at bounding box center [578, 261] width 1157 height 522
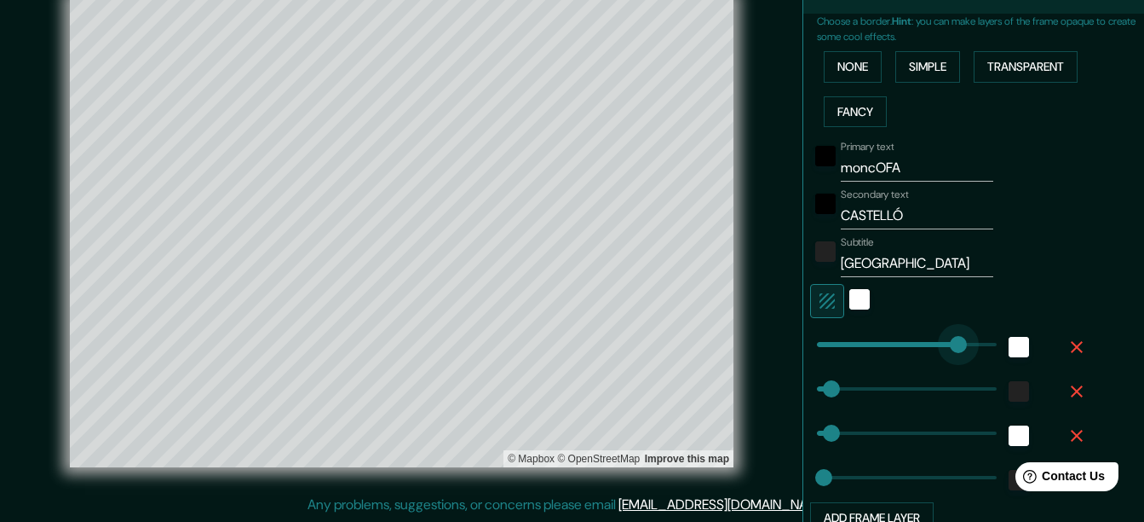
drag, startPoint x: 870, startPoint y: 338, endPoint x: 947, endPoint y: 322, distance: 78.4
drag, startPoint x: 947, startPoint y: 322, endPoint x: 906, endPoint y: 334, distance: 42.6
click at [906, 334] on div "Primary text moncOFA Secondary text CASTELLÓ Subtitle ESPANYA Add frame layer" at bounding box center [953, 334] width 273 height 400
drag, startPoint x: 814, startPoint y: 382, endPoint x: 878, endPoint y: 382, distance: 63.9
drag, startPoint x: 878, startPoint y: 382, endPoint x: 853, endPoint y: 388, distance: 25.4
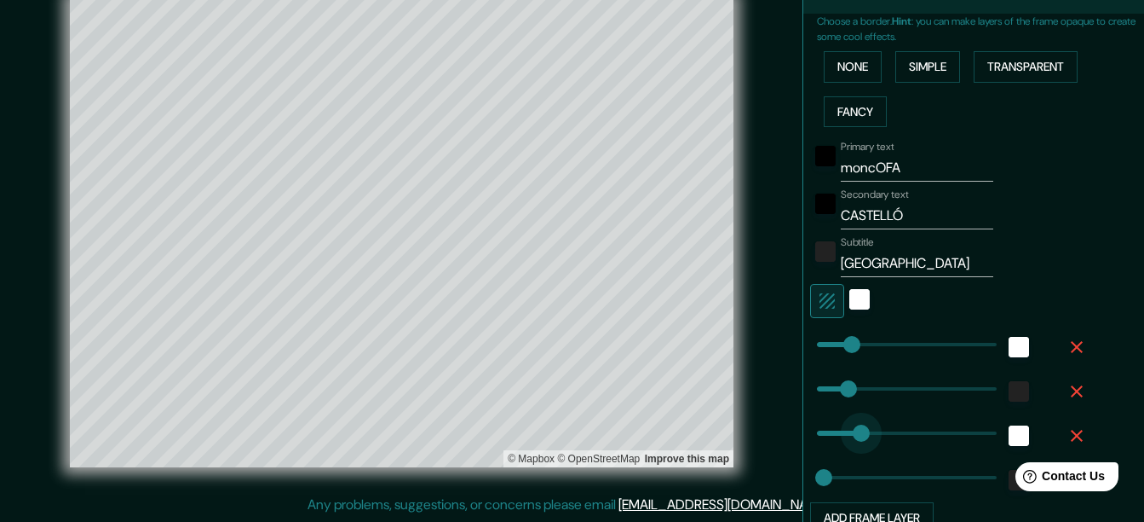
click at [853, 427] on span at bounding box center [861, 432] width 17 height 17
drag, startPoint x: 849, startPoint y: 427, endPoint x: 821, endPoint y: 432, distance: 28.6
drag, startPoint x: 816, startPoint y: 467, endPoint x: 842, endPoint y: 464, distance: 26.6
drag, startPoint x: 842, startPoint y: 464, endPoint x: 829, endPoint y: 464, distance: 12.8
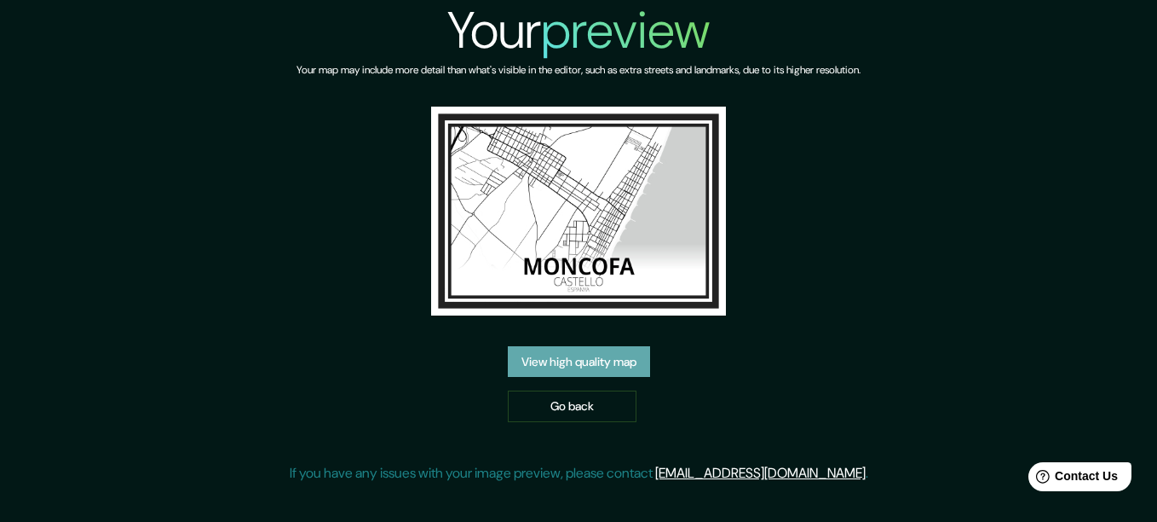
click at [650, 371] on link "View high quality map" at bounding box center [579, 362] width 142 height 32
click at [571, 414] on link "Go back" at bounding box center [572, 406] width 129 height 32
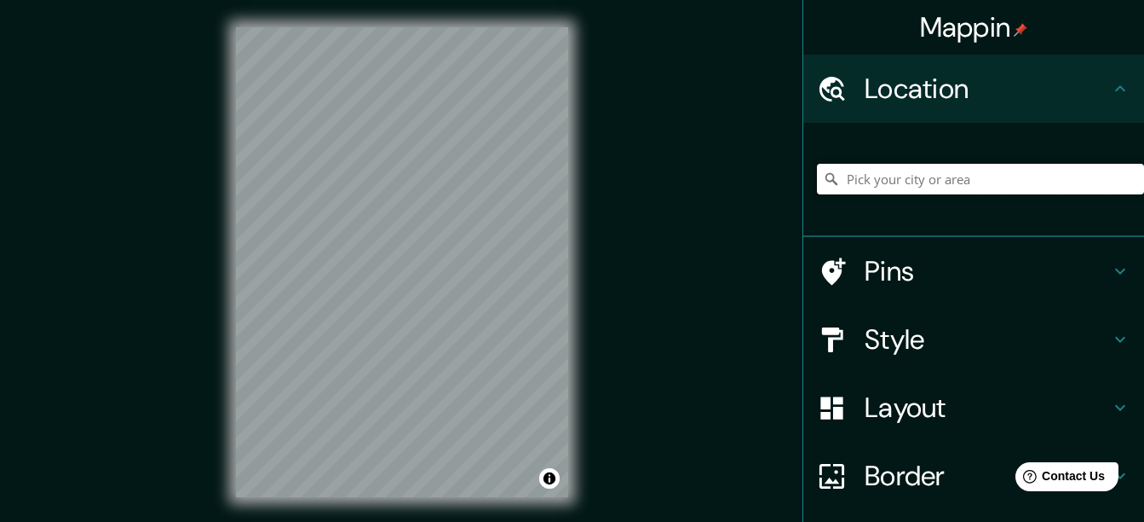
click at [854, 188] on input "Pick your city or area" at bounding box center [980, 179] width 327 height 31
paste input "39.804417, -0.139986"
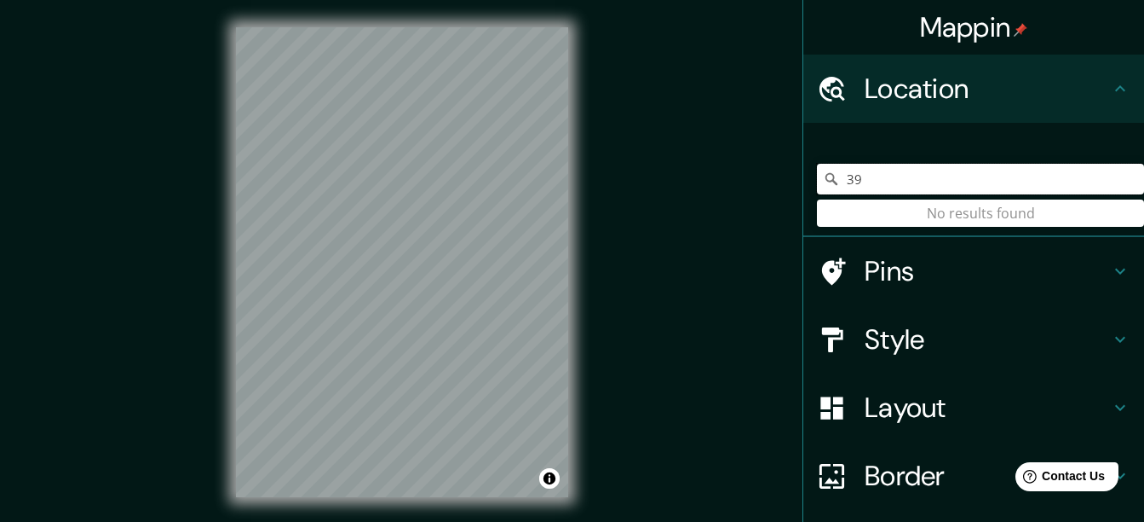
type input "3"
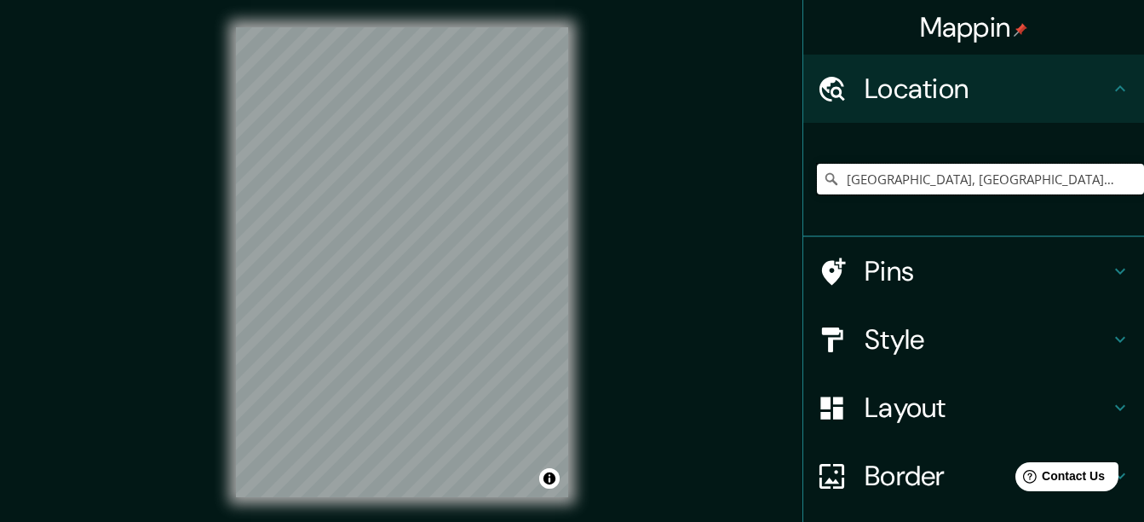
type input "[GEOGRAPHIC_DATA], [GEOGRAPHIC_DATA][PERSON_NAME], [GEOGRAPHIC_DATA]"
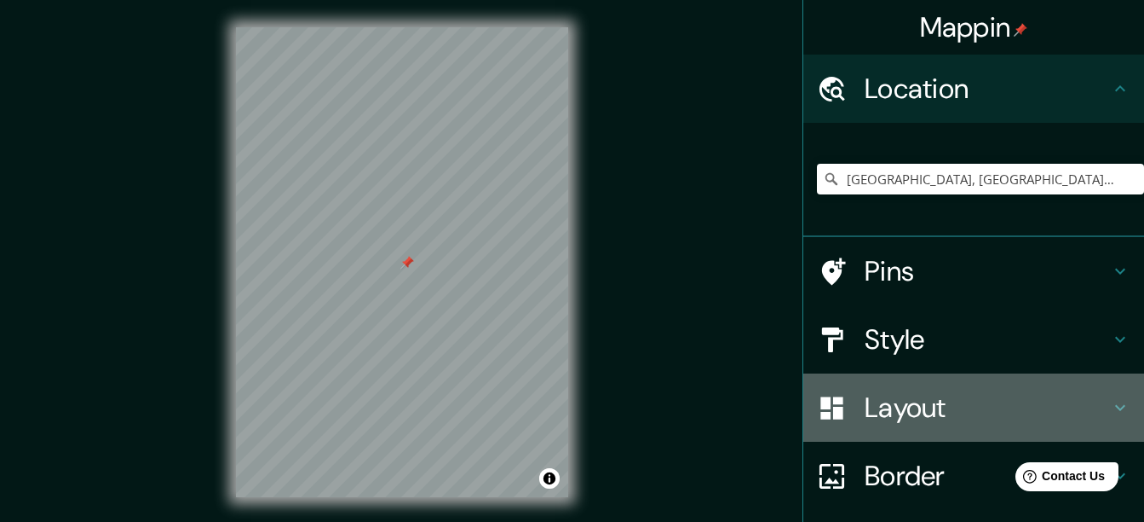
click at [891, 423] on h4 "Layout" at bounding box center [987, 407] width 245 height 34
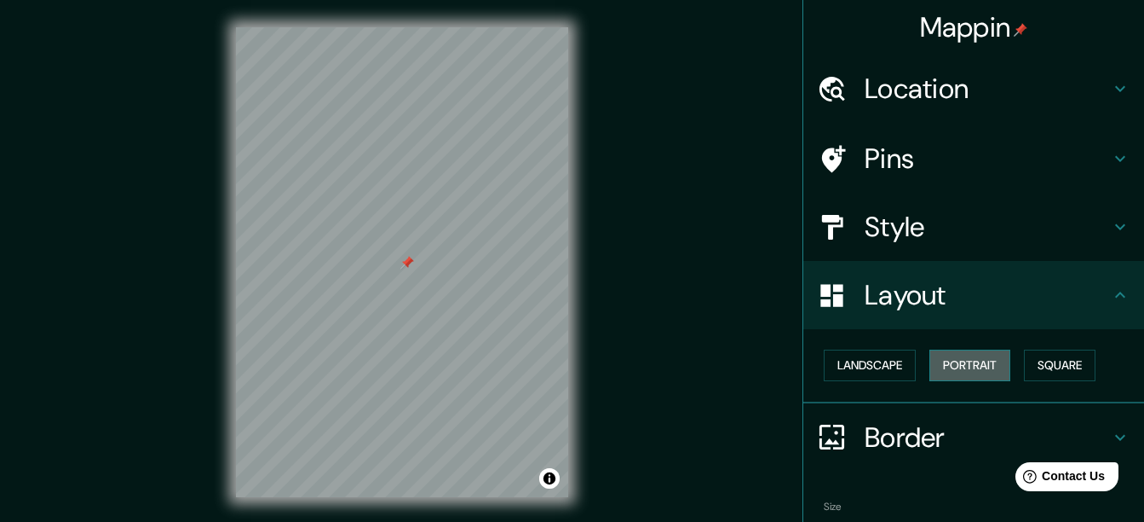
click at [944, 363] on button "Portrait" at bounding box center [970, 365] width 81 height 32
click at [861, 360] on button "Landscape" at bounding box center [870, 365] width 92 height 32
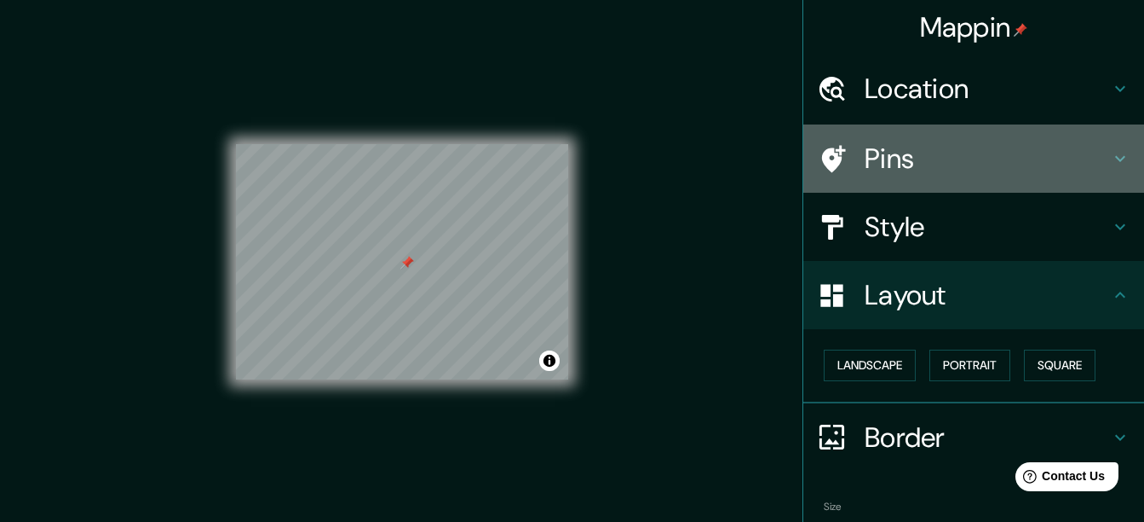
click at [816, 184] on div "Pins" at bounding box center [974, 158] width 341 height 68
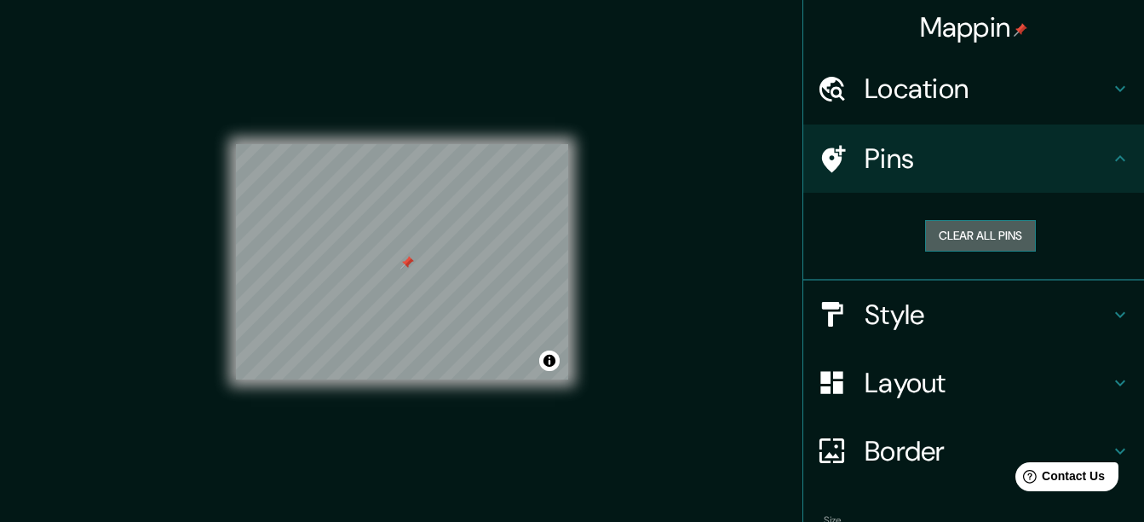
click at [925, 239] on button "Clear all pins" at bounding box center [980, 236] width 111 height 32
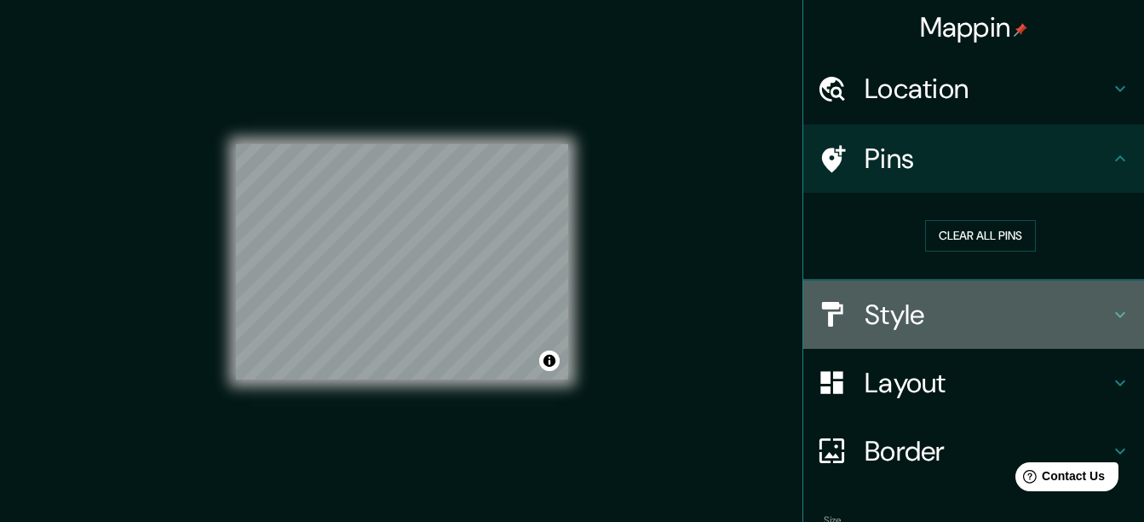
click at [867, 322] on h4 "Style" at bounding box center [987, 314] width 245 height 34
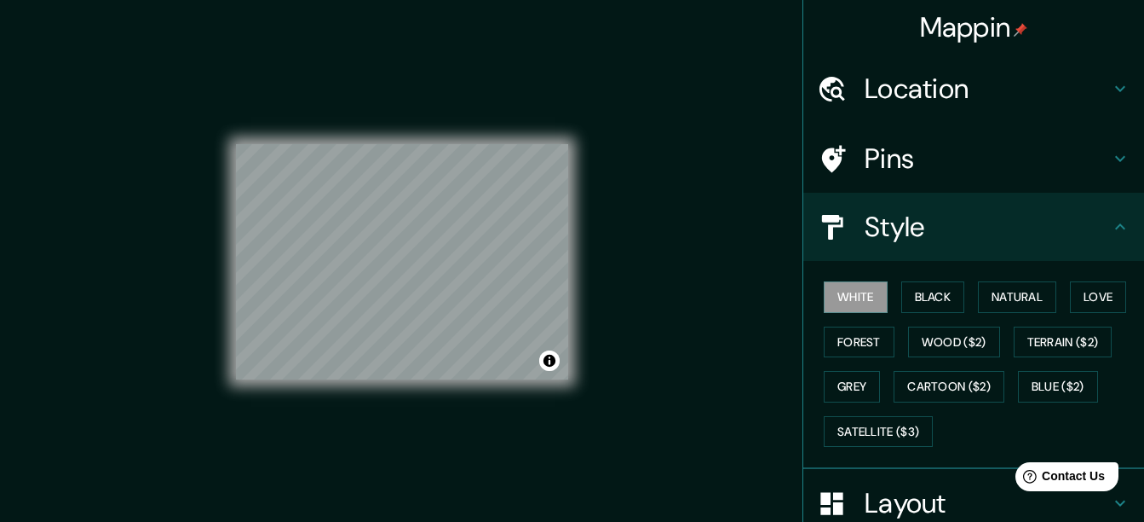
scroll to position [30, 0]
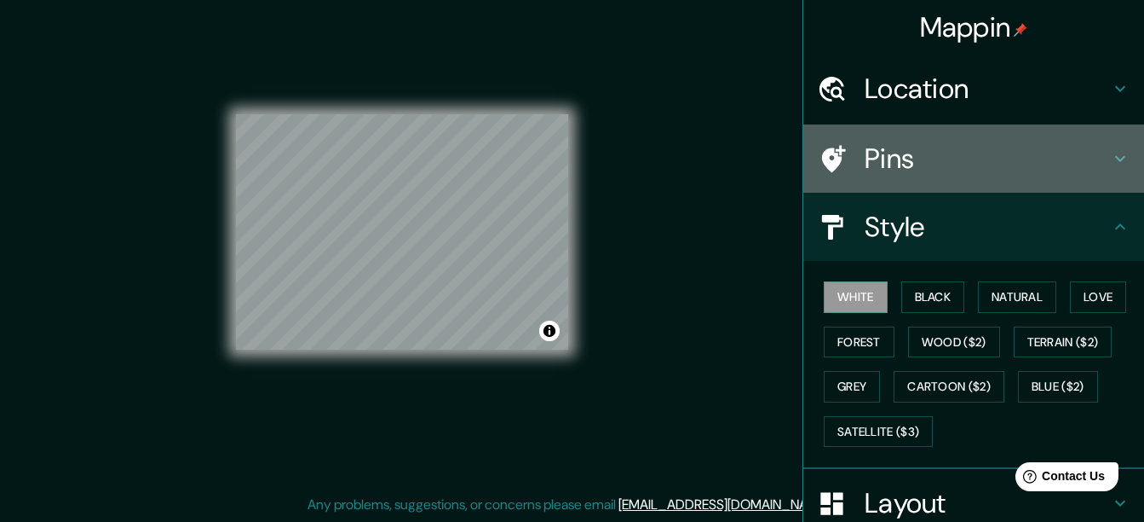
click at [949, 140] on div "Pins" at bounding box center [974, 158] width 341 height 68
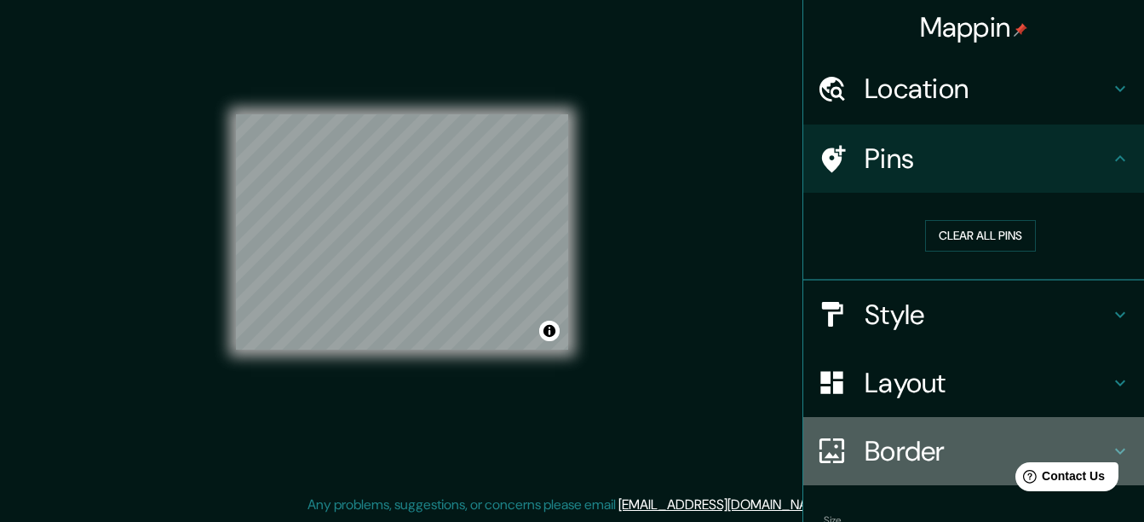
click at [931, 434] on h4 "Border" at bounding box center [987, 451] width 245 height 34
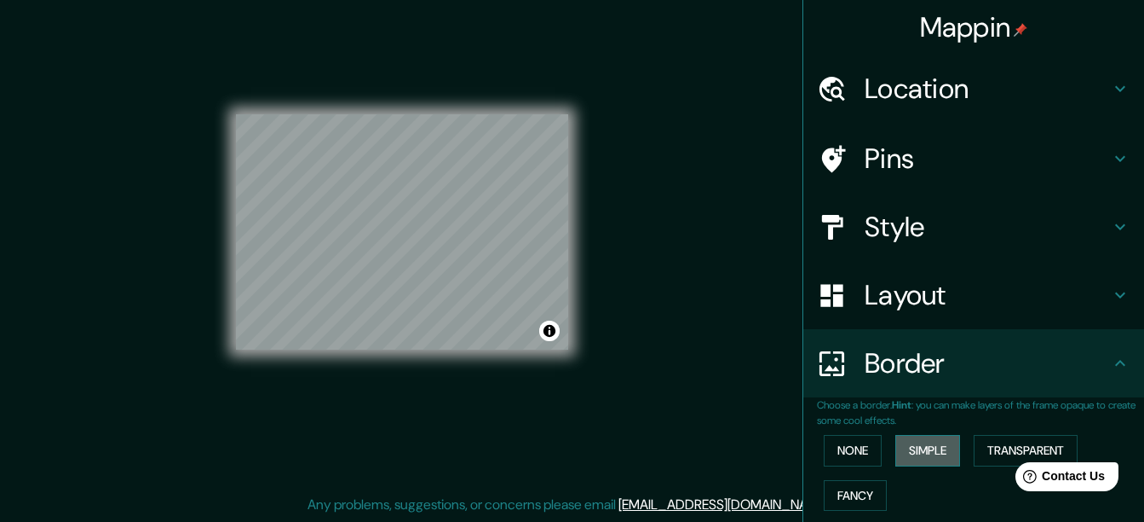
click at [902, 453] on button "Simple" at bounding box center [928, 451] width 65 height 32
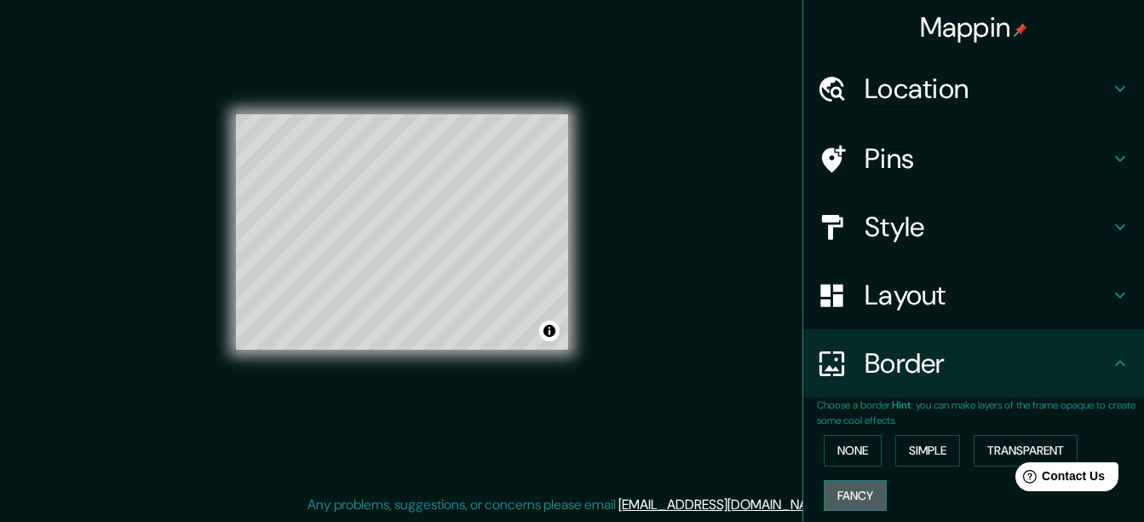
click at [848, 490] on button "Fancy" at bounding box center [855, 496] width 63 height 32
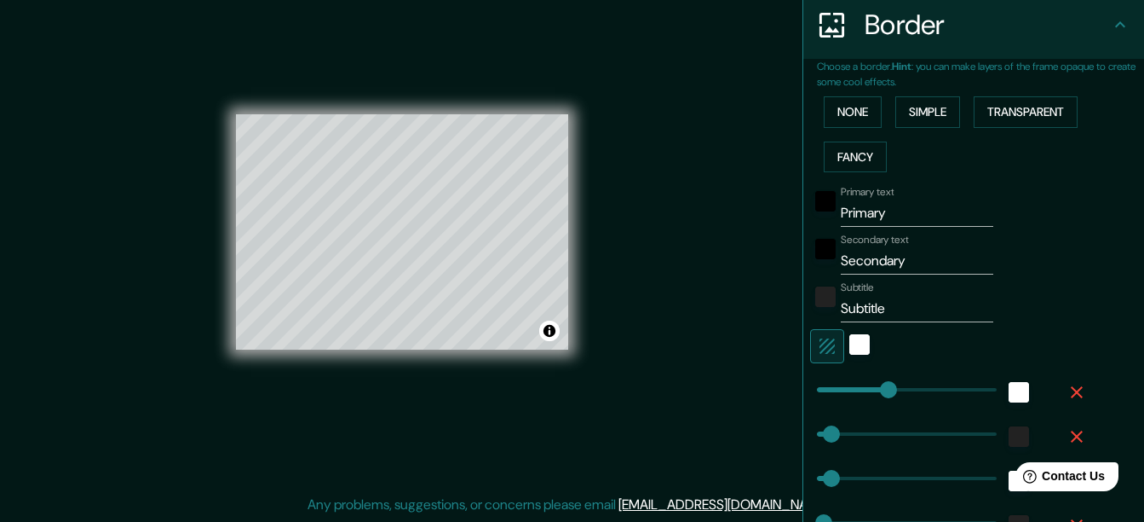
scroll to position [339, 0]
click at [881, 210] on input "Primary" at bounding box center [917, 212] width 153 height 27
type input "m"
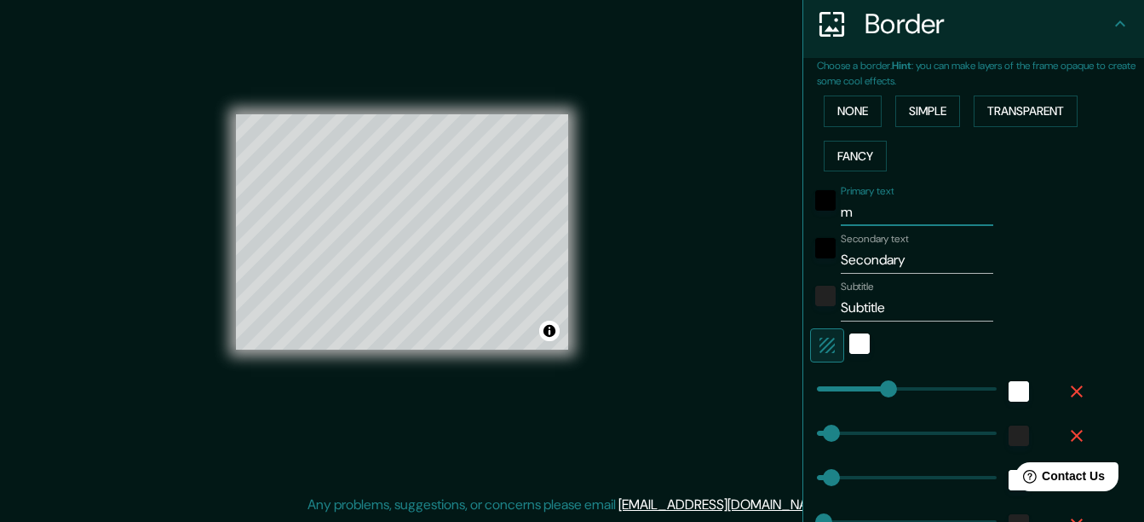
type input "31"
type input "16"
type input "31"
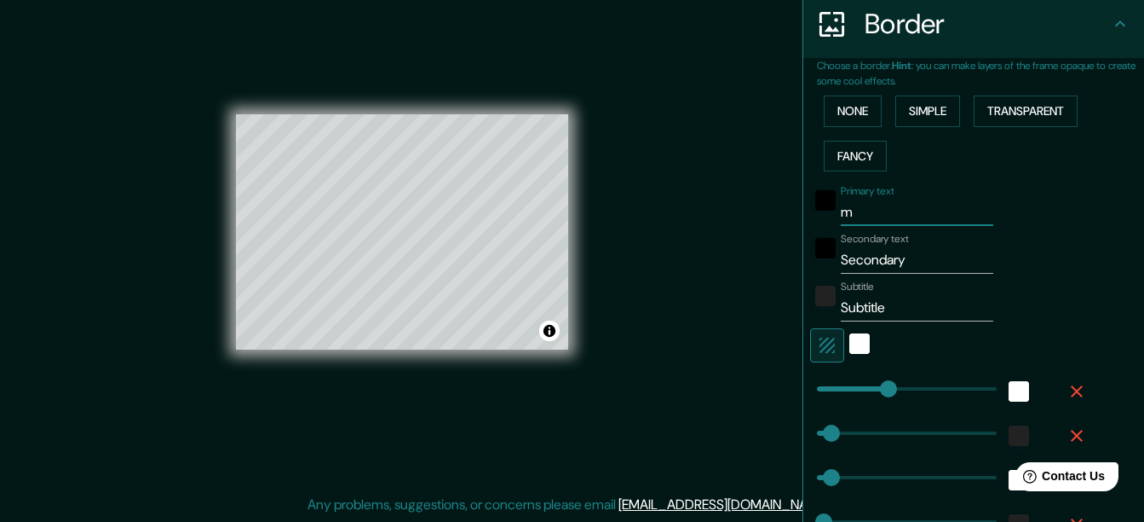
type input "16"
type input "M"
type input "31"
type input "16"
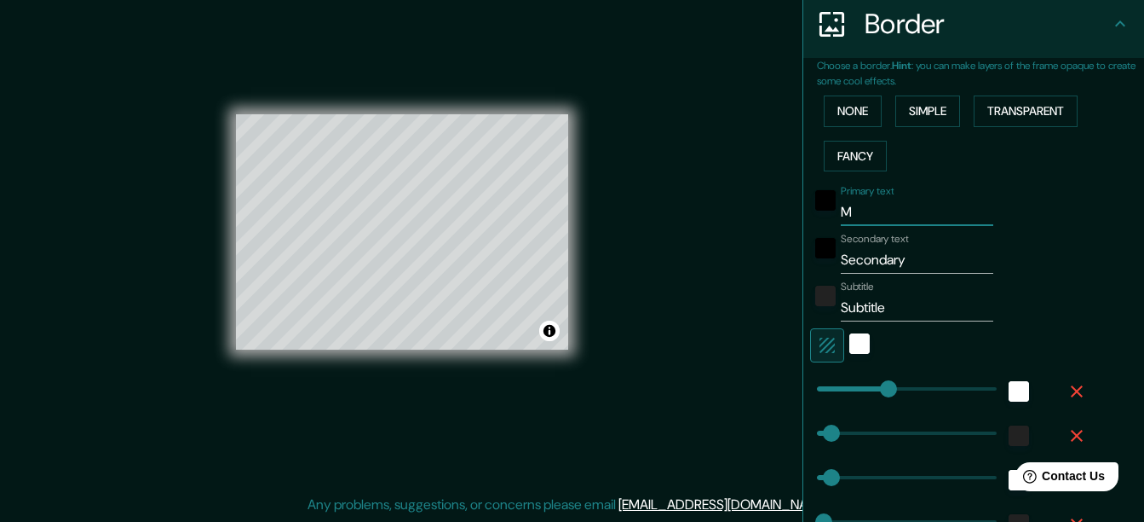
type input "MO"
type input "31"
type input "16"
type input "MON"
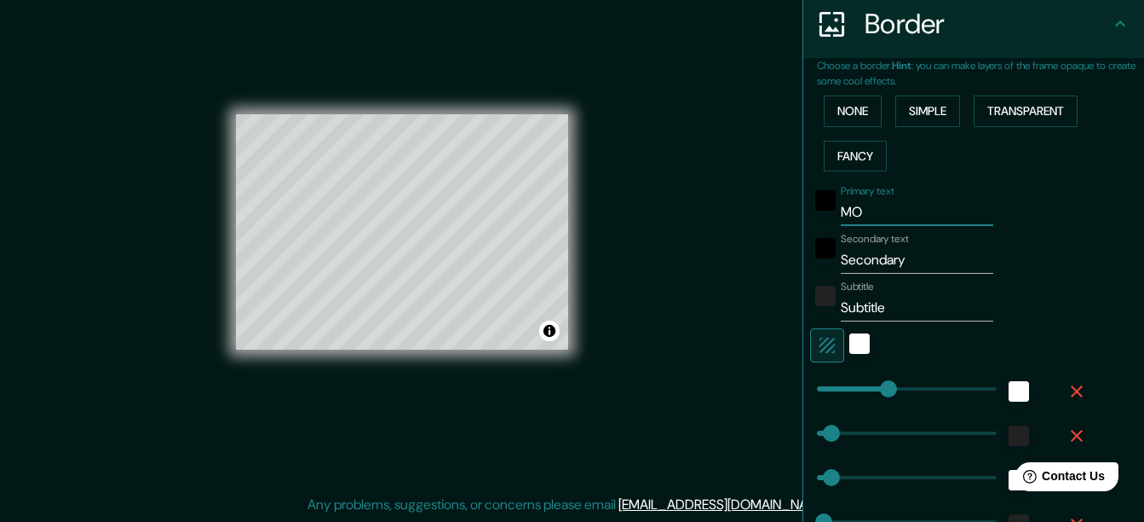
type input "31"
type input "16"
type input "MONC"
type input "31"
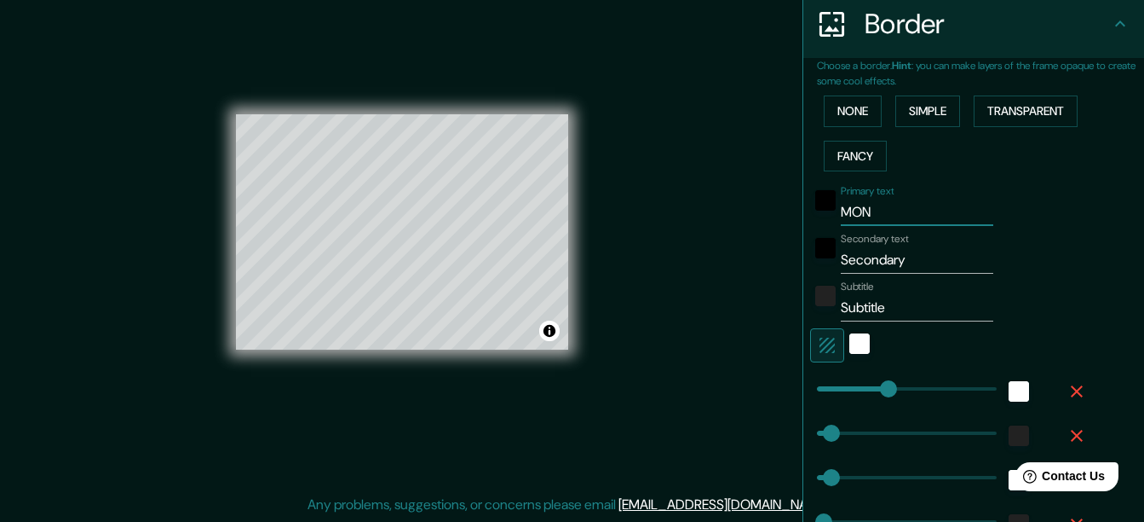
type input "31"
type input "16"
type input "MONCO"
type input "31"
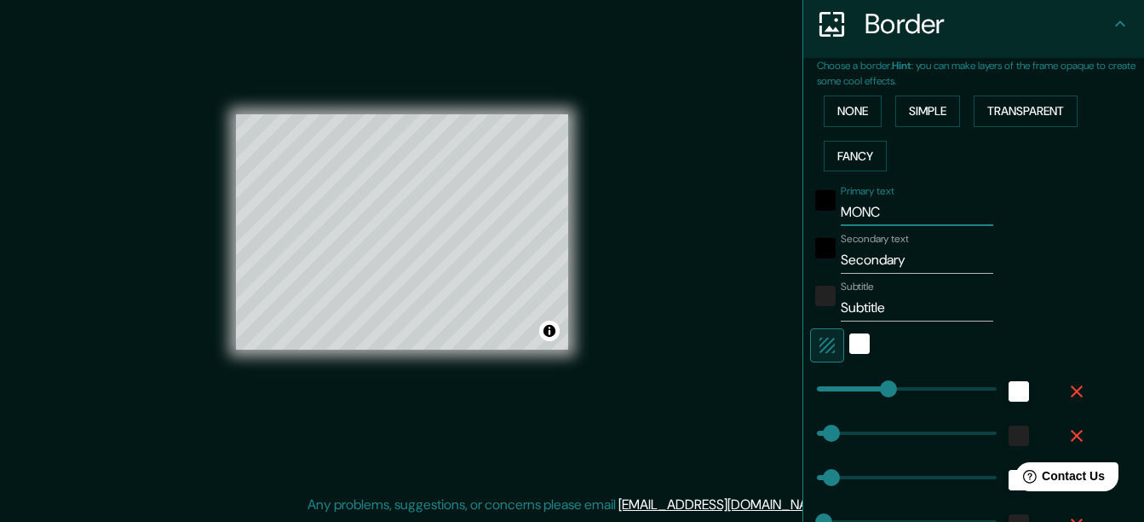
type input "16"
type input "MONCOF"
type input "31"
type input "16"
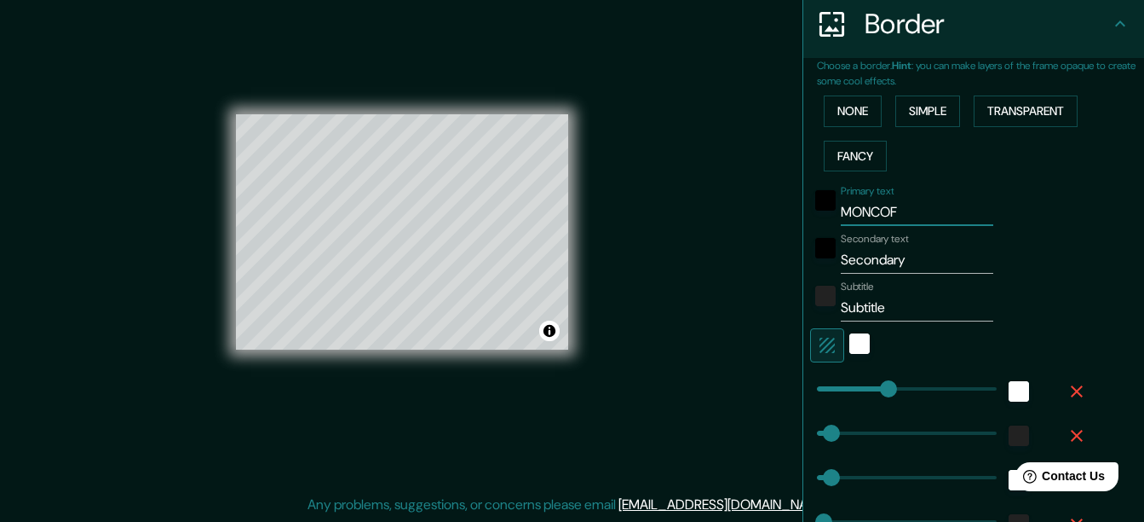
type input "MONCOFA"
type input "31"
type input "16"
type input "MONCOFA"
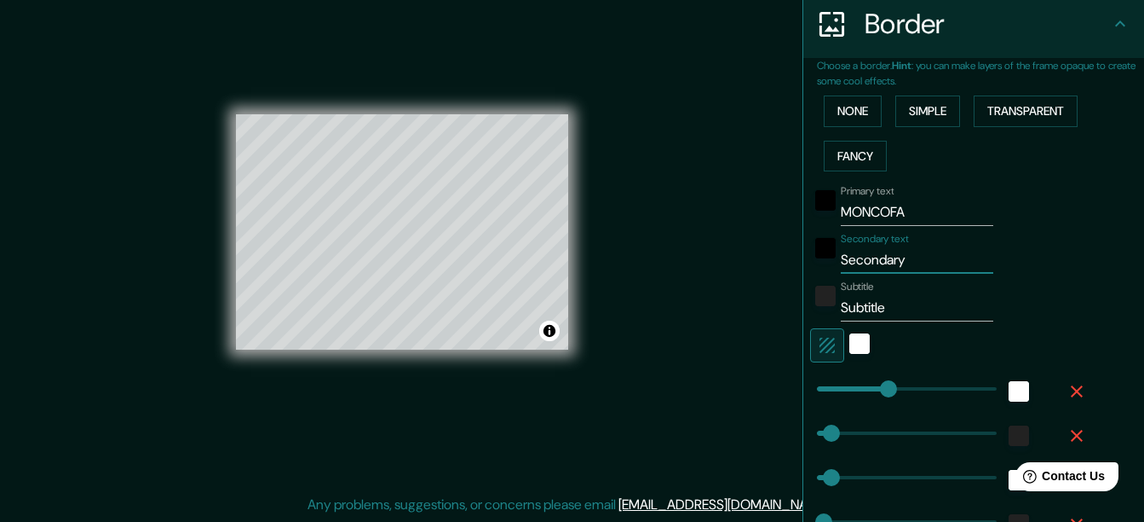
type input "F"
type input "31"
type input "16"
type input "31"
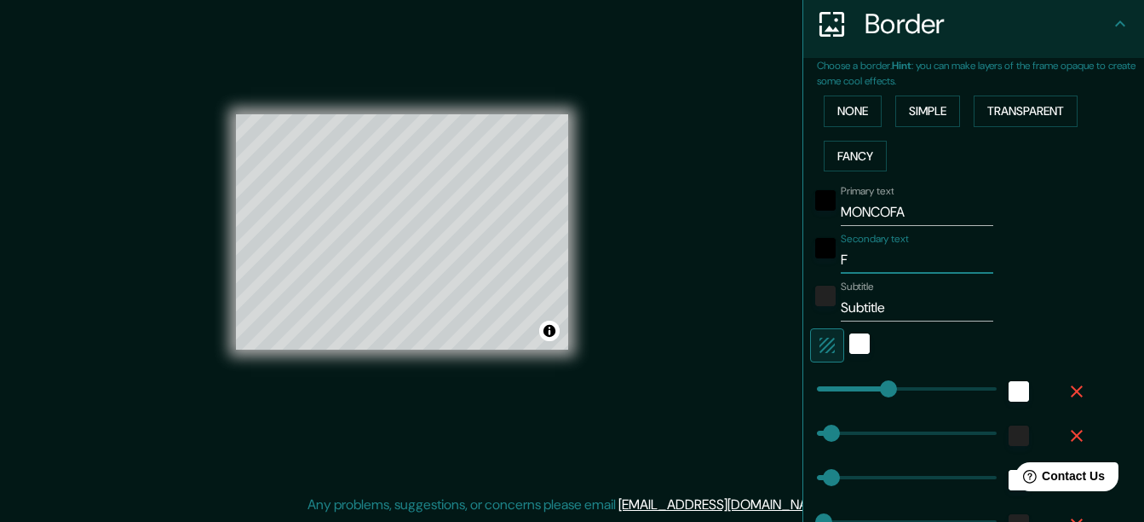
type input "31"
type input "16"
type input "C"
type input "31"
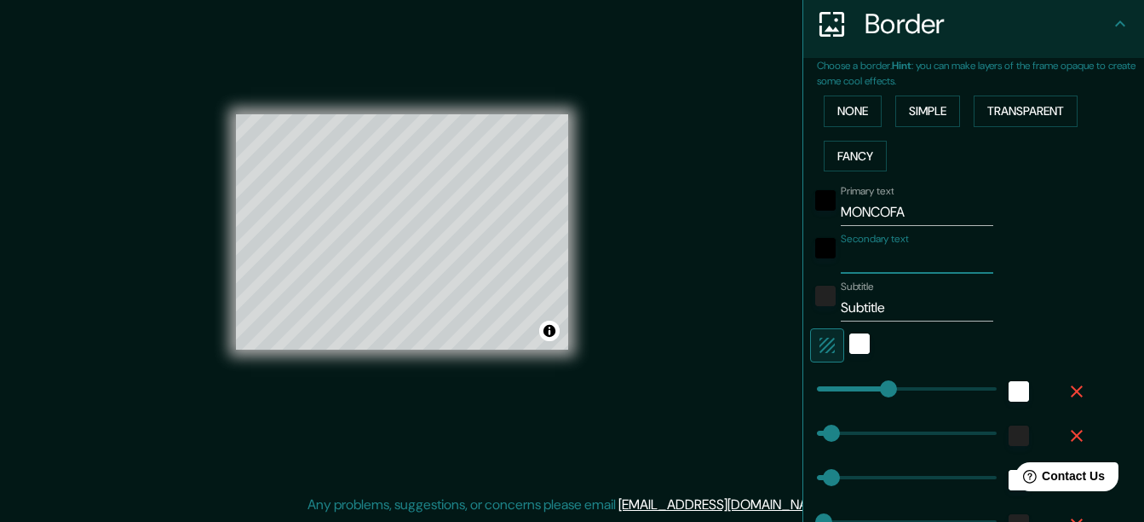
type input "16"
type input "CAS"
type input "31"
type input "16"
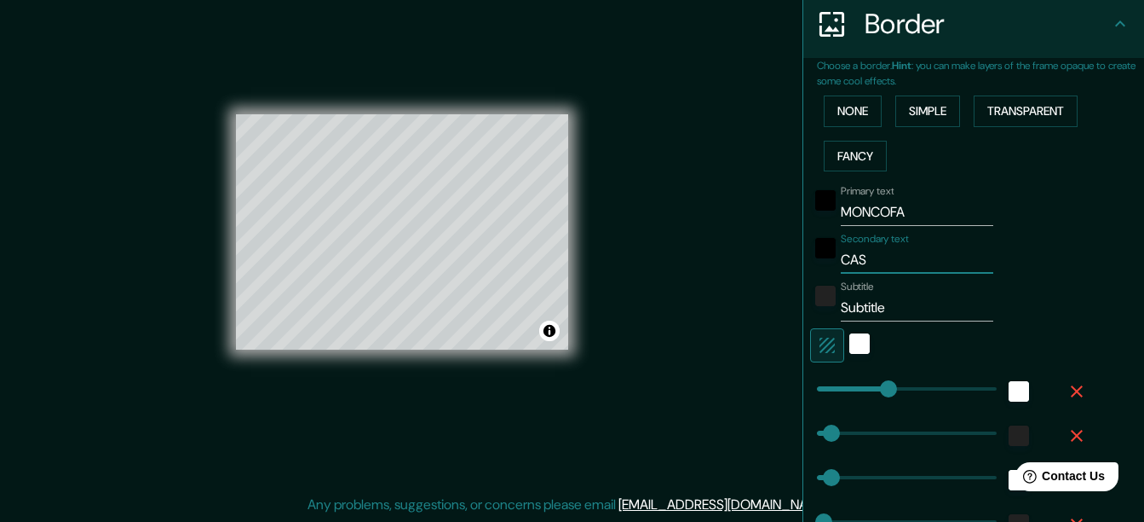
type input "CASA"
type input "31"
type input "16"
type input "CASAE"
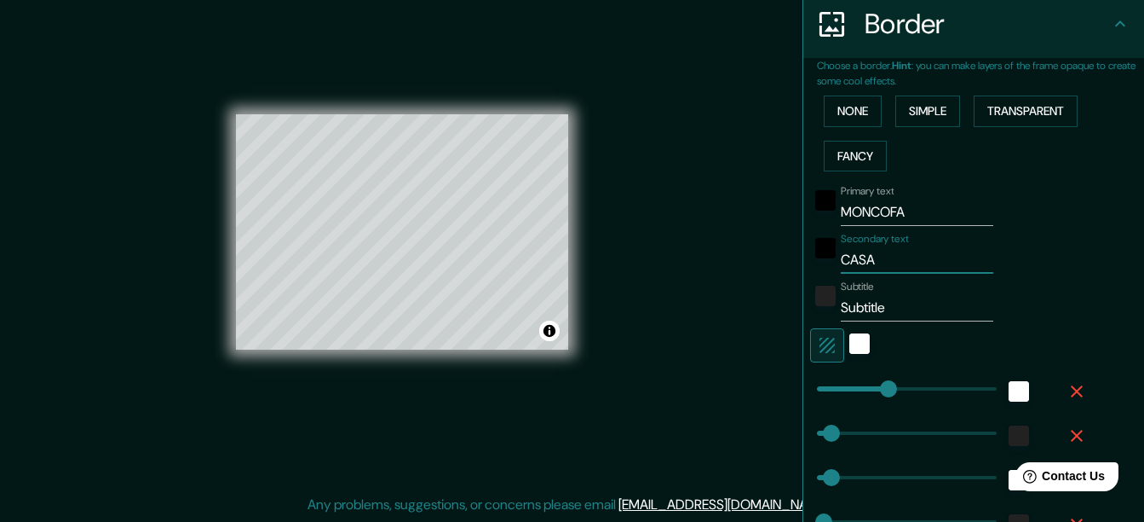
type input "31"
type input "16"
type input "CASA"
type input "31"
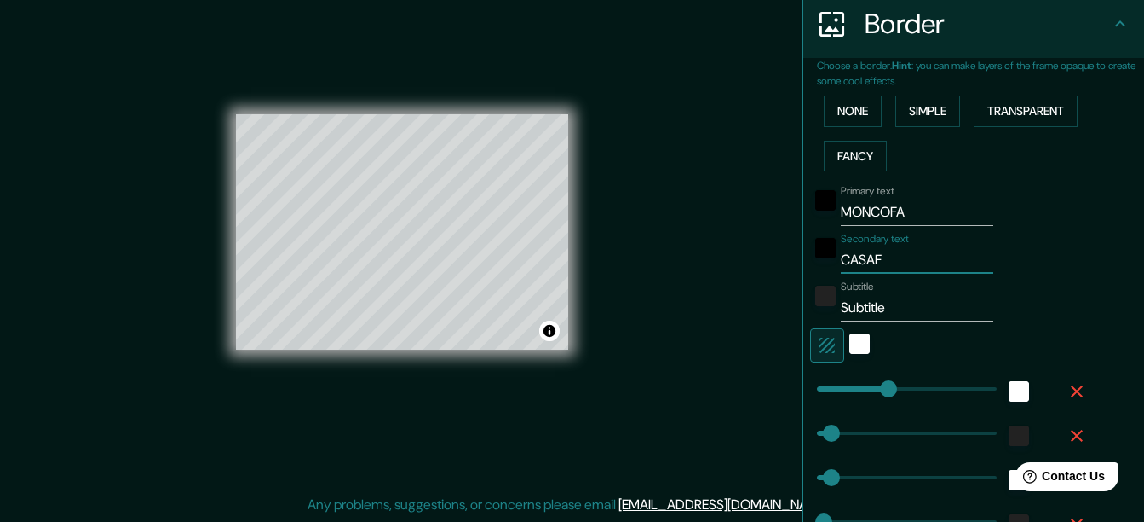
type input "31"
type input "16"
type input "CAS"
type input "31"
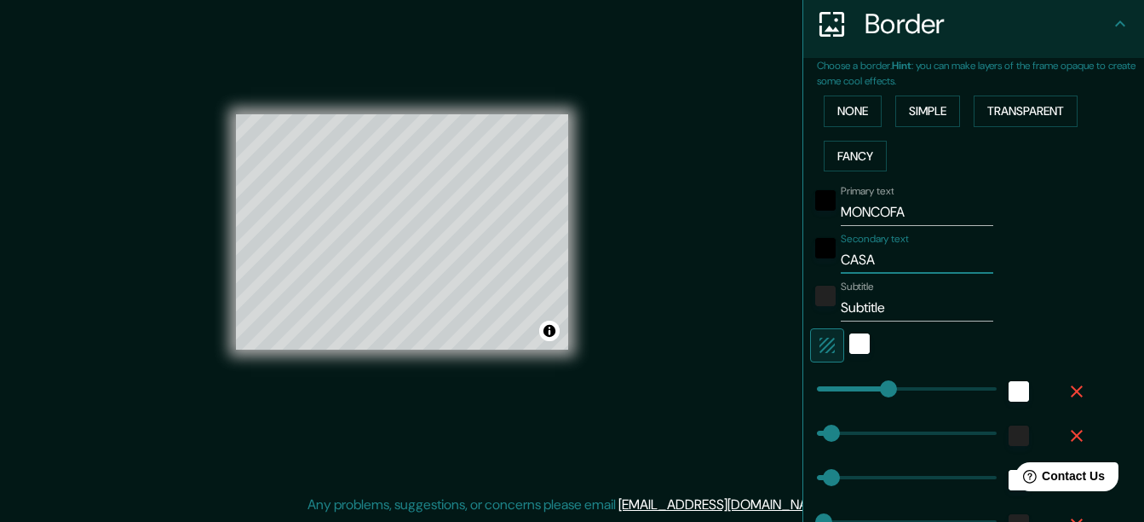
type input "16"
type input "CAST"
type input "31"
type input "16"
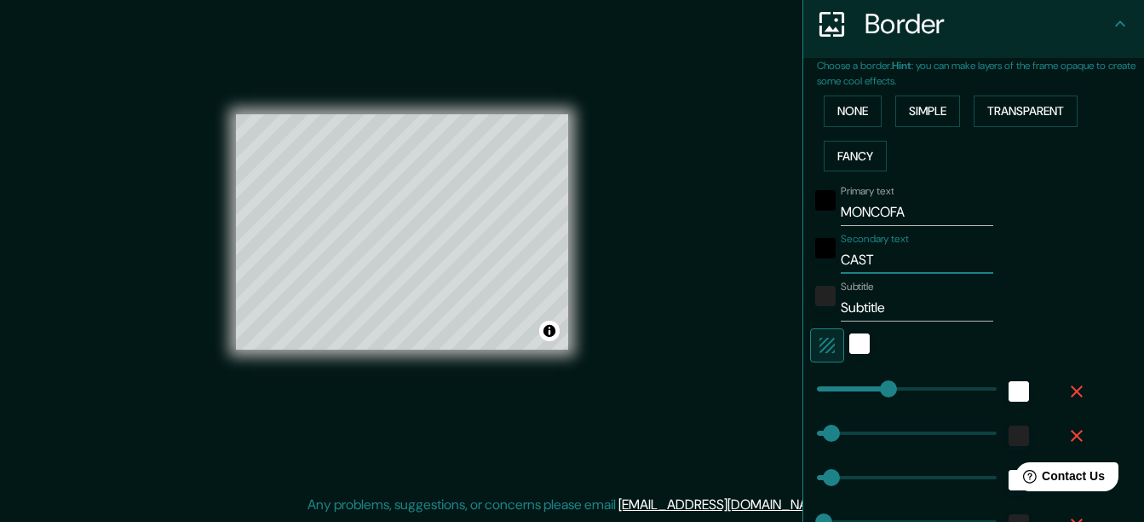
type input "CASTE"
type input "31"
type input "16"
type input "CASTEL"
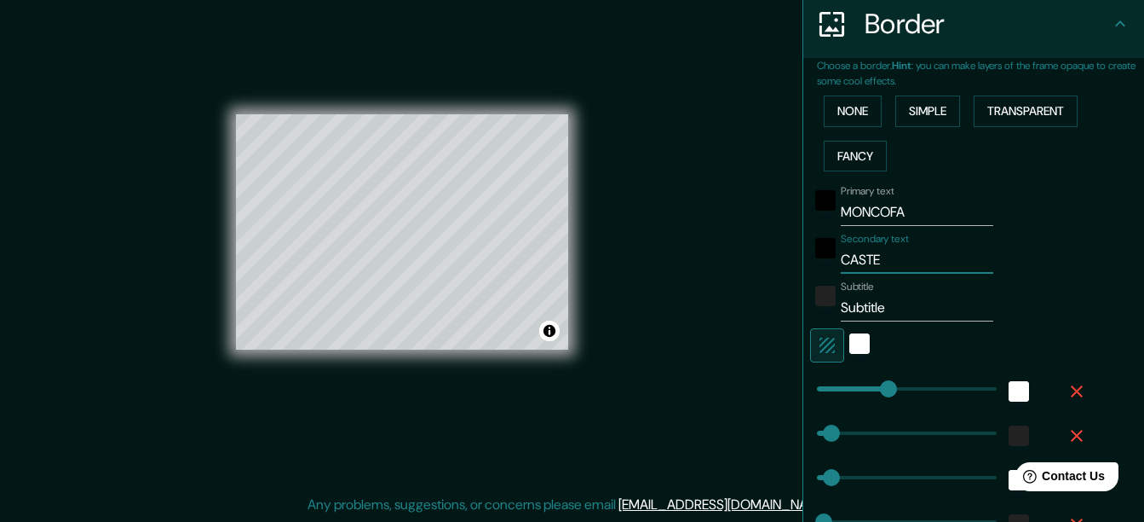
type input "31"
type input "16"
type input "CASTE"
type input "31"
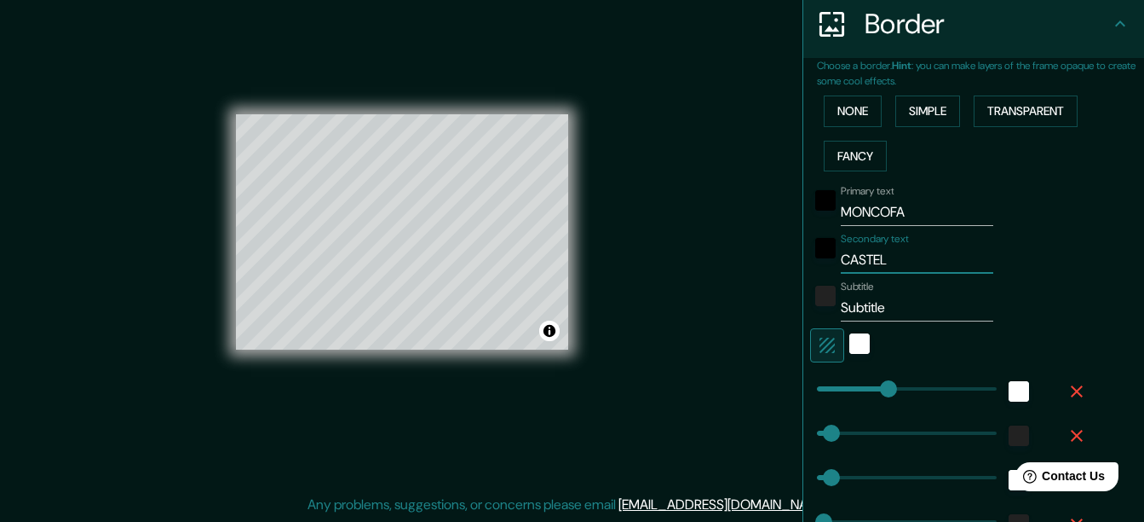
type input "31"
type input "16"
type input "CASTEL"
type input "31"
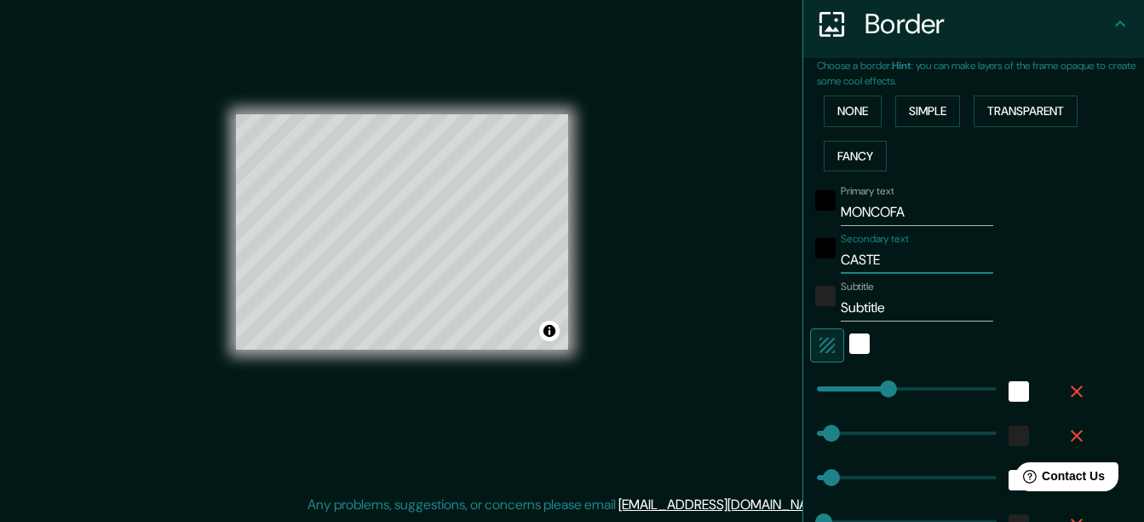
type input "16"
type input "CASTELL"
type input "31"
type input "16"
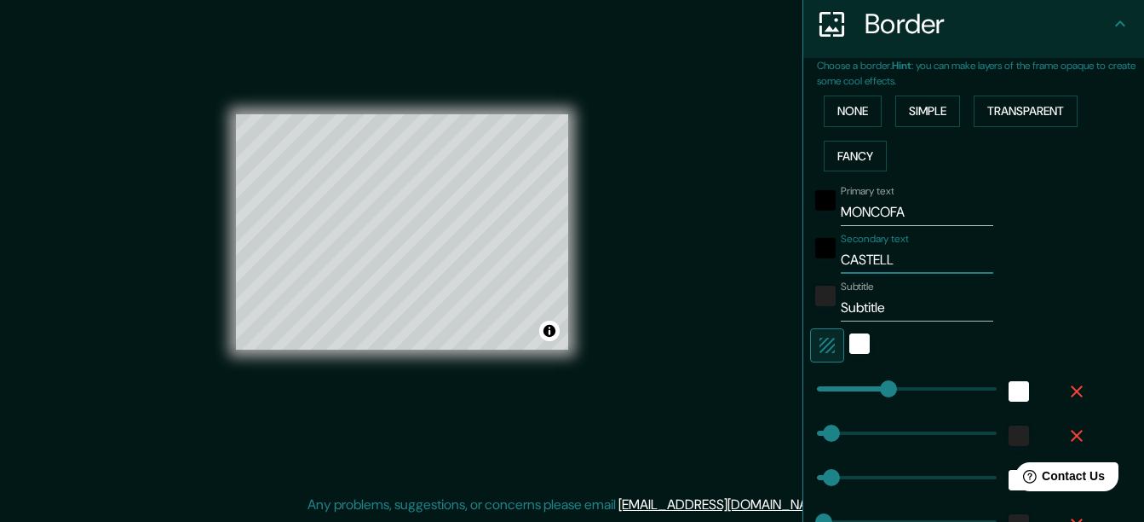
type input "CASTELLO"
type input "31"
type input "16"
type input "CASTELL"
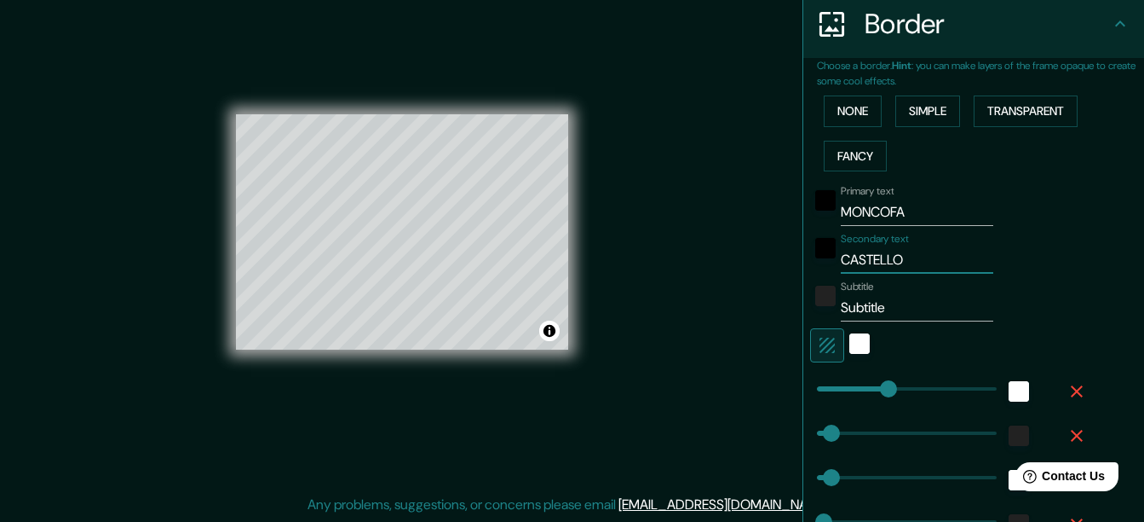
type input "31"
type input "16"
type input "CASTELLÓ"
type input "31"
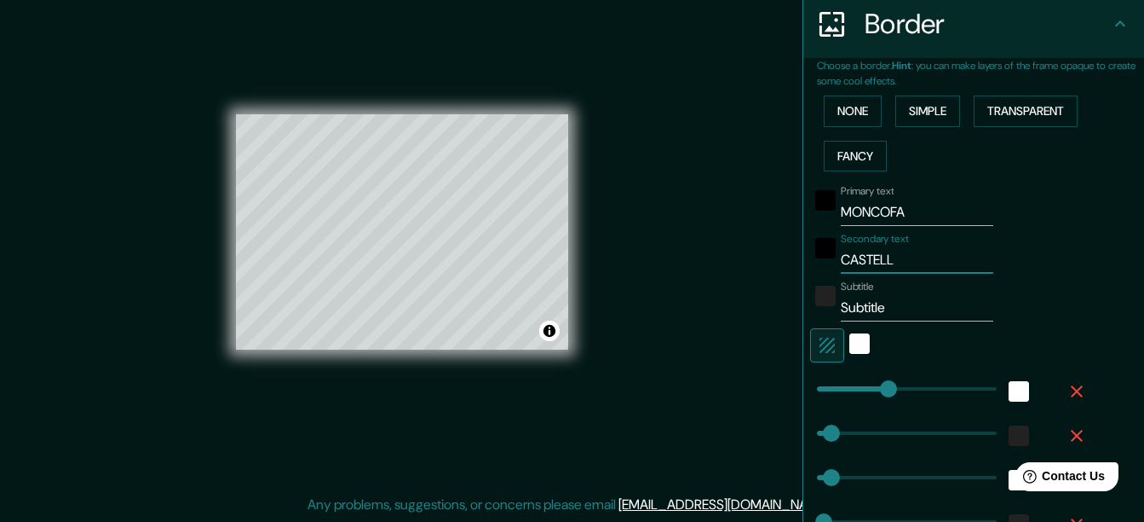
type input "31"
type input "16"
type input "CASTELLÓ"
click at [846, 313] on input "Subtitle" at bounding box center [917, 307] width 153 height 27
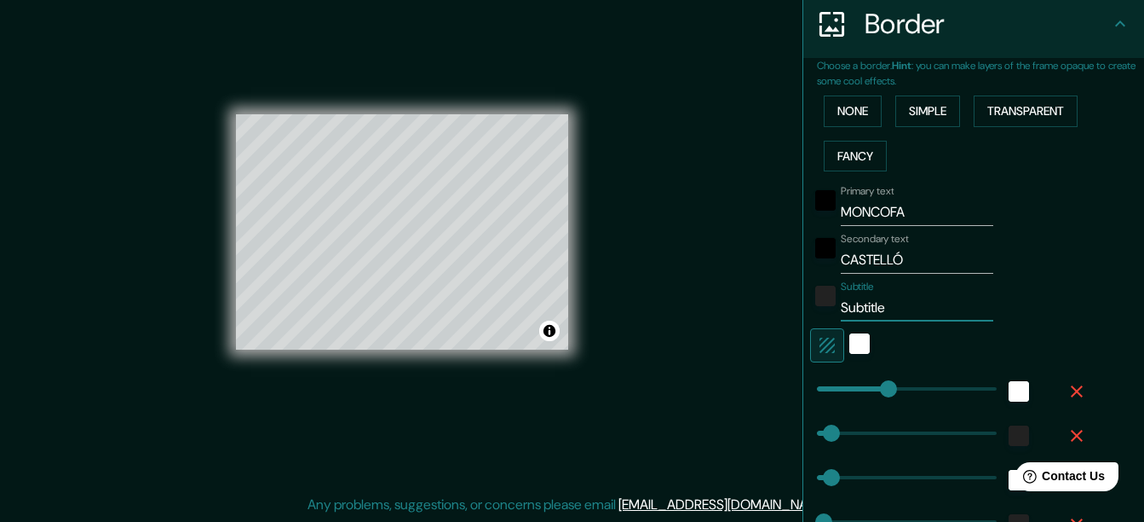
paste input "39.804417, -0.139986"
type input "39.804417, -0.139986"
type input "31"
type input "16"
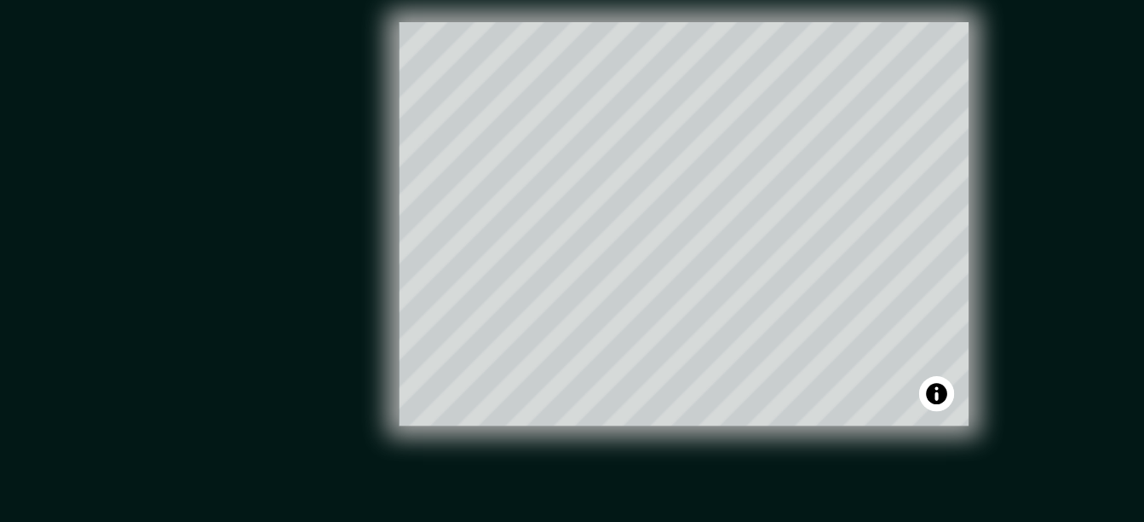
type input "39.804417, -0.139986"
click at [147, 192] on div "Mappin Location Moncofa, provincia de Castellón, España Moncofa provincia de Ca…" at bounding box center [572, 245] width 1144 height 551
click at [574, 229] on div "© Mapbox © OpenStreetMap Improve this map" at bounding box center [402, 232] width 387 height 524
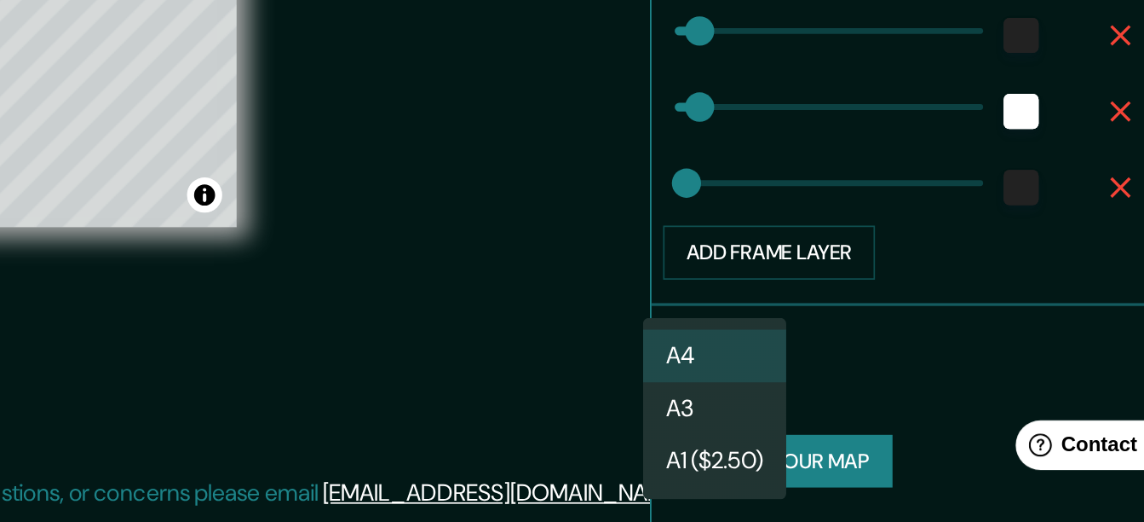
scroll to position [30, 0]
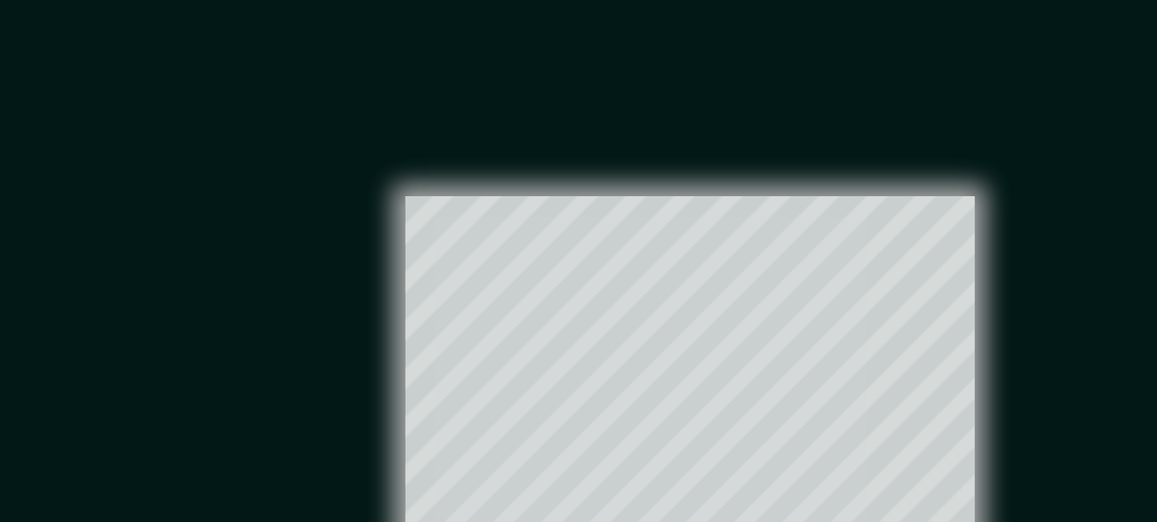
click at [410, 225] on body "Mappin Location Moncofa, provincia de Castellón, España Moncofa provincia de Ca…" at bounding box center [578, 231] width 1157 height 522
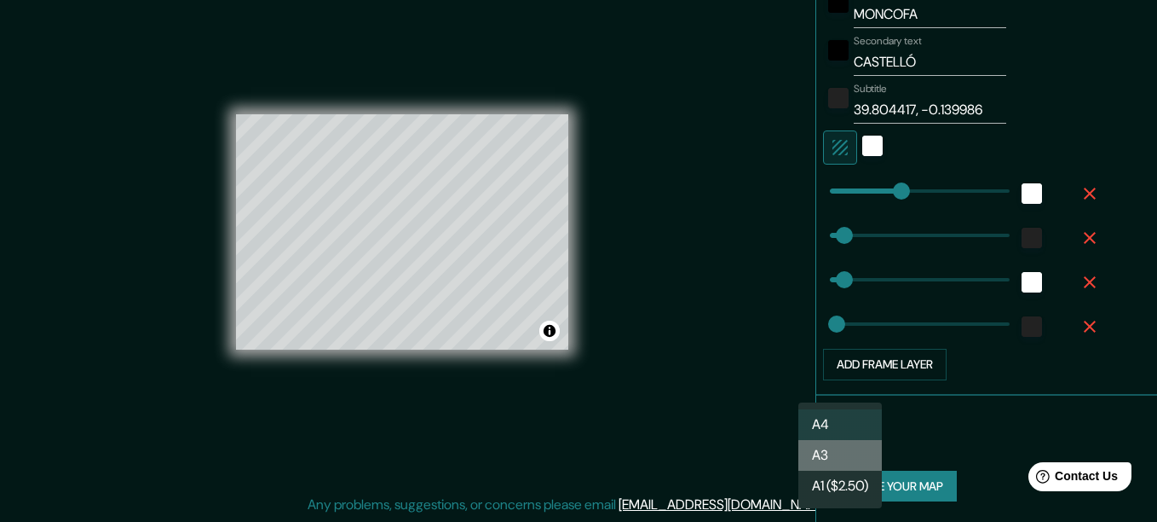
click at [817, 458] on li "A3" at bounding box center [841, 455] width 84 height 31
type input "a4"
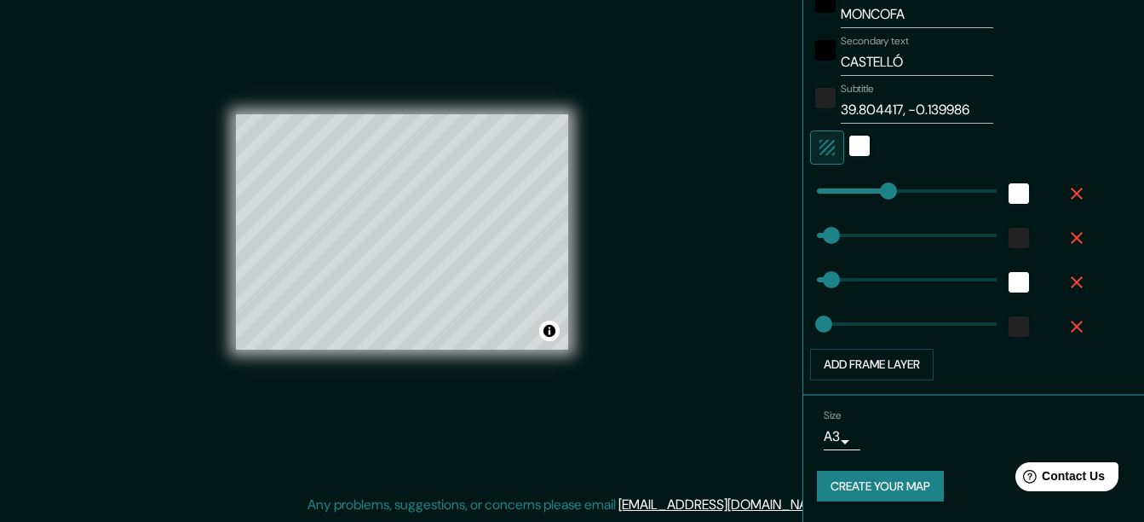
click at [520, 401] on div "© Mapbox © OpenStreetMap Improve this map" at bounding box center [402, 232] width 332 height 470
click at [849, 66] on input "CASTELLÓ" at bounding box center [917, 62] width 153 height 27
type input "CSTELLÓ"
type input "31"
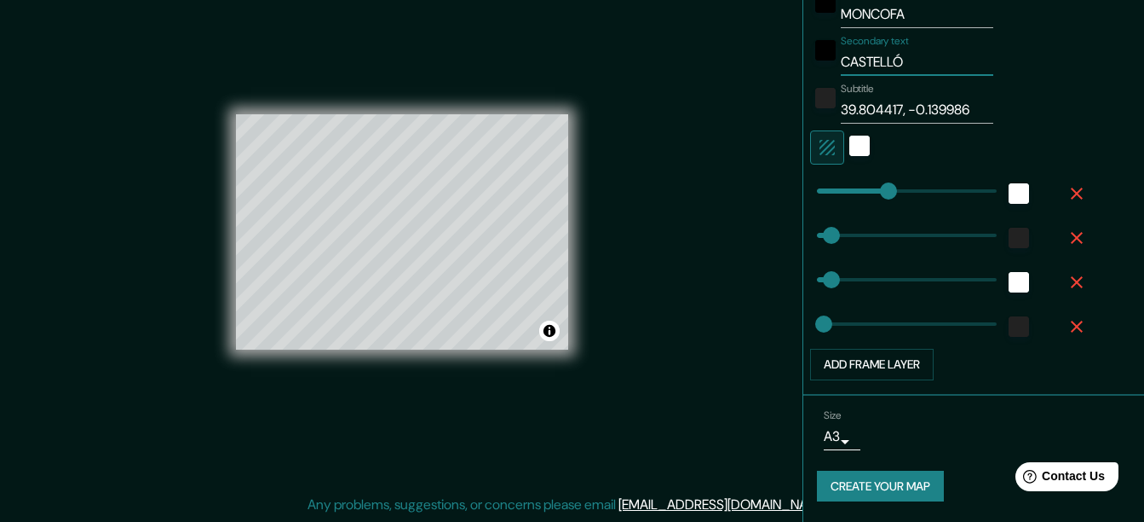
type input "16"
type input "CSSTELLÓ"
type input "31"
type input "16"
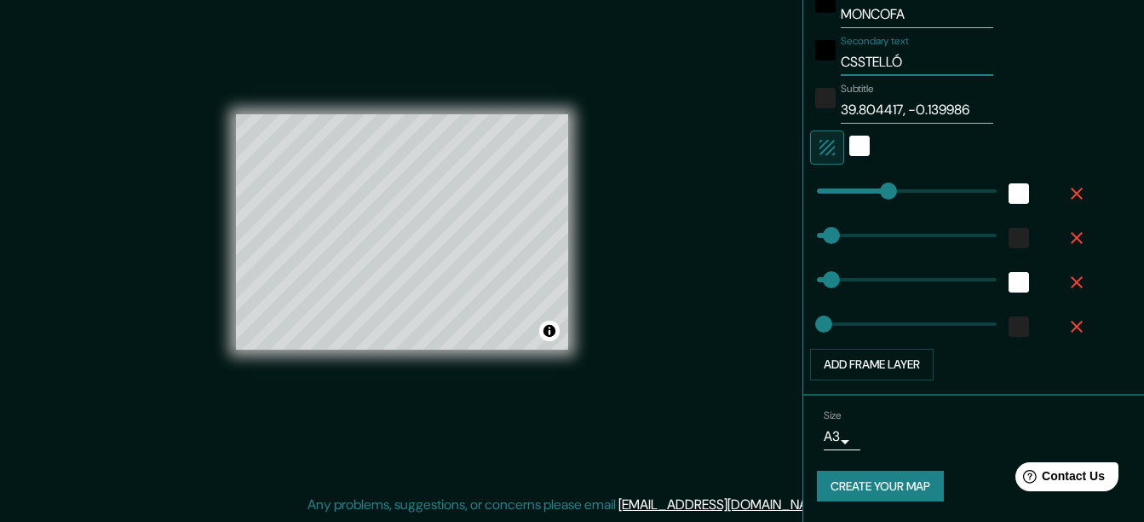
type input "CSTELLÓ"
type input "31"
type input "16"
type input "CsSTELLÓ"
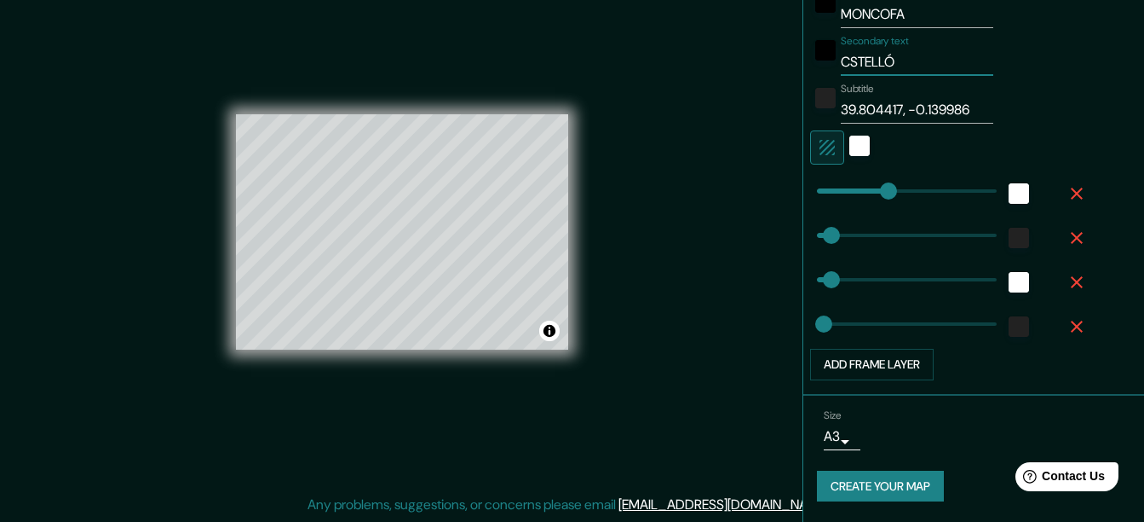
type input "31"
type input "16"
type input "CSTELLÓ"
type input "31"
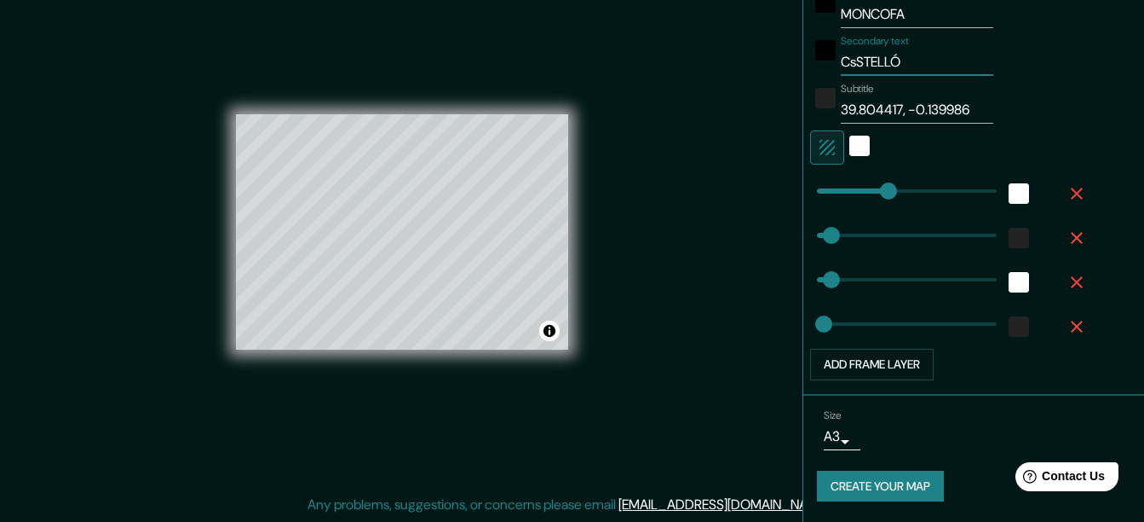
type input "31"
type input "16"
type input "CaSTELLÓ"
type input "31"
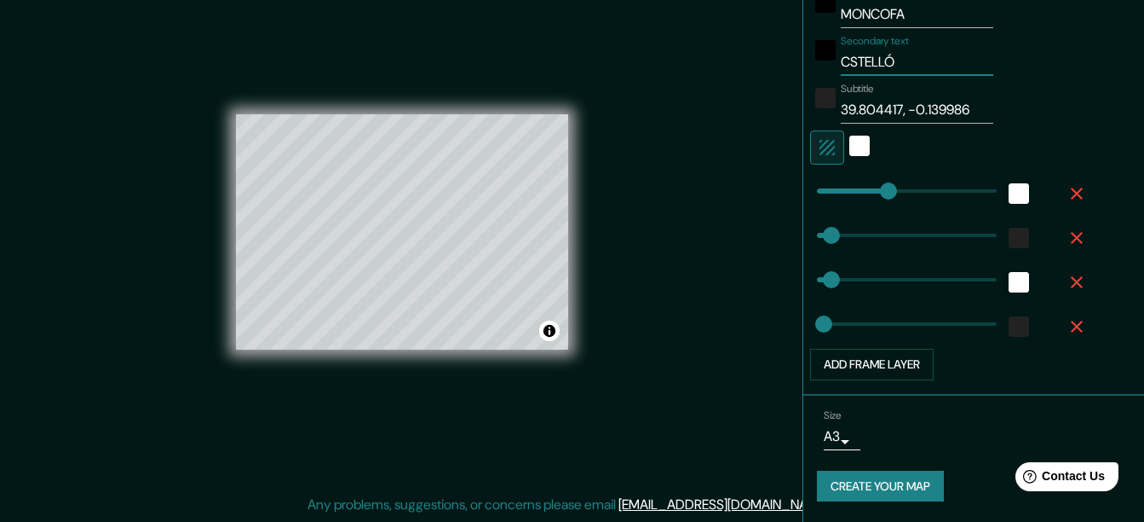
type input "16"
type input "CaSTELLÓ"
click at [776, 159] on div "Mappin Location Moncofa, provincia de Castellón, España Moncofa provincia de Ca…" at bounding box center [572, 245] width 1144 height 551
click at [816, 93] on div "color-222222" at bounding box center [826, 98] width 20 height 20
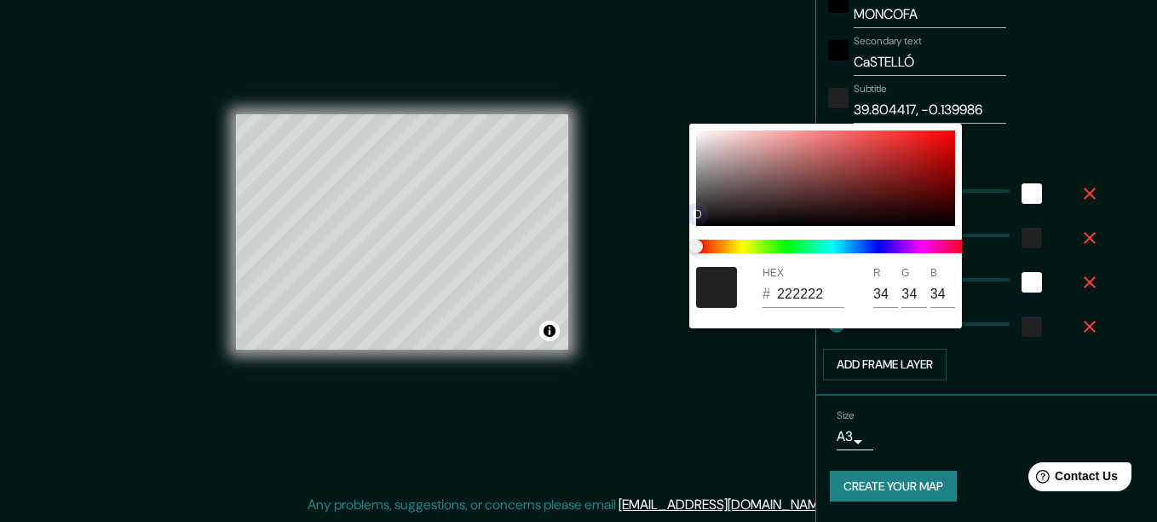
click at [769, 174] on div at bounding box center [825, 177] width 259 height 95
type input "31"
type input "16"
type input "8A6363"
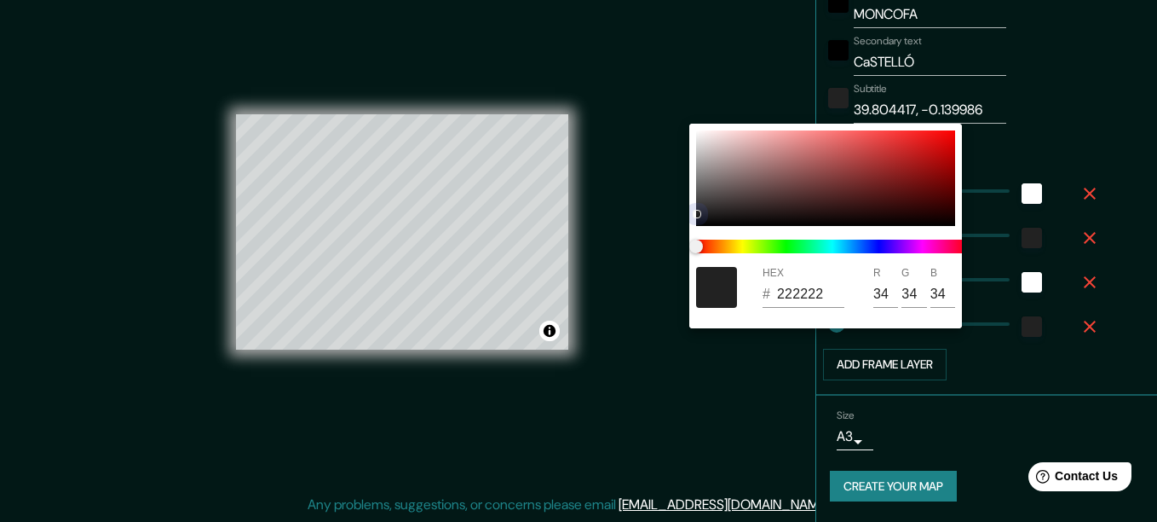
type input "138"
type input "99"
click at [721, 148] on div at bounding box center [825, 177] width 259 height 95
type input "31"
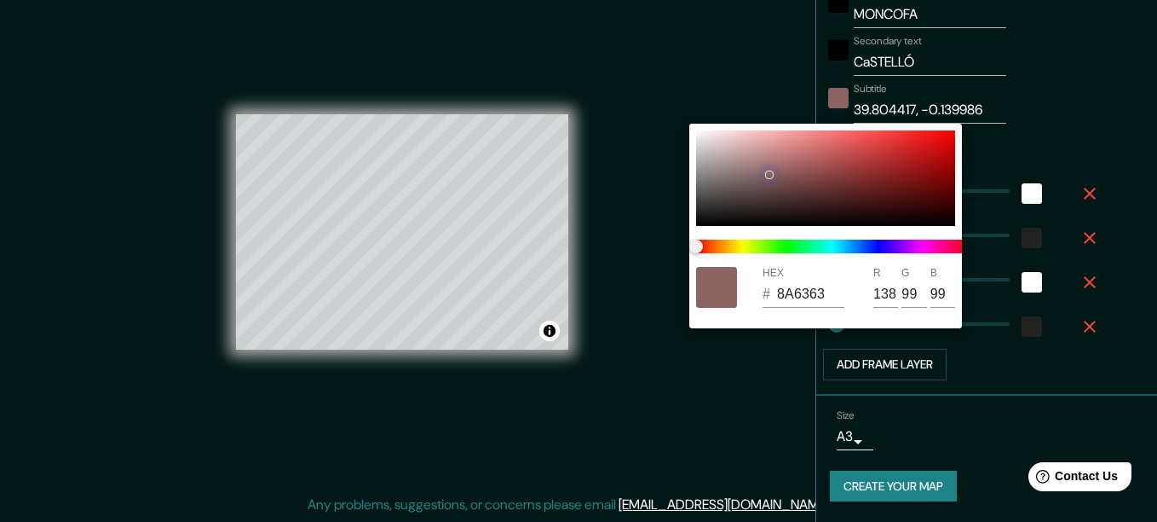
type input "31"
type input "16"
type input "CFBBBB"
type input "207"
type input "187"
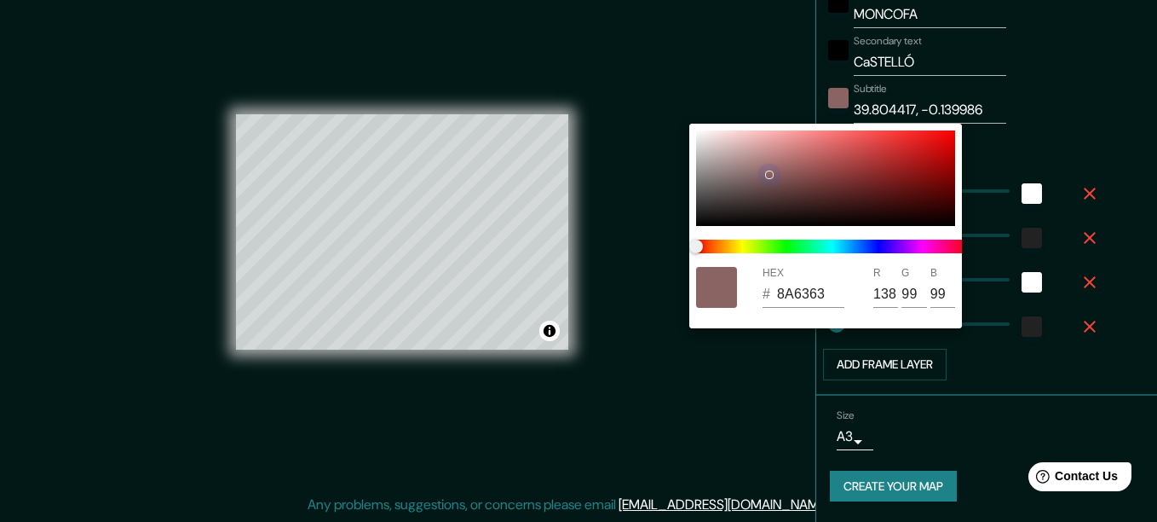
type input "187"
click at [667, 356] on div at bounding box center [578, 261] width 1157 height 522
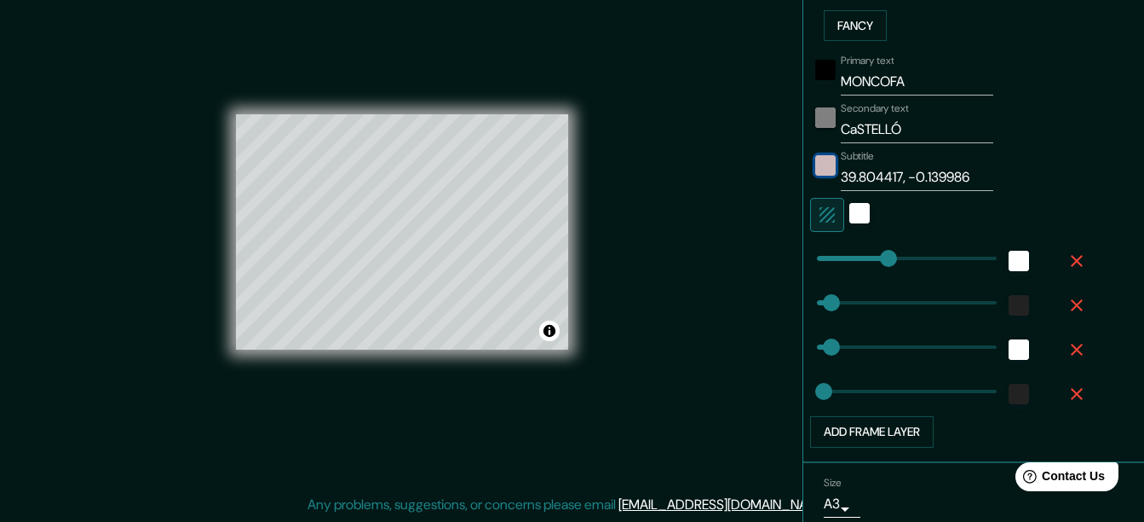
scroll to position [458, 0]
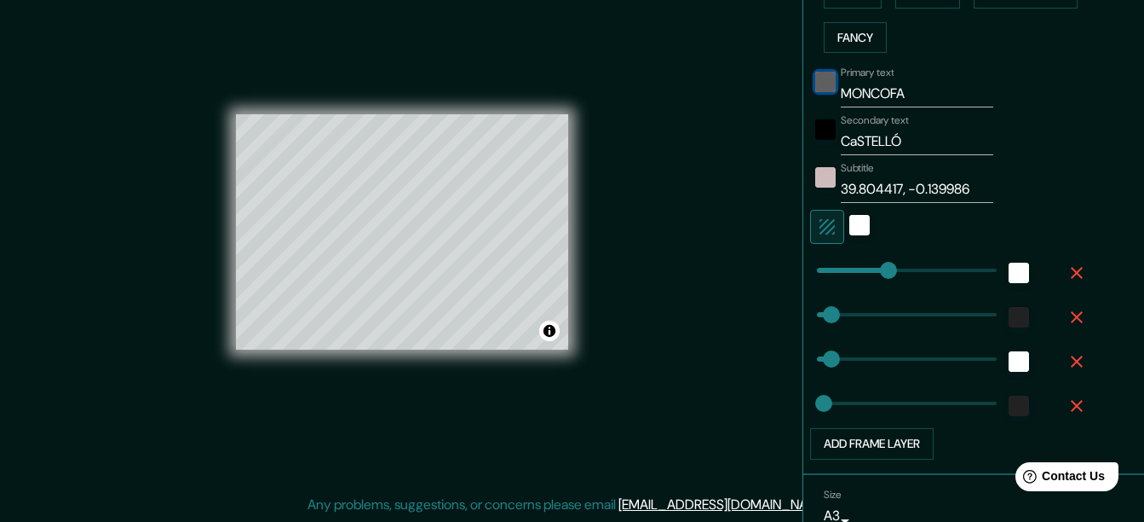
click at [816, 72] on div "black" at bounding box center [826, 82] width 20 height 20
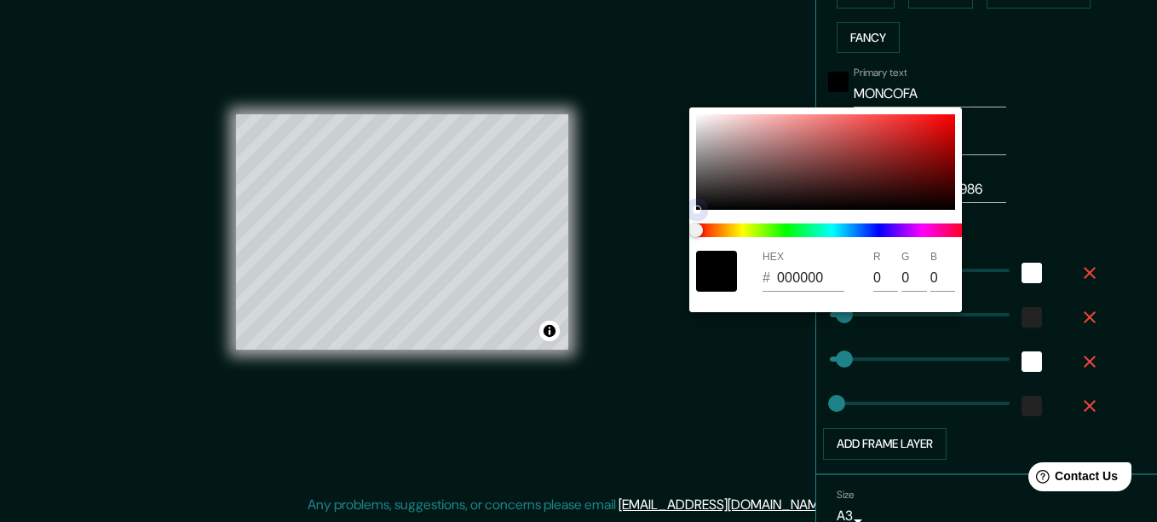
click at [847, 179] on div at bounding box center [825, 161] width 259 height 95
type input "31"
type input "16"
type input "502121"
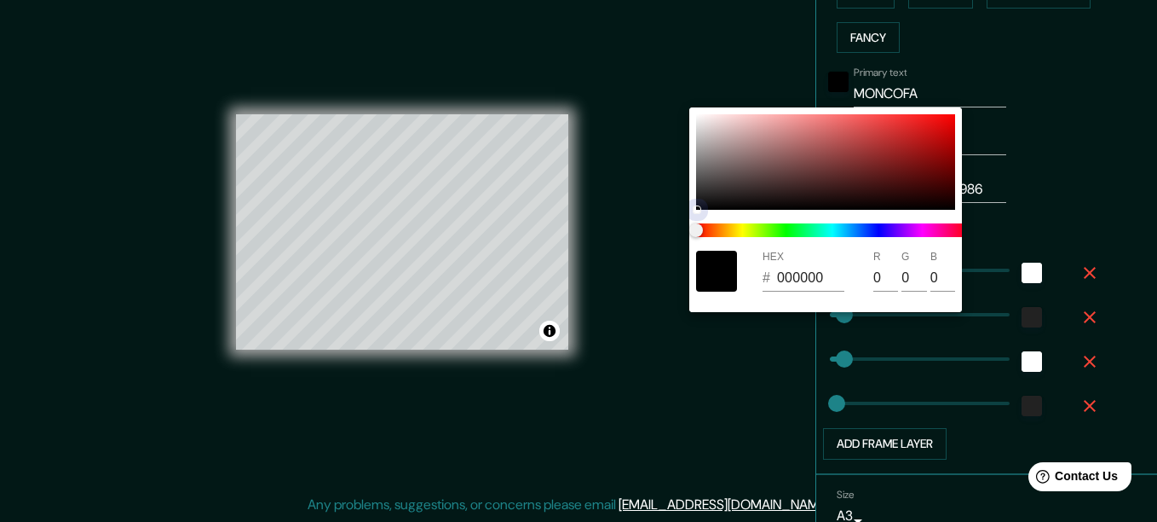
type input "80"
type input "33"
click at [753, 159] on div at bounding box center [825, 161] width 259 height 95
type input "31"
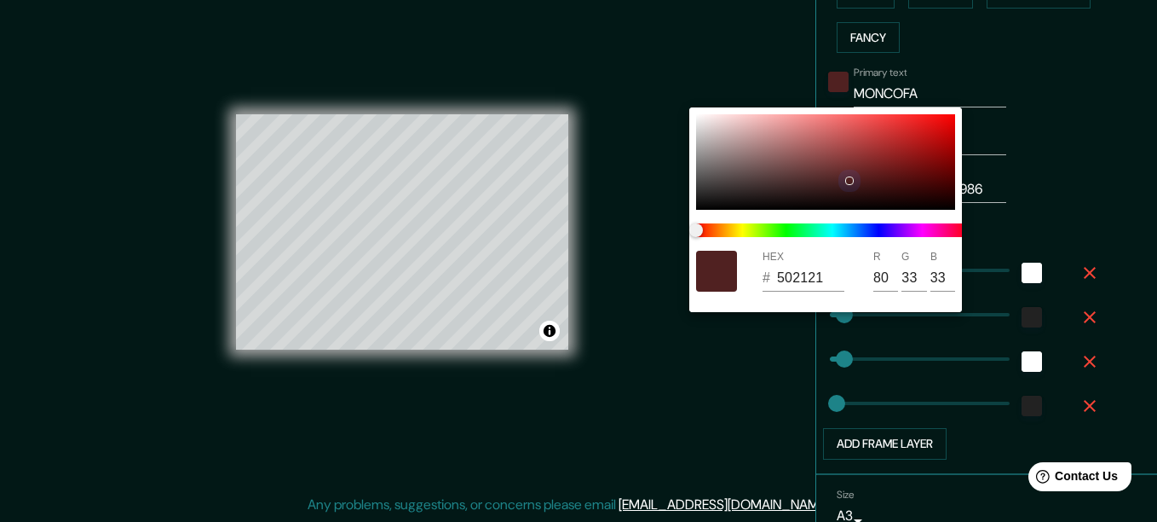
type input "31"
type input "16"
type input "886A6A"
type input "136"
type input "106"
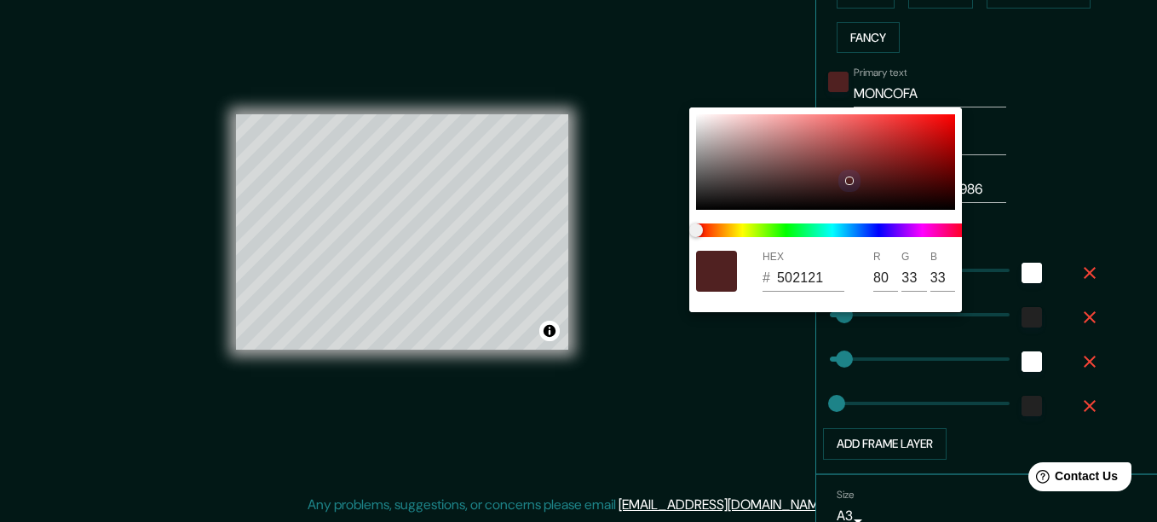
type input "106"
click at [707, 126] on div at bounding box center [825, 161] width 259 height 95
type input "31"
type input "16"
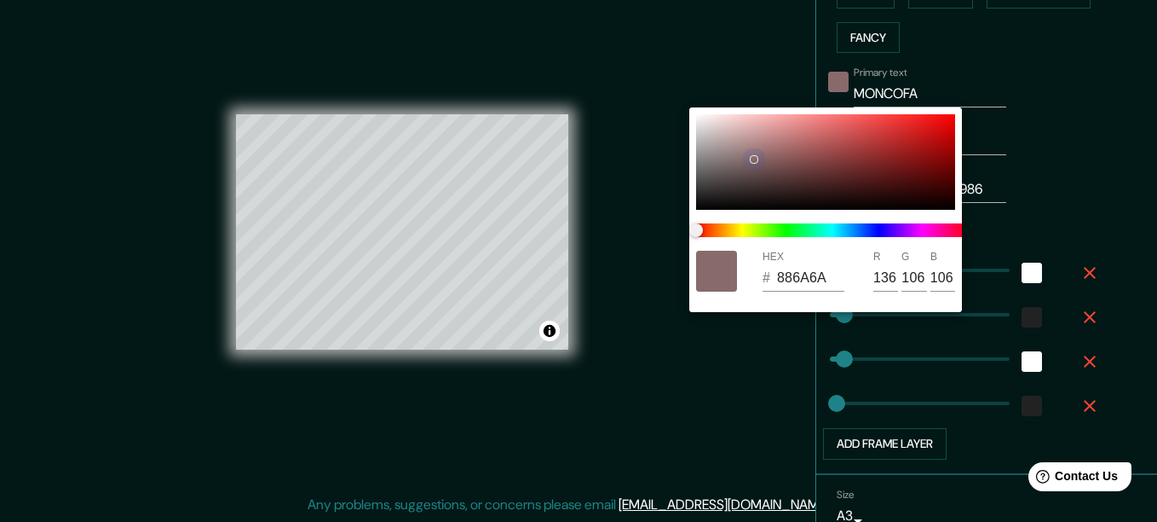
type input "DFD5D5"
type input "223"
type input "213"
click at [725, 193] on div at bounding box center [825, 161] width 259 height 95
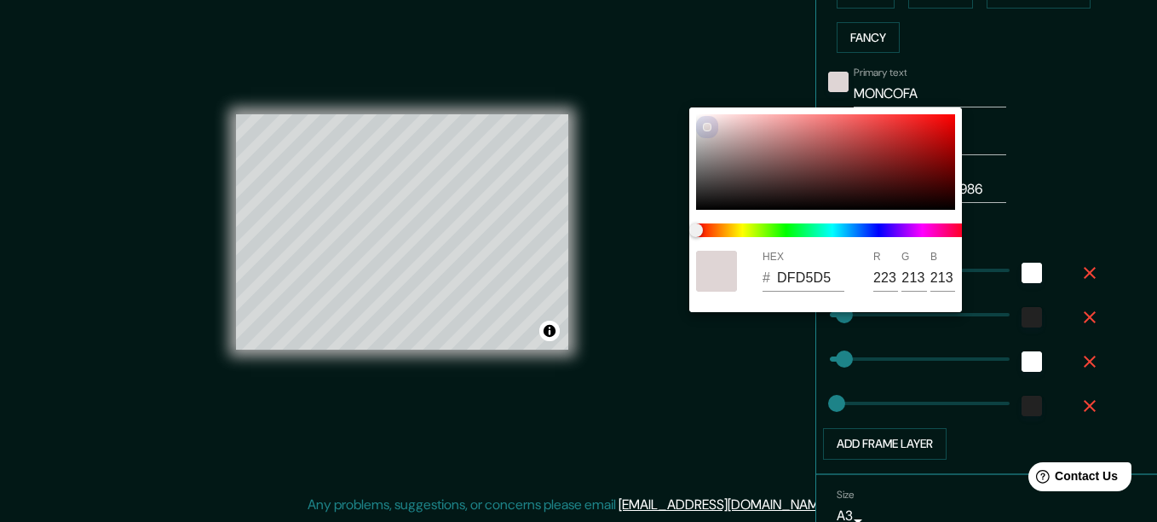
type input "31"
type input "16"
type input "2C2727"
type input "44"
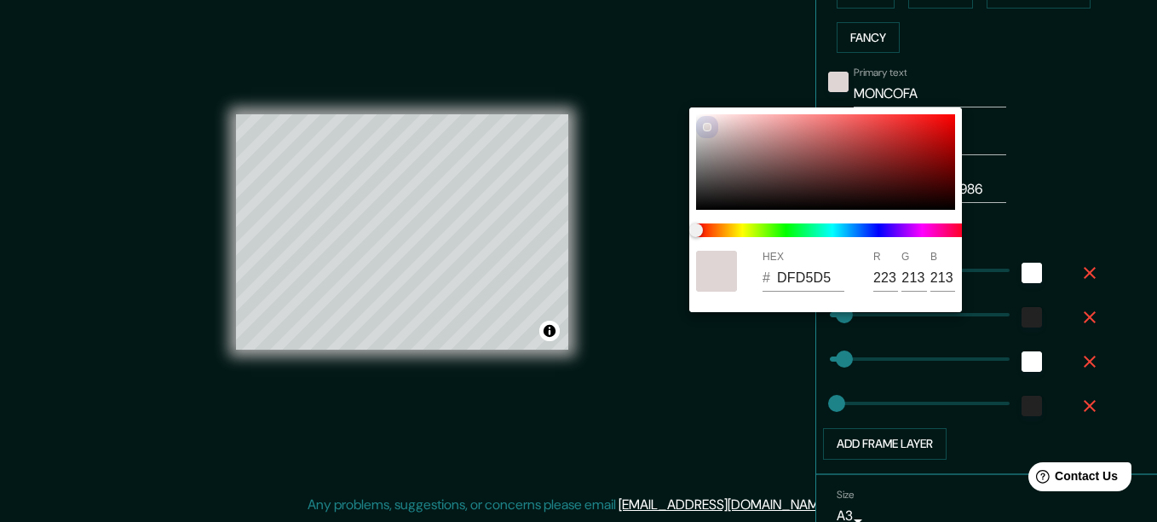
type input "39"
type input "31"
type input "16"
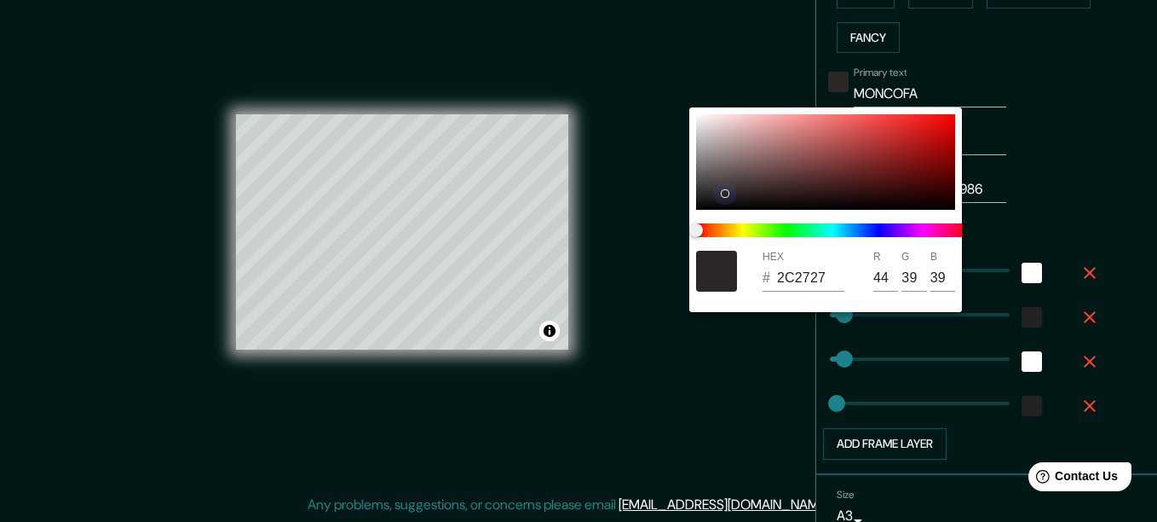
type input "251B1B"
type input "37"
type input "27"
type input "31"
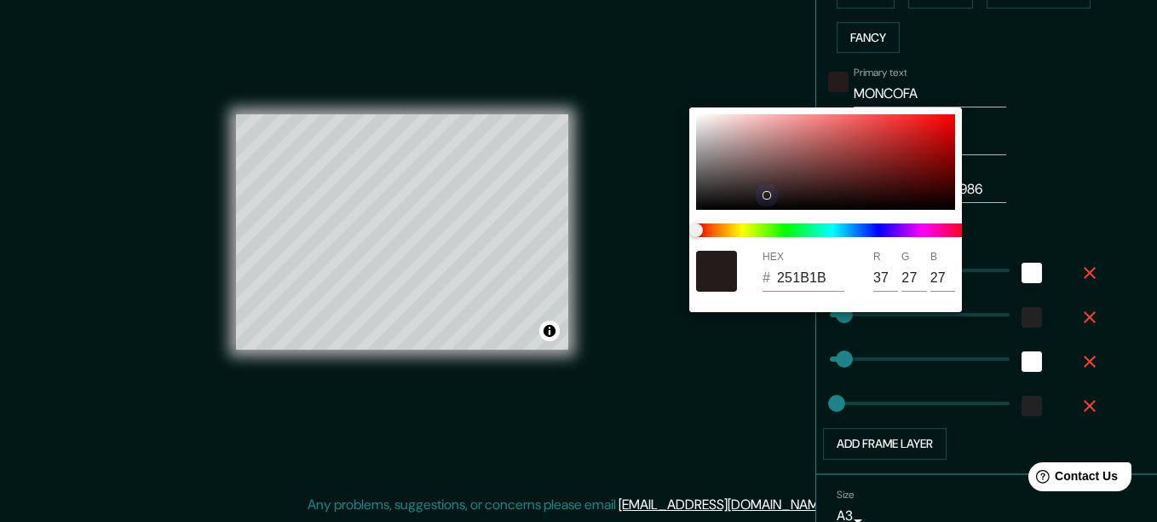
type input "31"
type input "16"
type input "000000"
type input "0"
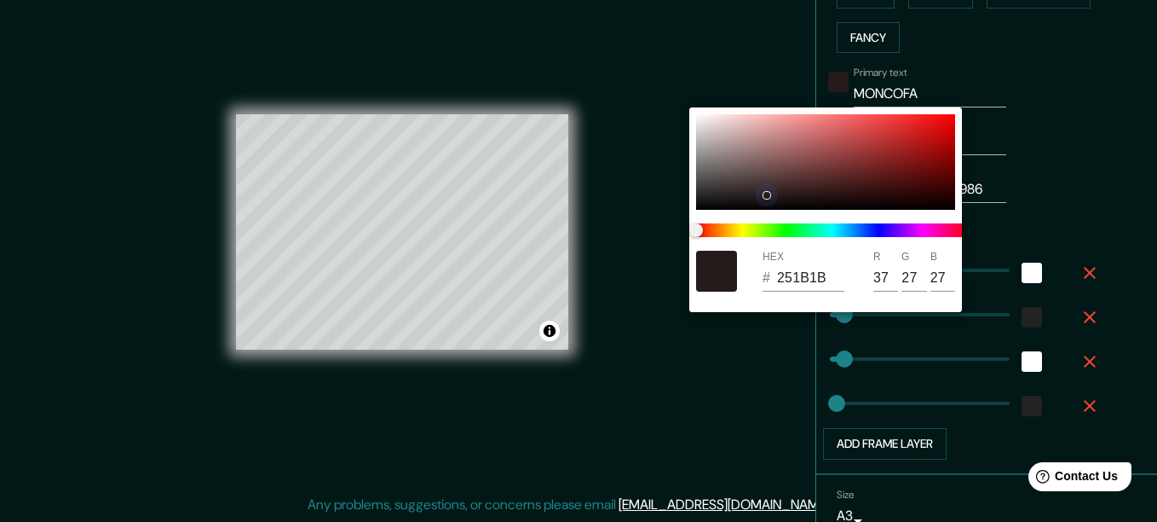
type input "0"
drag, startPoint x: 725, startPoint y: 193, endPoint x: 669, endPoint y: 389, distance: 204.7
click at [669, 389] on div "HEX # 000000 R 0 G 0 B 0" at bounding box center [578, 261] width 1157 height 522
click at [669, 389] on div at bounding box center [578, 261] width 1157 height 522
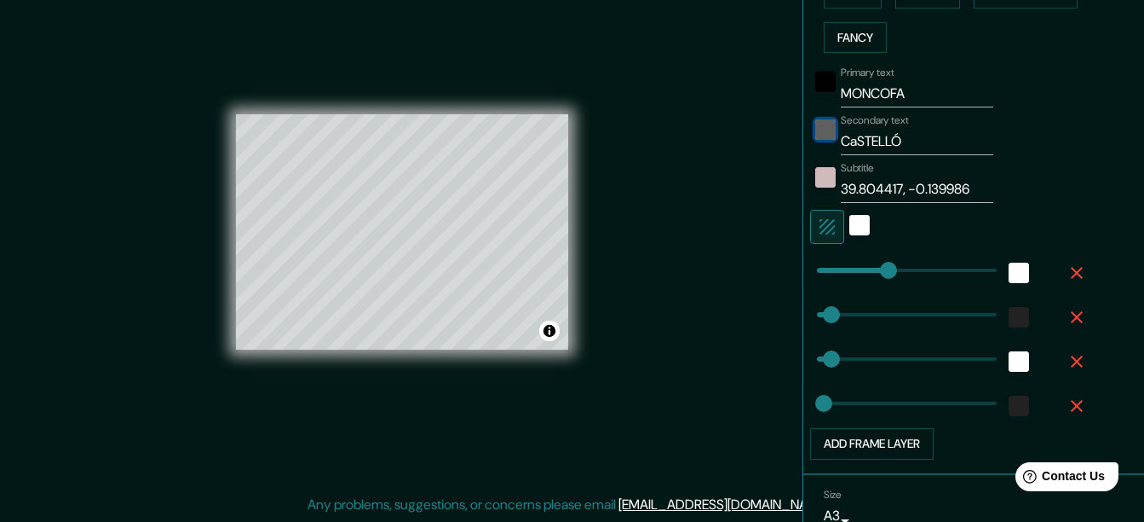
click at [816, 133] on div "black" at bounding box center [826, 129] width 20 height 20
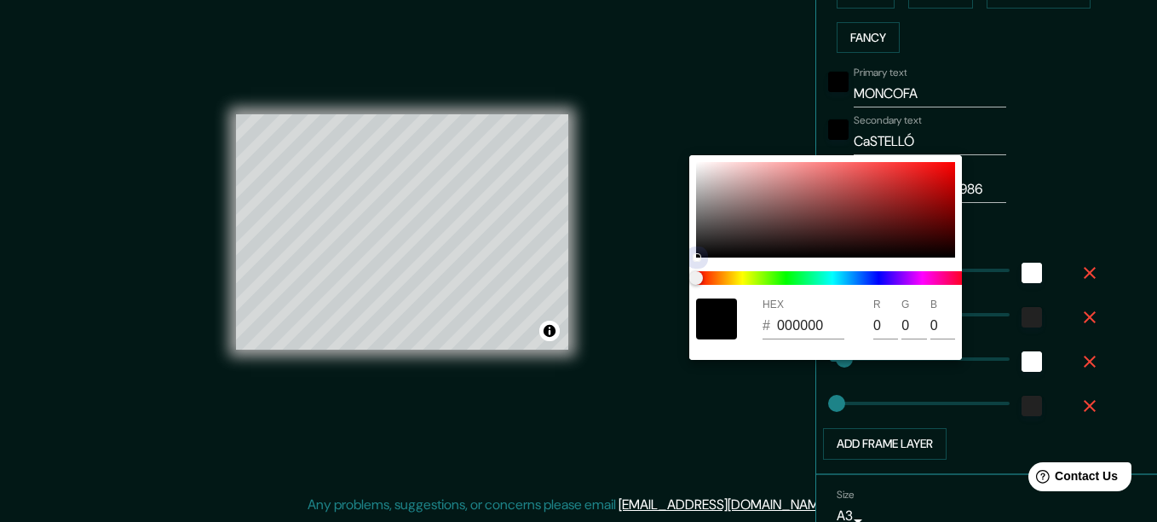
click at [948, 165] on div at bounding box center [825, 209] width 259 height 95
type input "31"
type input "16"
type input "F60606"
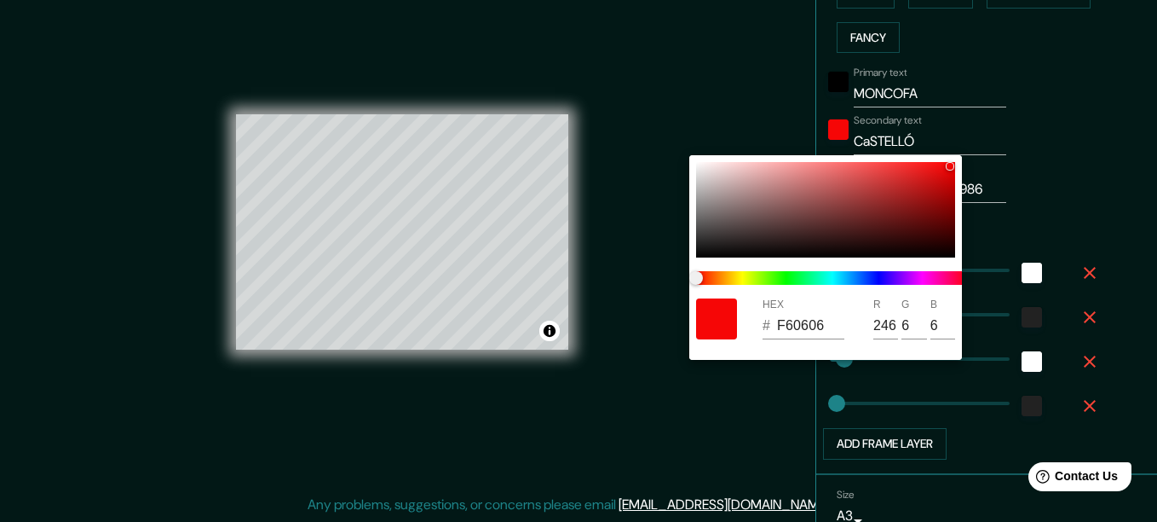
click at [596, 420] on div at bounding box center [578, 261] width 1157 height 522
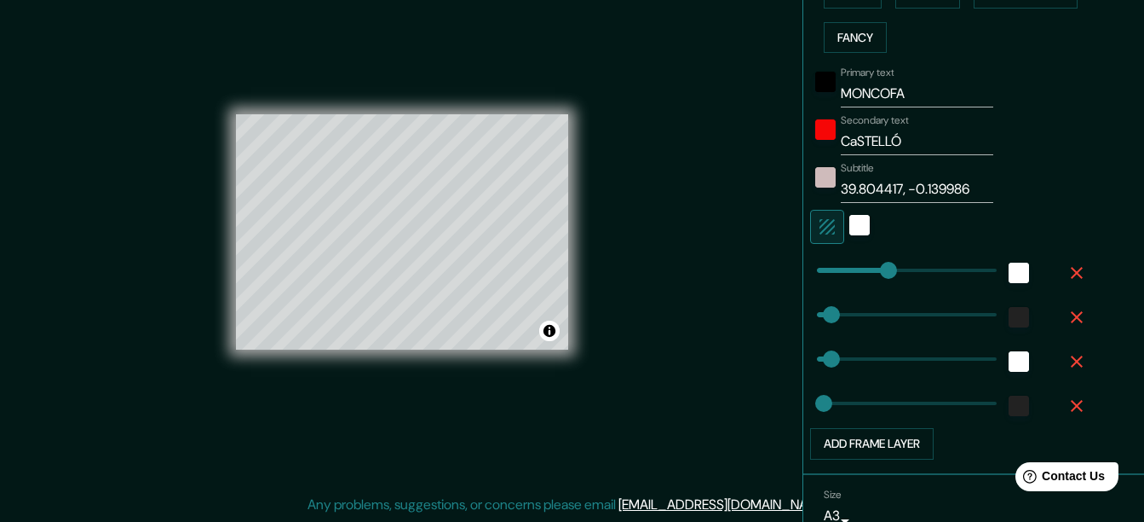
click at [810, 187] on div at bounding box center [825, 182] width 31 height 41
click at [816, 182] on div "color-CFBBBB" at bounding box center [826, 177] width 20 height 20
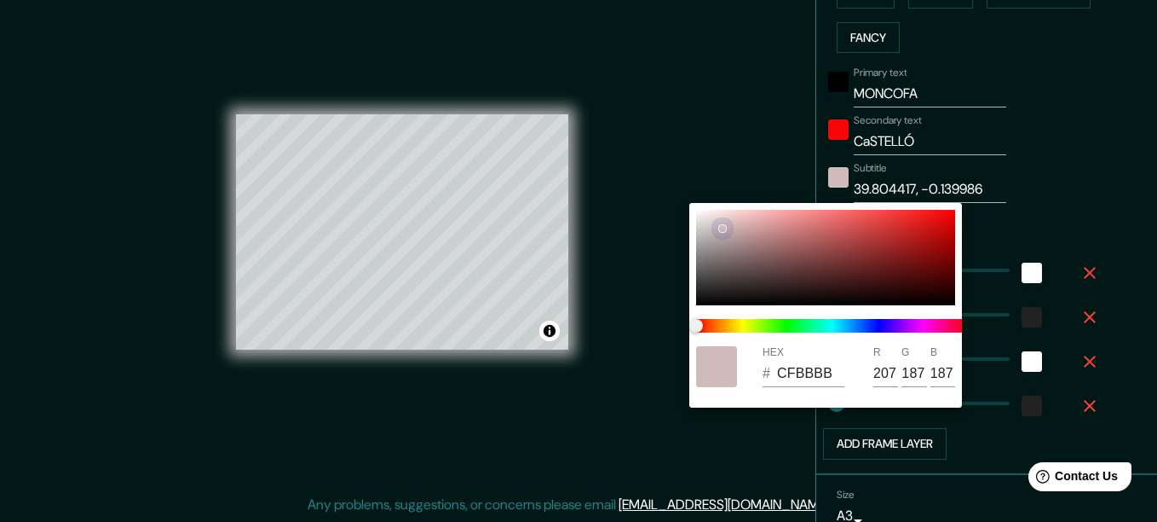
click at [700, 302] on div at bounding box center [825, 257] width 259 height 95
click at [700, 433] on div at bounding box center [578, 261] width 1157 height 522
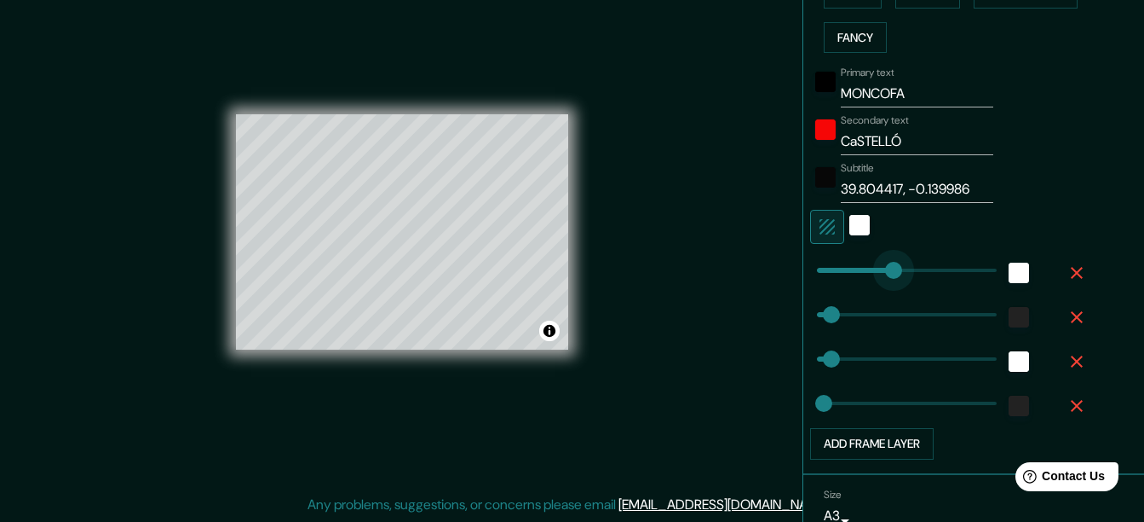
drag, startPoint x: 868, startPoint y: 264, endPoint x: 884, endPoint y: 262, distance: 15.4
drag, startPoint x: 884, startPoint y: 262, endPoint x: 839, endPoint y: 267, distance: 44.5
drag, startPoint x: 839, startPoint y: 267, endPoint x: 856, endPoint y: 267, distance: 17.0
click at [824, 312] on span at bounding box center [832, 314] width 17 height 17
drag, startPoint x: 820, startPoint y: 312, endPoint x: 838, endPoint y: 314, distance: 18.1
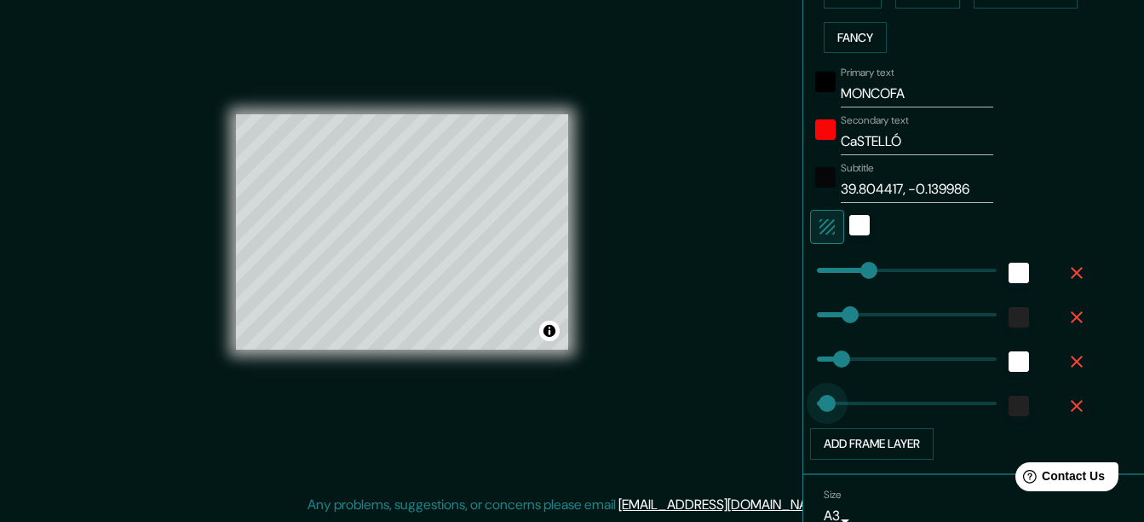
drag, startPoint x: 815, startPoint y: 407, endPoint x: 828, endPoint y: 408, distance: 13.7
drag, startPoint x: 828, startPoint y: 408, endPoint x: 818, endPoint y: 406, distance: 10.4
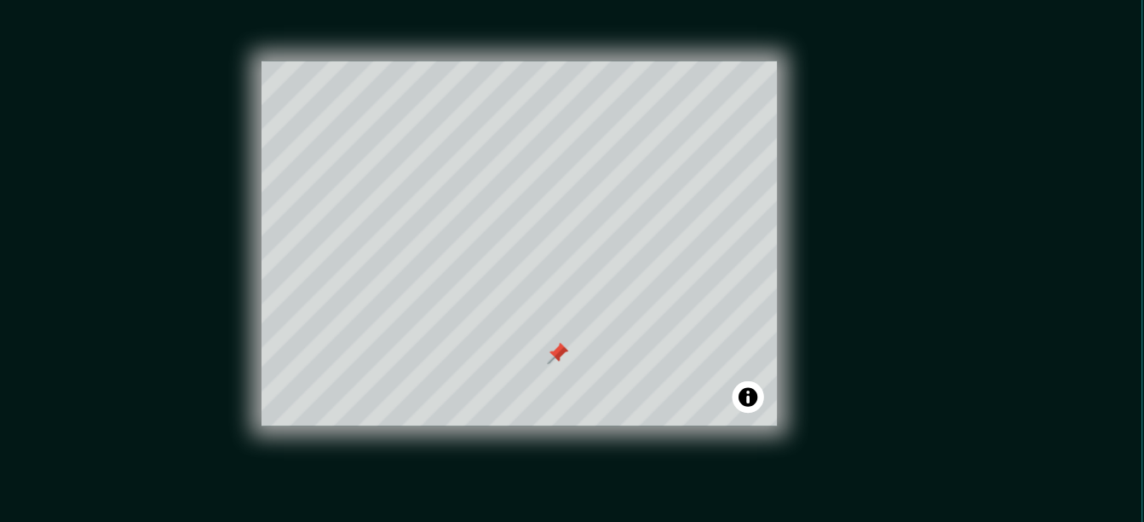
click at [428, 302] on div at bounding box center [427, 303] width 14 height 14
click at [441, 246] on div at bounding box center [442, 243] width 14 height 14
click at [550, 326] on button "Toggle attribution" at bounding box center [549, 330] width 20 height 20
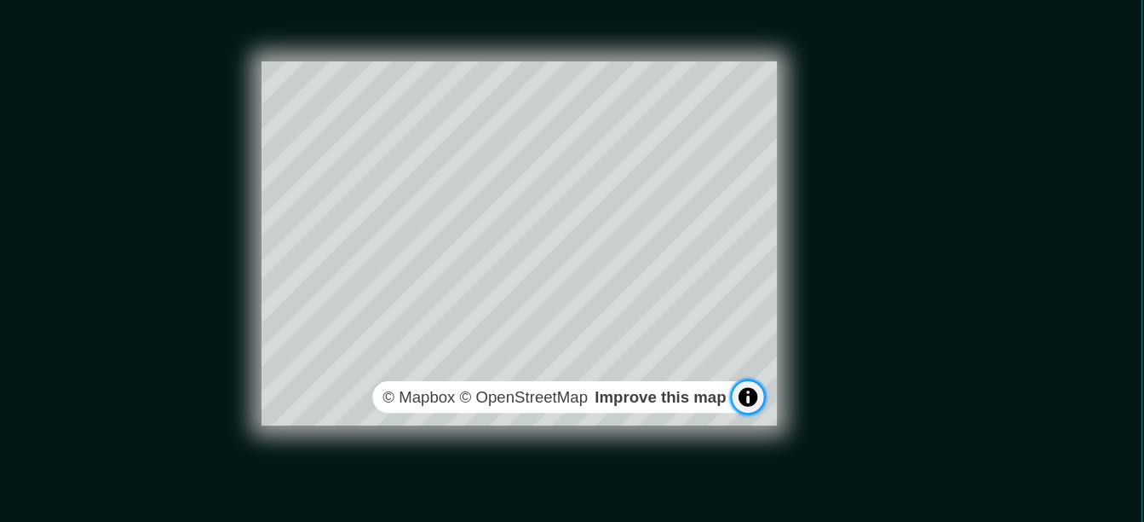
click at [550, 326] on button "Toggle attribution" at bounding box center [549, 330] width 20 height 20
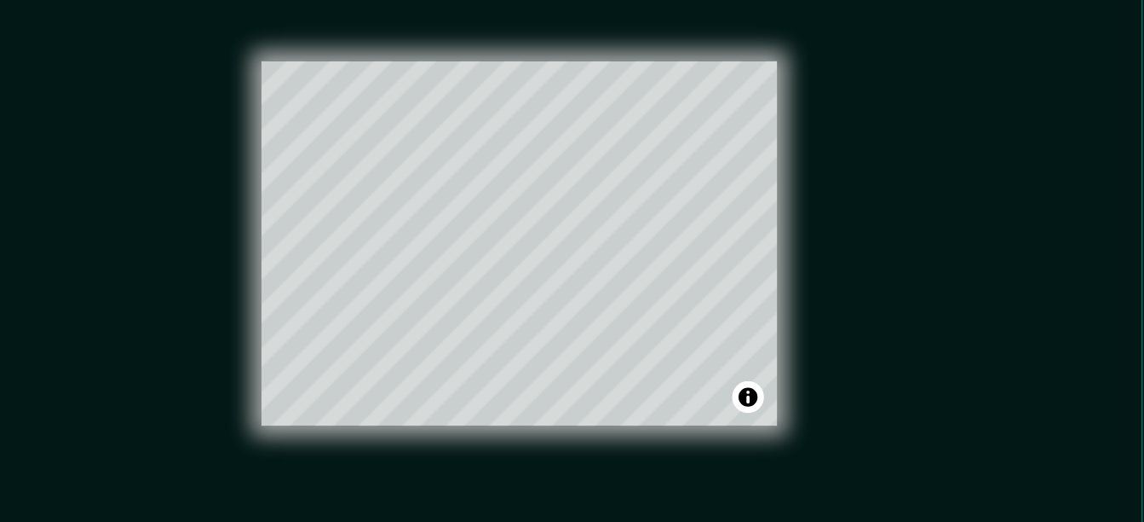
click at [624, 303] on div "Mappin Location Moncofa, provincia de Castellón, España Moncofa provincia de Ca…" at bounding box center [572, 245] width 1144 height 551
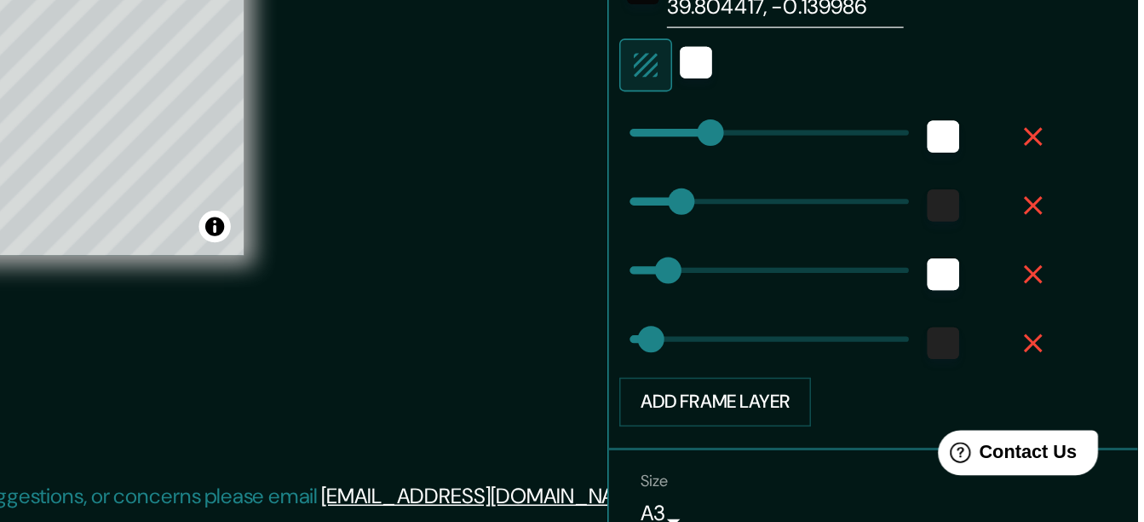
scroll to position [537, 0]
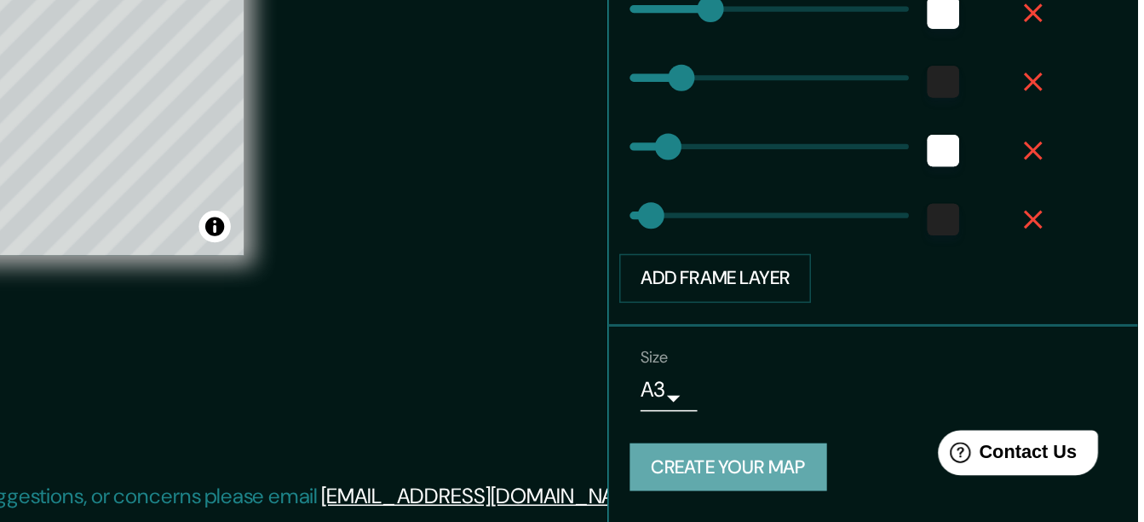
click at [896, 481] on button "Create your map" at bounding box center [880, 486] width 127 height 32
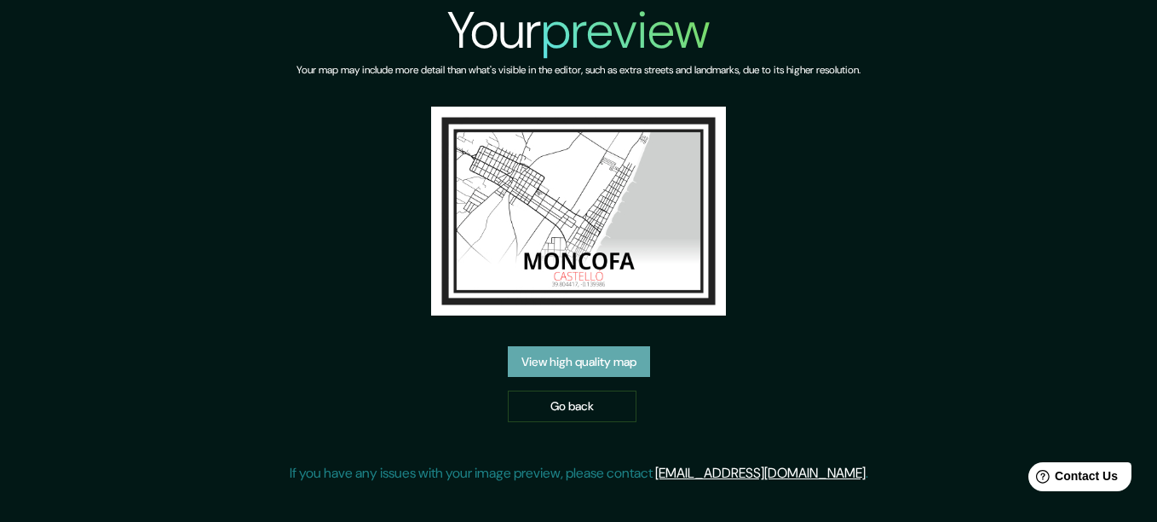
click at [630, 366] on link "View high quality map" at bounding box center [579, 362] width 142 height 32
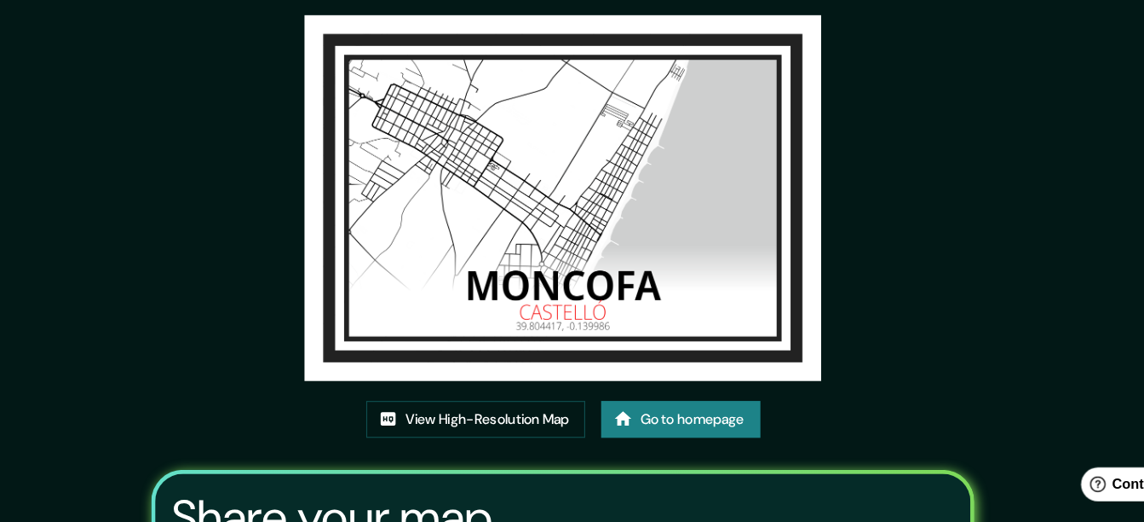
click at [170, 386] on div "This map was created with Mappin View High-Resolution Map Go to homepage Share …" at bounding box center [572, 359] width 1144 height 718
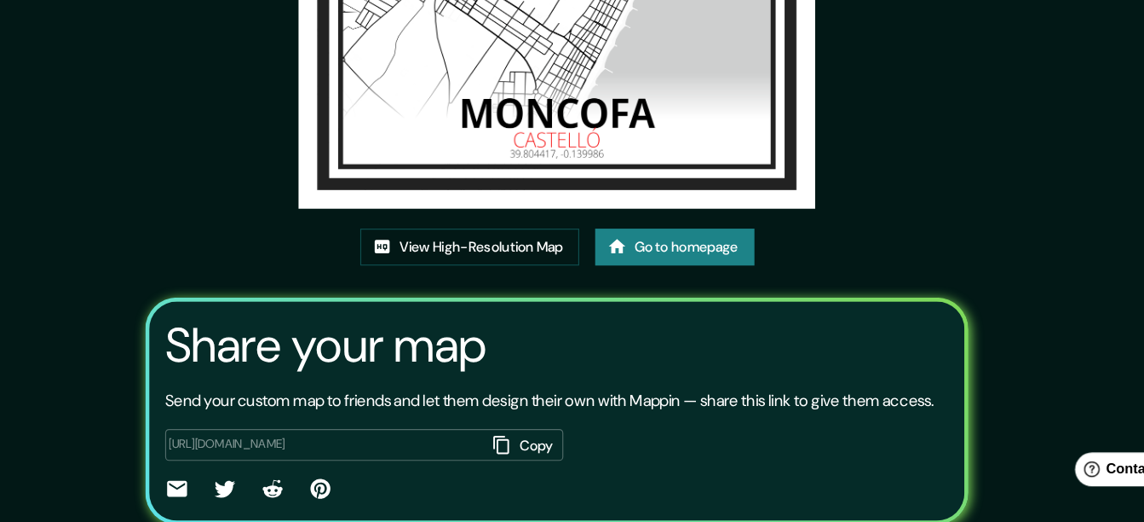
click at [270, 391] on h3 "Share your map" at bounding box center [374, 370] width 275 height 48
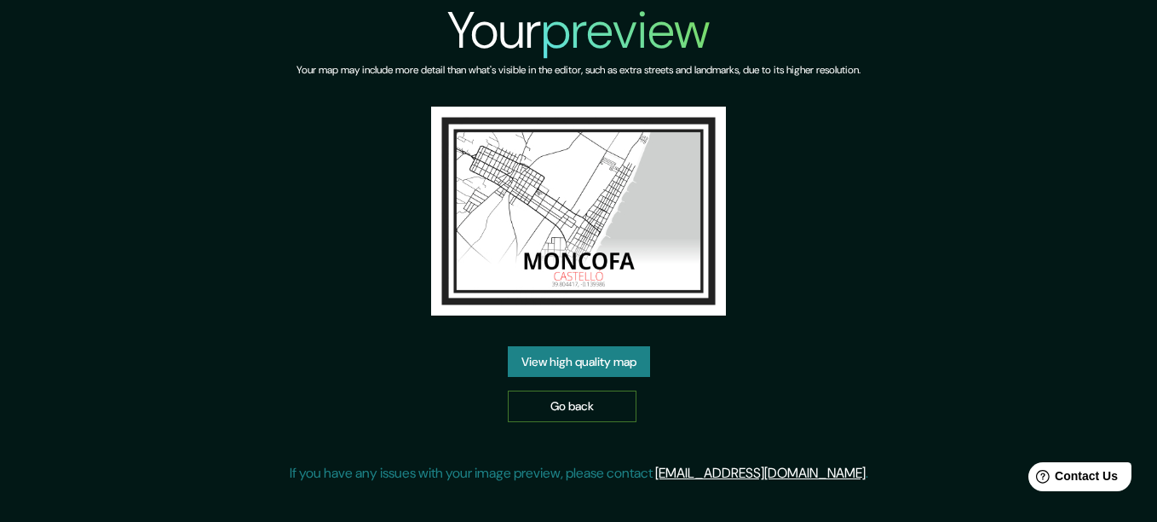
click at [533, 399] on link "Go back" at bounding box center [572, 406] width 129 height 32
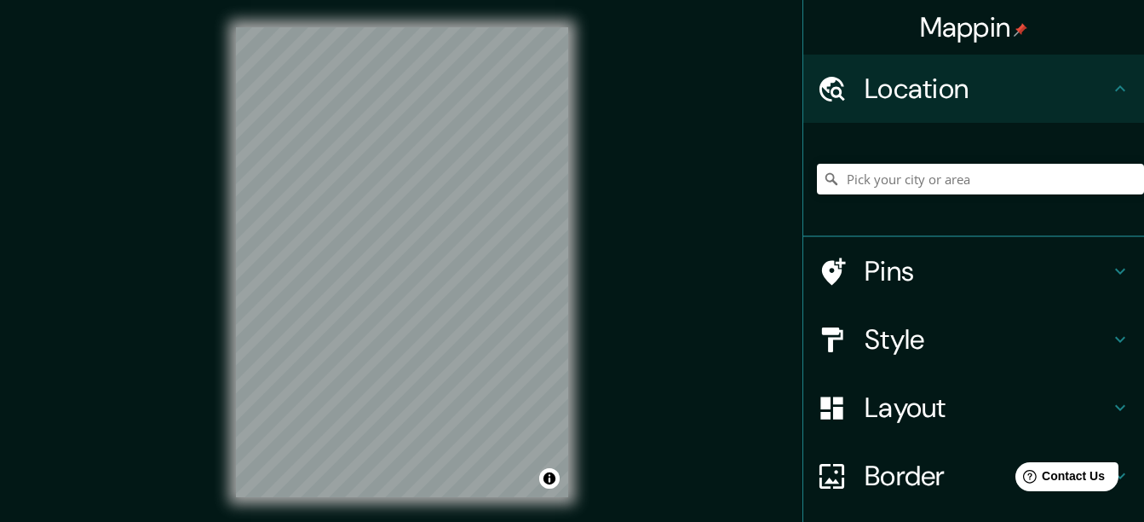
click at [825, 174] on icon at bounding box center [831, 178] width 17 height 17
drag, startPoint x: 825, startPoint y: 174, endPoint x: 936, endPoint y: 182, distance: 111.1
click at [936, 182] on input "Pick your city or area" at bounding box center [980, 179] width 327 height 31
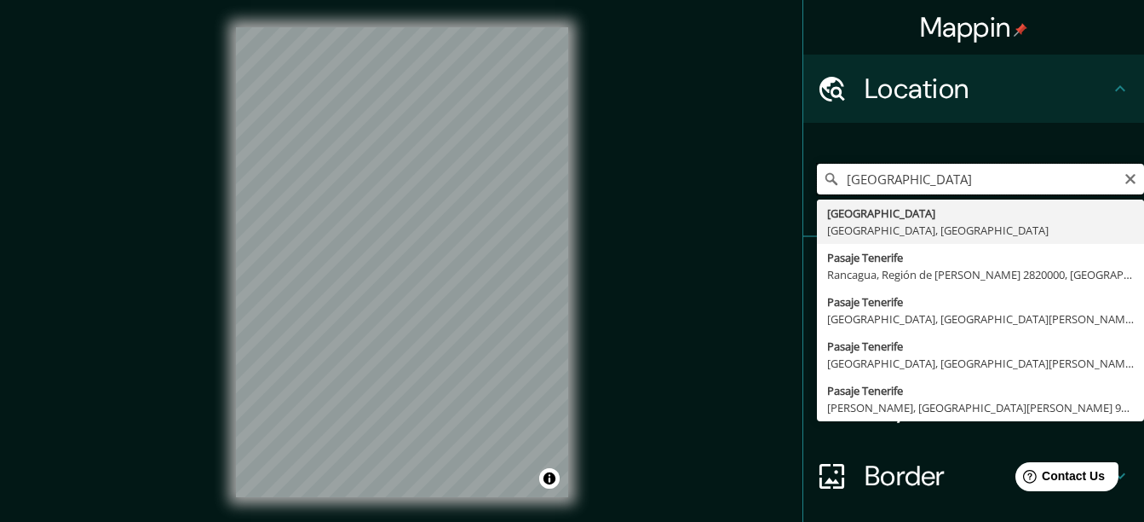
click at [897, 182] on input "[GEOGRAPHIC_DATA]" at bounding box center [980, 179] width 327 height 31
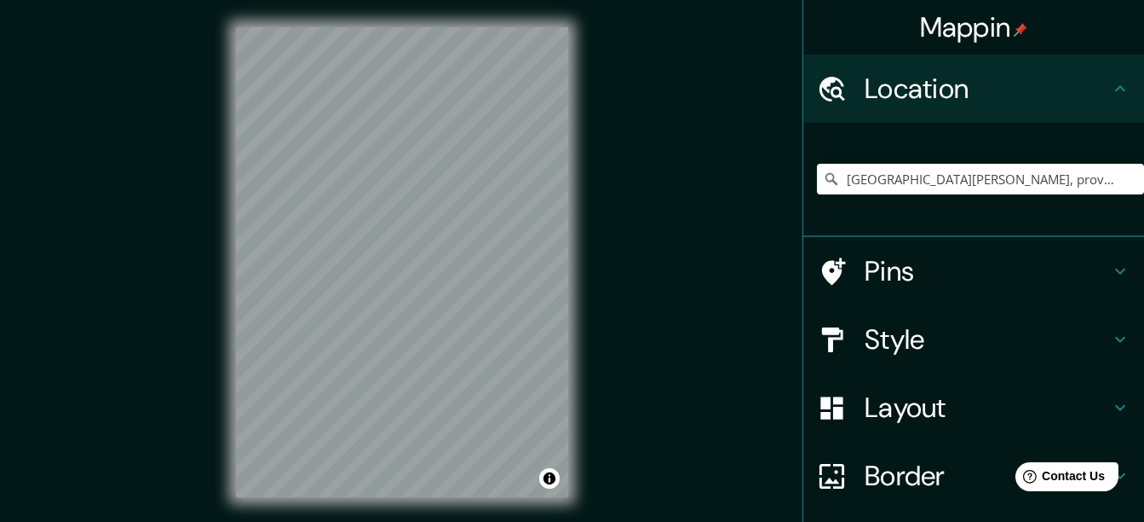
click at [569, 179] on div "© Mapbox © OpenStreetMap Improve this map" at bounding box center [402, 262] width 387 height 524
click at [412, 17] on div "© Mapbox © OpenStreetMap Improve this map" at bounding box center [402, 262] width 387 height 524
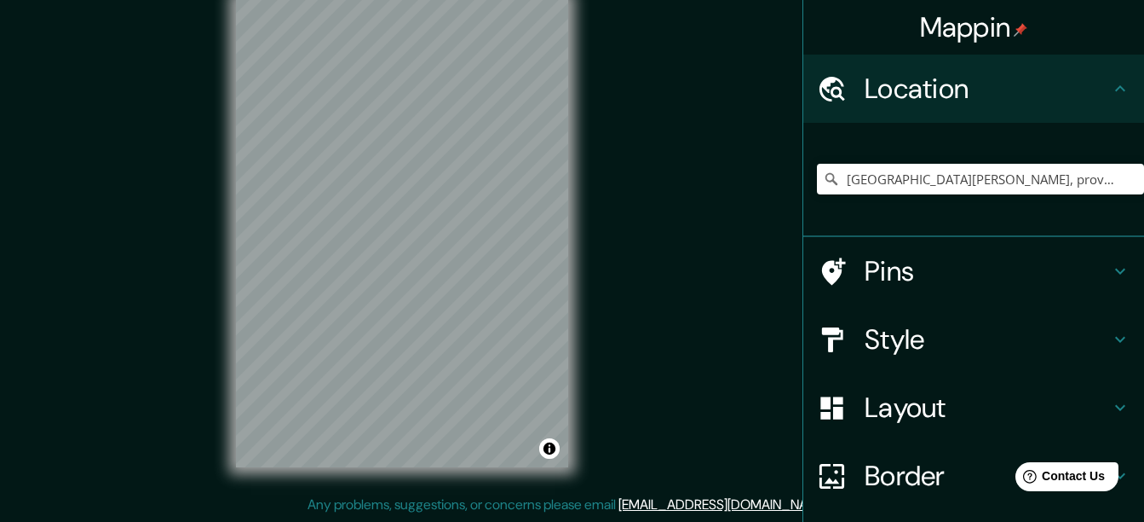
click at [190, 459] on div "Mappin Location [GEOGRAPHIC_DATA][PERSON_NAME], provincia de [GEOGRAPHIC_DATA][…" at bounding box center [572, 245] width 1144 height 551
click at [216, 492] on html "Mappin Location [GEOGRAPHIC_DATA][PERSON_NAME], provincia de [GEOGRAPHIC_DATA][…" at bounding box center [572, 231] width 1144 height 522
click at [72, 205] on div "Mappin Location [GEOGRAPHIC_DATA][PERSON_NAME], provincia de [GEOGRAPHIC_DATA][…" at bounding box center [572, 245] width 1144 height 551
click at [852, 181] on input "[GEOGRAPHIC_DATA][PERSON_NAME], provincia de [GEOGRAPHIC_DATA][PERSON_NAME], pr…" at bounding box center [980, 179] width 327 height 31
click at [833, 179] on input "[GEOGRAPHIC_DATA][PERSON_NAME], provincia de [GEOGRAPHIC_DATA][PERSON_NAME], pr…" at bounding box center [980, 179] width 327 height 31
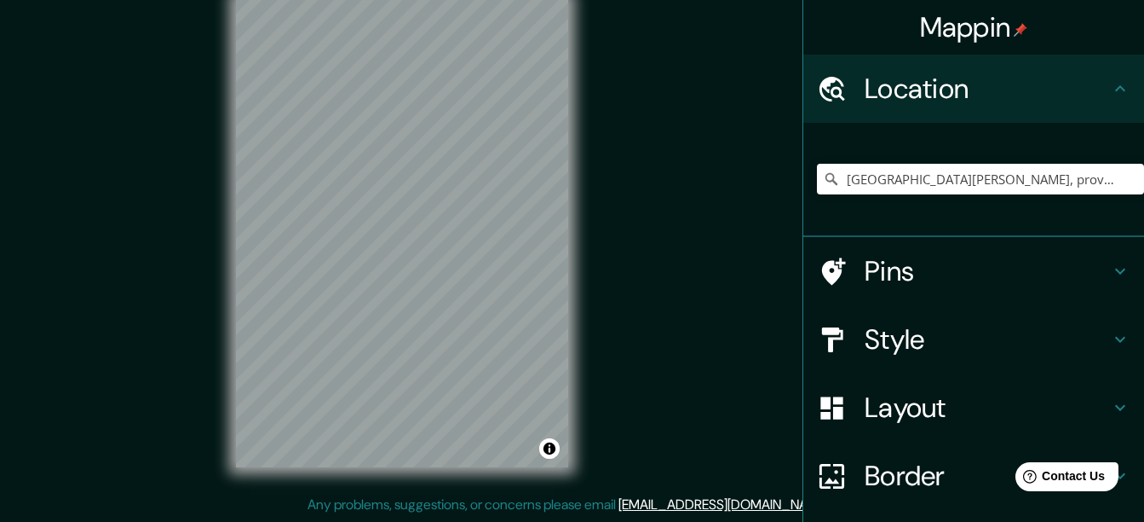
click at [874, 159] on div "[GEOGRAPHIC_DATA][PERSON_NAME], provincia de [GEOGRAPHIC_DATA][PERSON_NAME], pr…" at bounding box center [980, 178] width 327 height 85
drag, startPoint x: 874, startPoint y: 159, endPoint x: 871, endPoint y: 176, distance: 17.2
click at [871, 176] on div "[GEOGRAPHIC_DATA][PERSON_NAME], provincia de [GEOGRAPHIC_DATA][PERSON_NAME], pr…" at bounding box center [980, 178] width 327 height 85
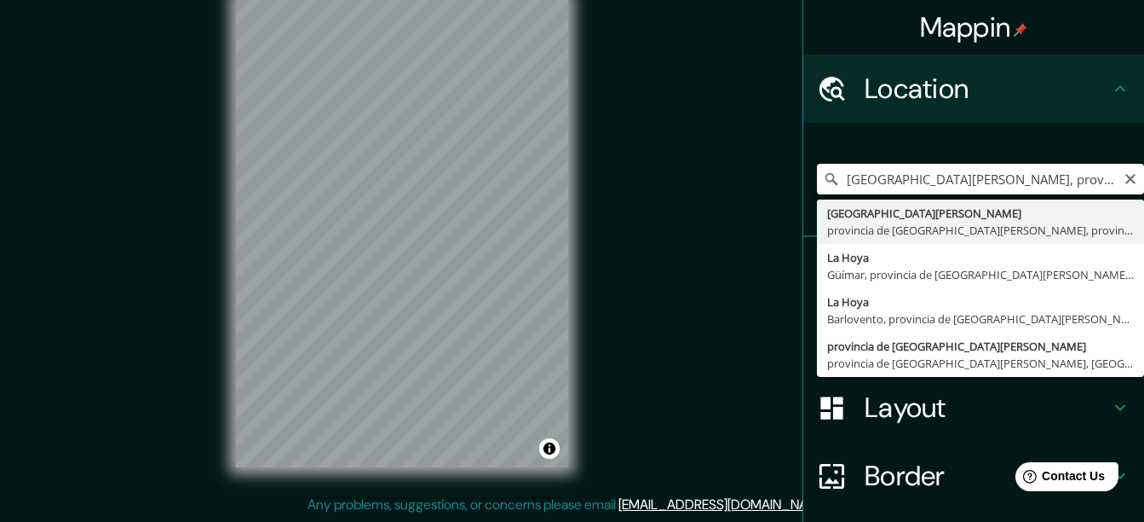
click at [871, 176] on input "[GEOGRAPHIC_DATA][PERSON_NAME], provincia de [GEOGRAPHIC_DATA][PERSON_NAME], pr…" at bounding box center [980, 179] width 327 height 31
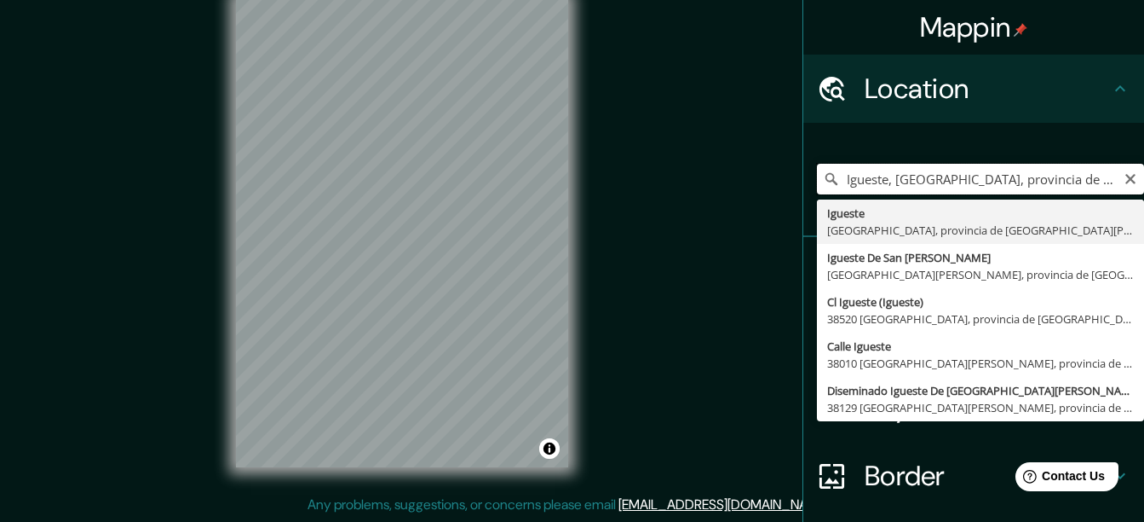
scroll to position [0, 0]
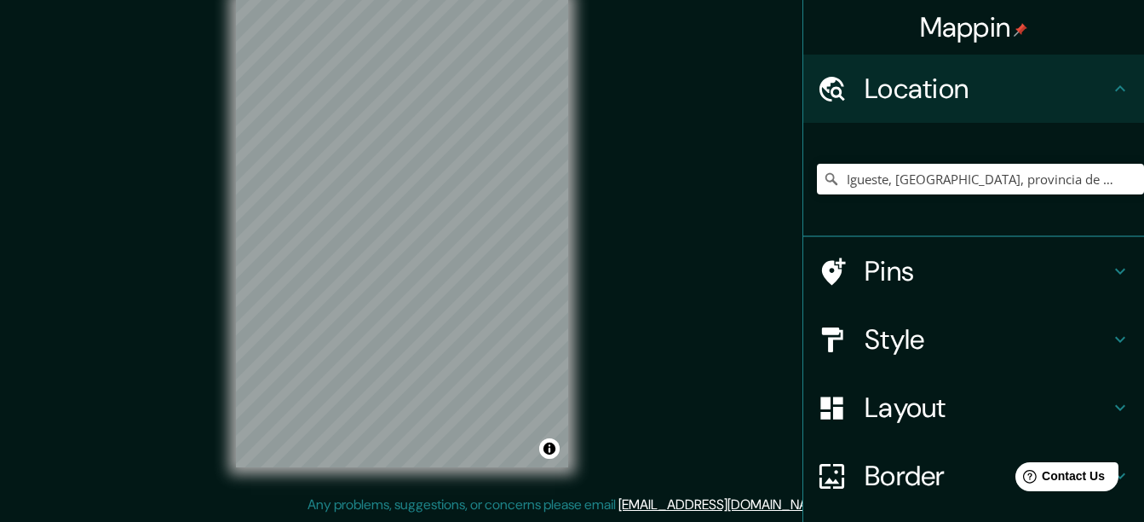
click at [853, 215] on div "Igueste, [GEOGRAPHIC_DATA], provincia de [GEOGRAPHIC_DATA][PERSON_NAME], [GEOGR…" at bounding box center [980, 178] width 327 height 85
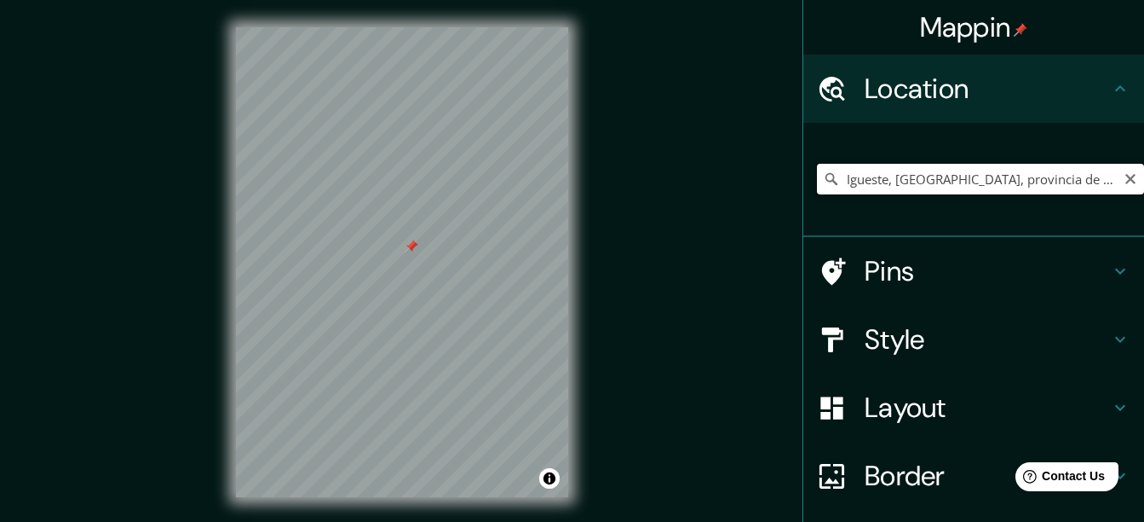
click at [844, 189] on input "Igueste, [GEOGRAPHIC_DATA], provincia de [GEOGRAPHIC_DATA][PERSON_NAME], [GEOGR…" at bounding box center [980, 179] width 327 height 31
click at [834, 193] on input "Carretera [GEOGRAPHIC_DATA], 38110 [GEOGRAPHIC_DATA][PERSON_NAME], provincia de…" at bounding box center [980, 179] width 327 height 31
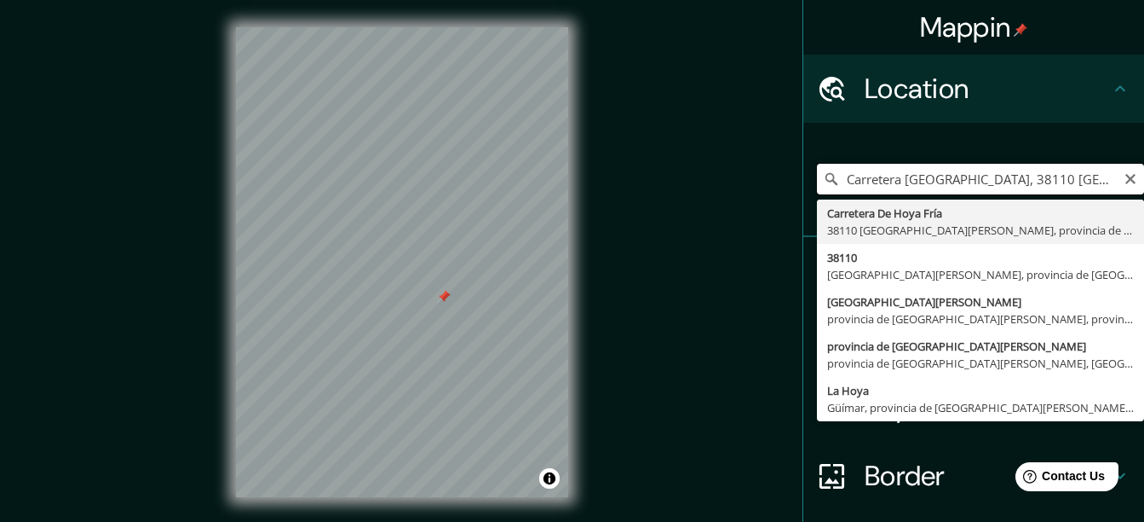
click at [849, 184] on input "Carretera [GEOGRAPHIC_DATA], 38110 [GEOGRAPHIC_DATA][PERSON_NAME], provincia de…" at bounding box center [980, 179] width 327 height 31
type input "a"
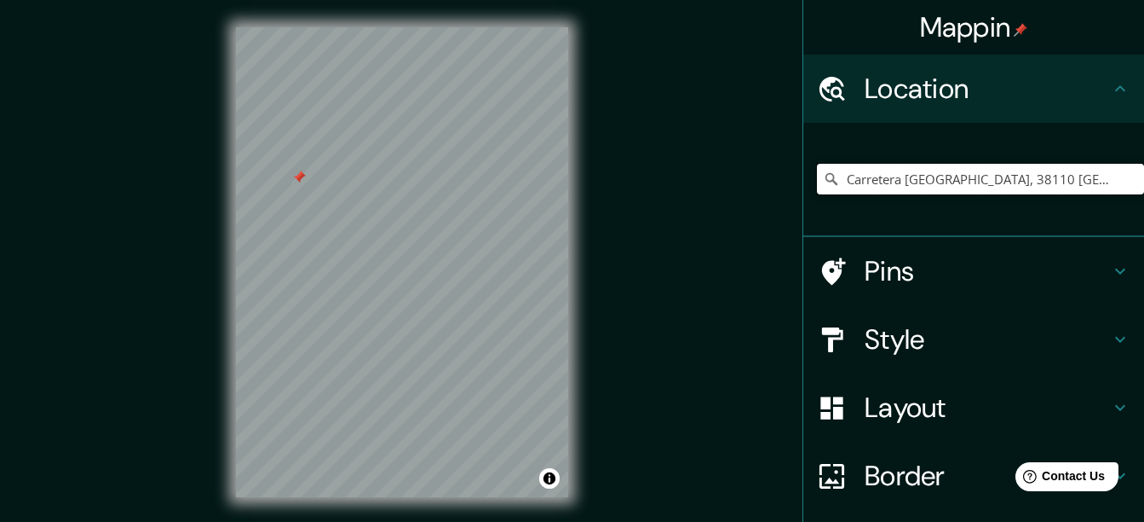
click at [849, 184] on input "Carretera [GEOGRAPHIC_DATA], 38110 [GEOGRAPHIC_DATA][PERSON_NAME], provincia de…" at bounding box center [980, 179] width 327 height 31
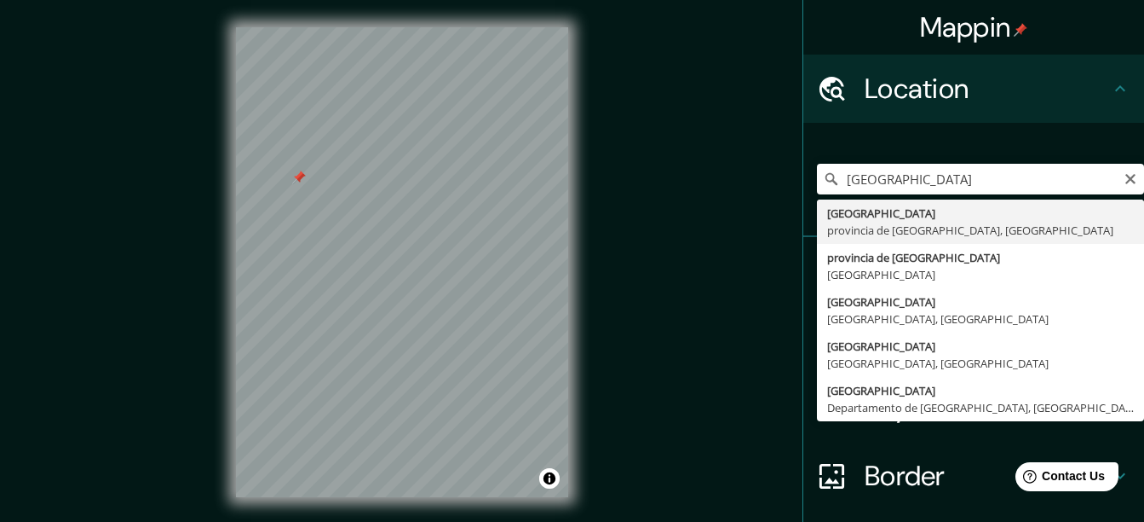
type input "[GEOGRAPHIC_DATA], [GEOGRAPHIC_DATA], [GEOGRAPHIC_DATA]"
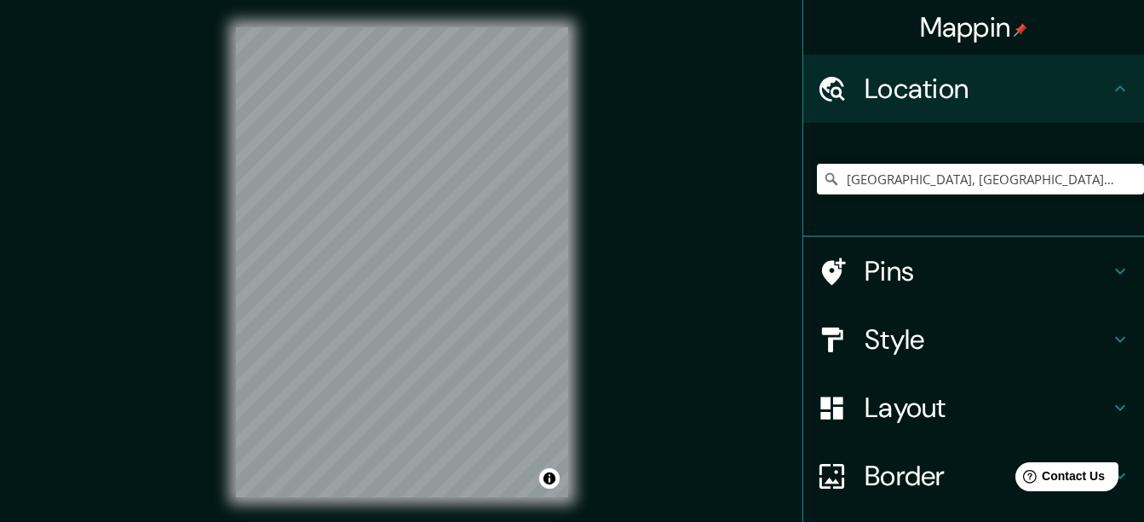
click at [196, 254] on div "Mappin Location [GEOGRAPHIC_DATA], [GEOGRAPHIC_DATA], [GEOGRAPHIC_DATA] Pins St…" at bounding box center [572, 275] width 1144 height 551
